Goal: Task Accomplishment & Management: Use online tool/utility

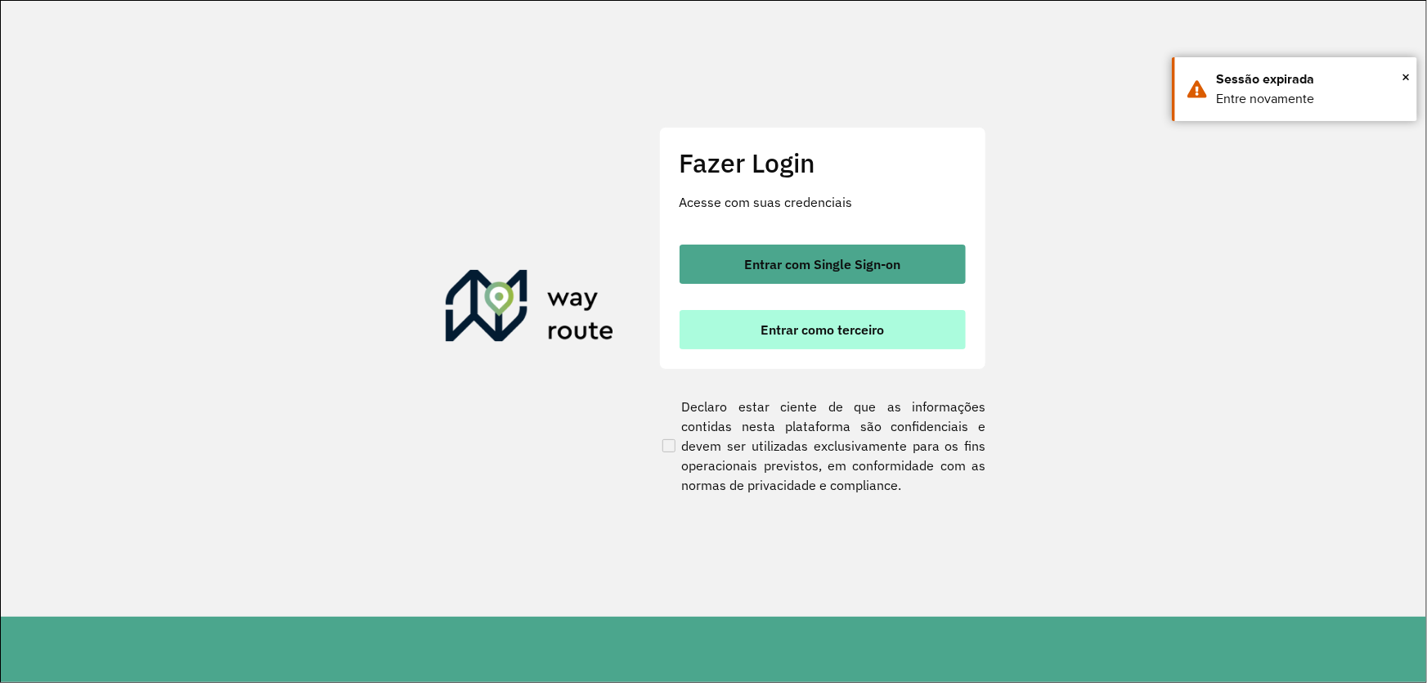
click at [766, 329] on span "Entrar como terceiro" at bounding box center [821, 329] width 123 height 13
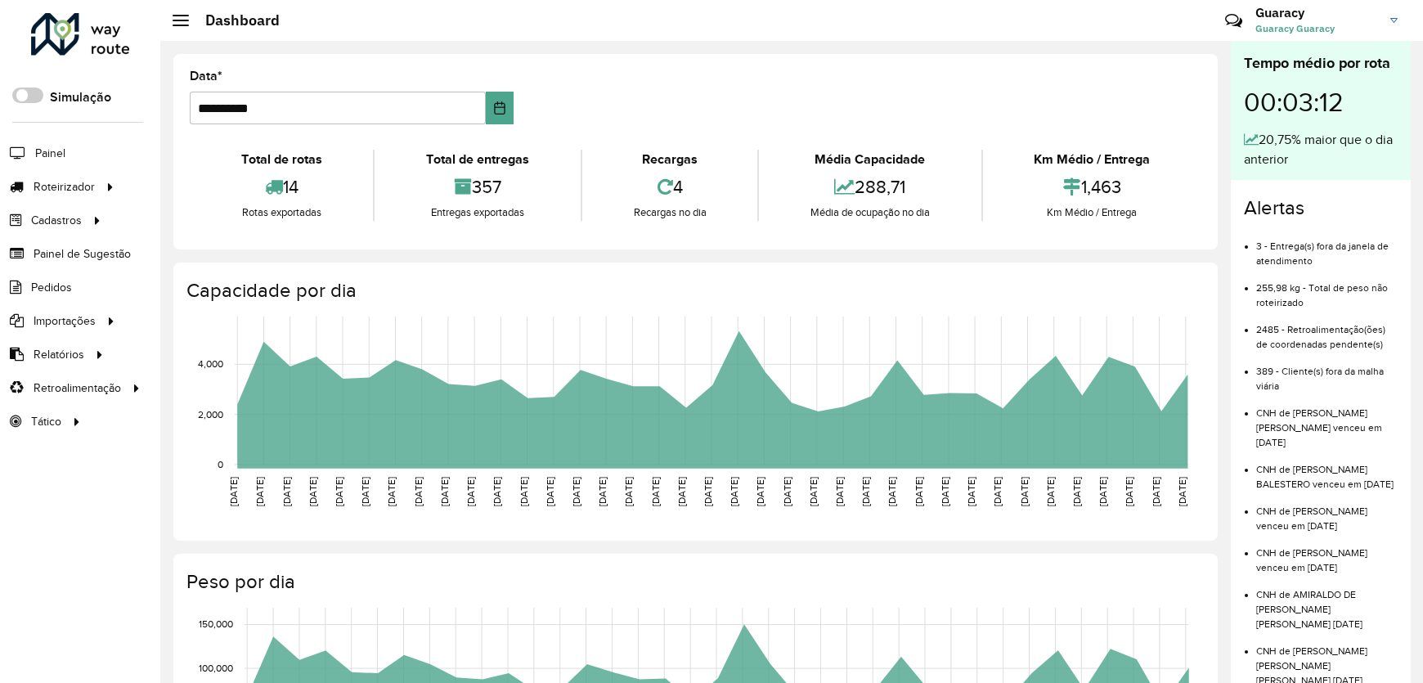
click at [60, 184] on span "Roteirizador" at bounding box center [64, 186] width 61 height 17
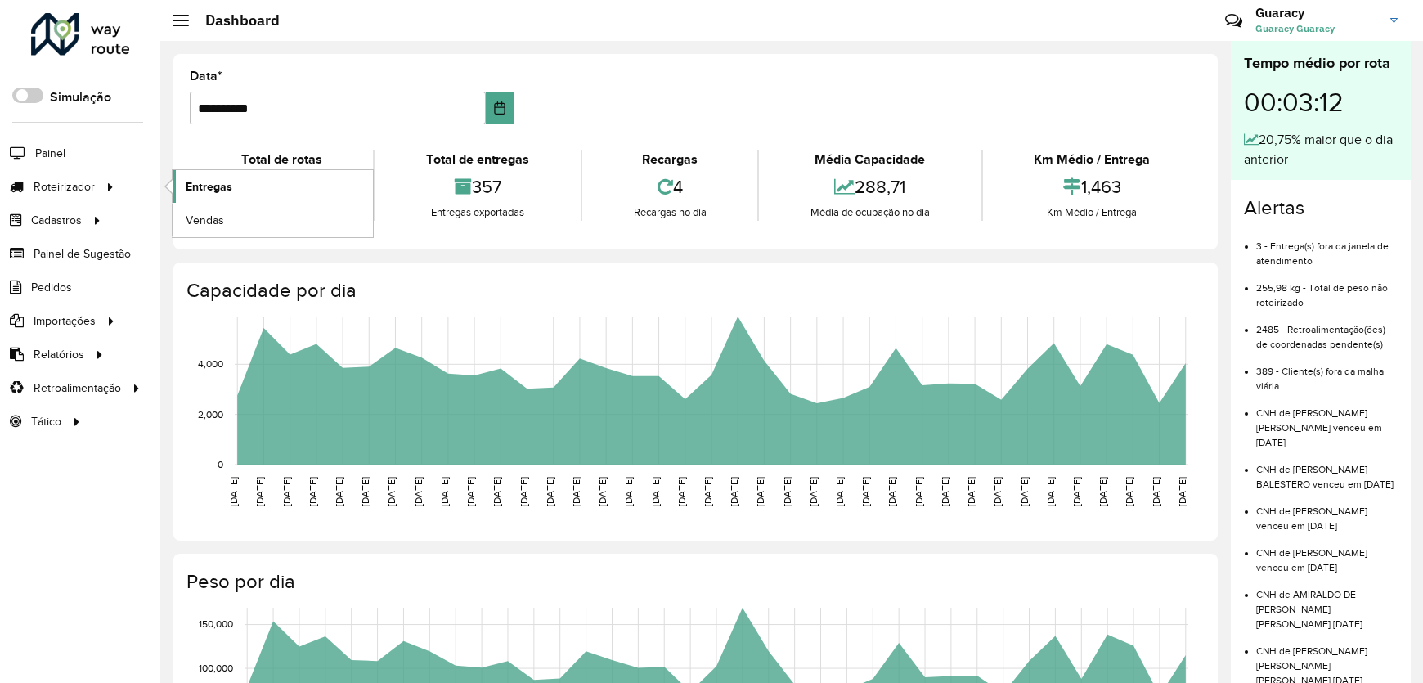
click at [211, 180] on span "Entregas" at bounding box center [209, 186] width 47 height 17
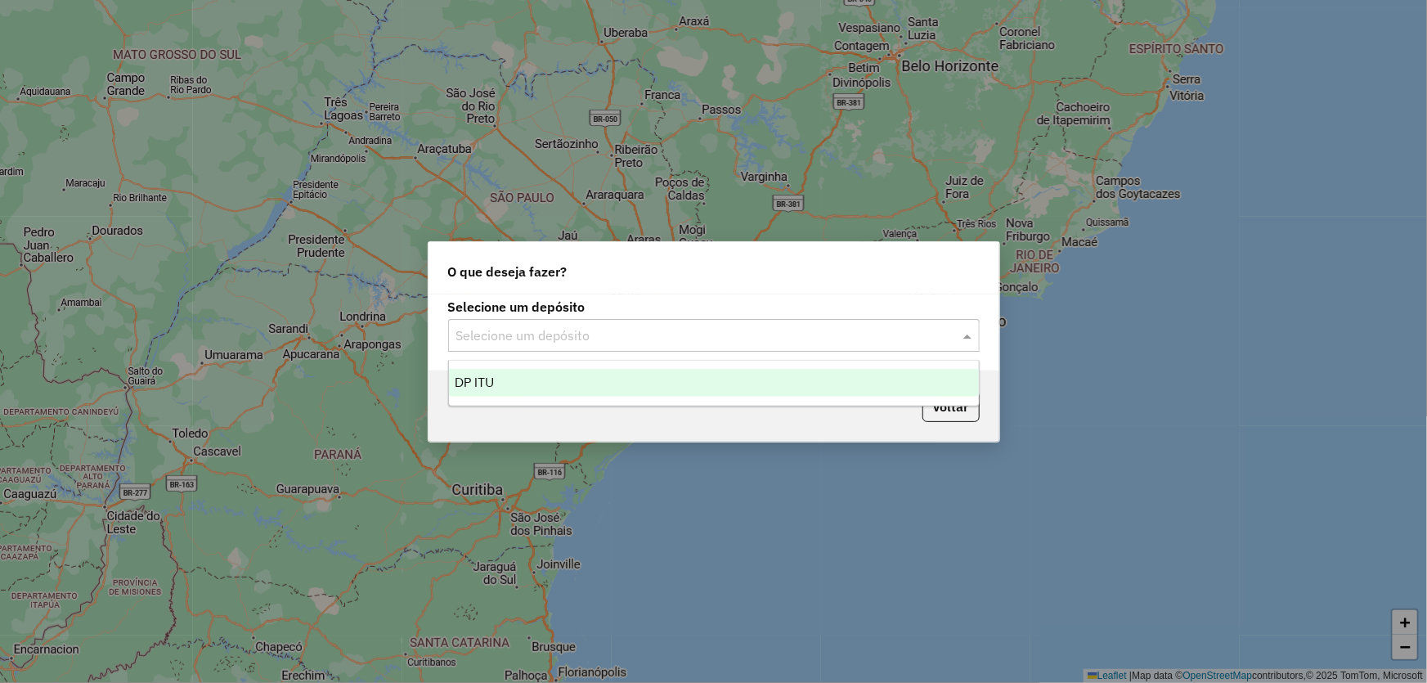
click at [529, 339] on input "text" at bounding box center [697, 336] width 482 height 20
click at [502, 378] on div "DP ITU" at bounding box center [714, 383] width 530 height 28
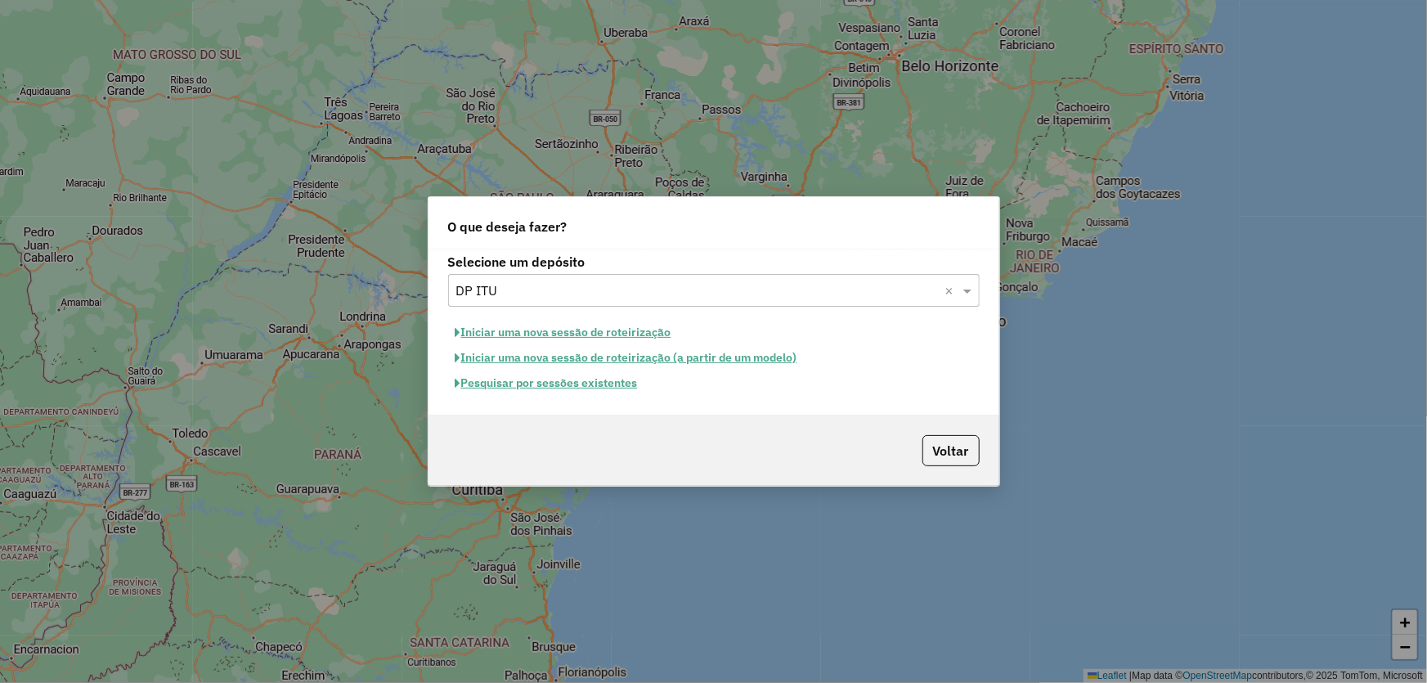
click at [548, 379] on button "Pesquisar por sessões existentes" at bounding box center [546, 382] width 197 height 25
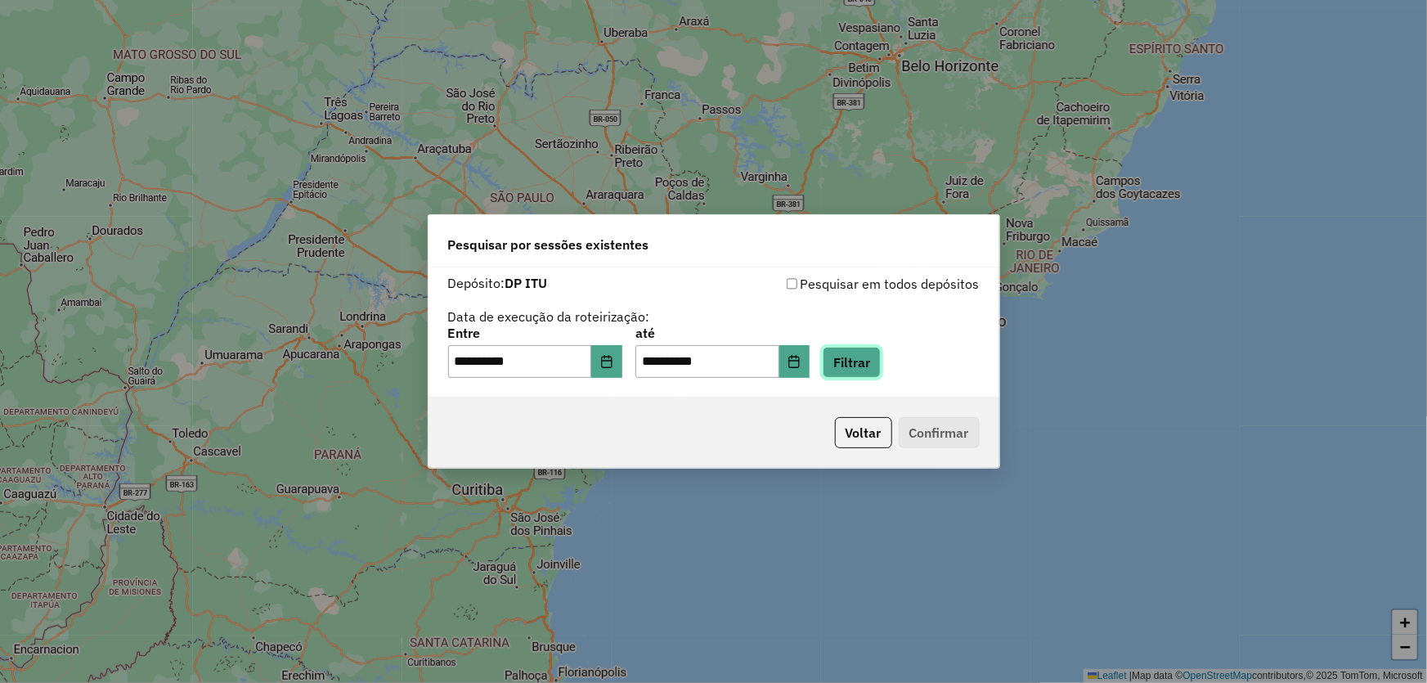
click at [872, 359] on button "Filtrar" at bounding box center [852, 362] width 58 height 31
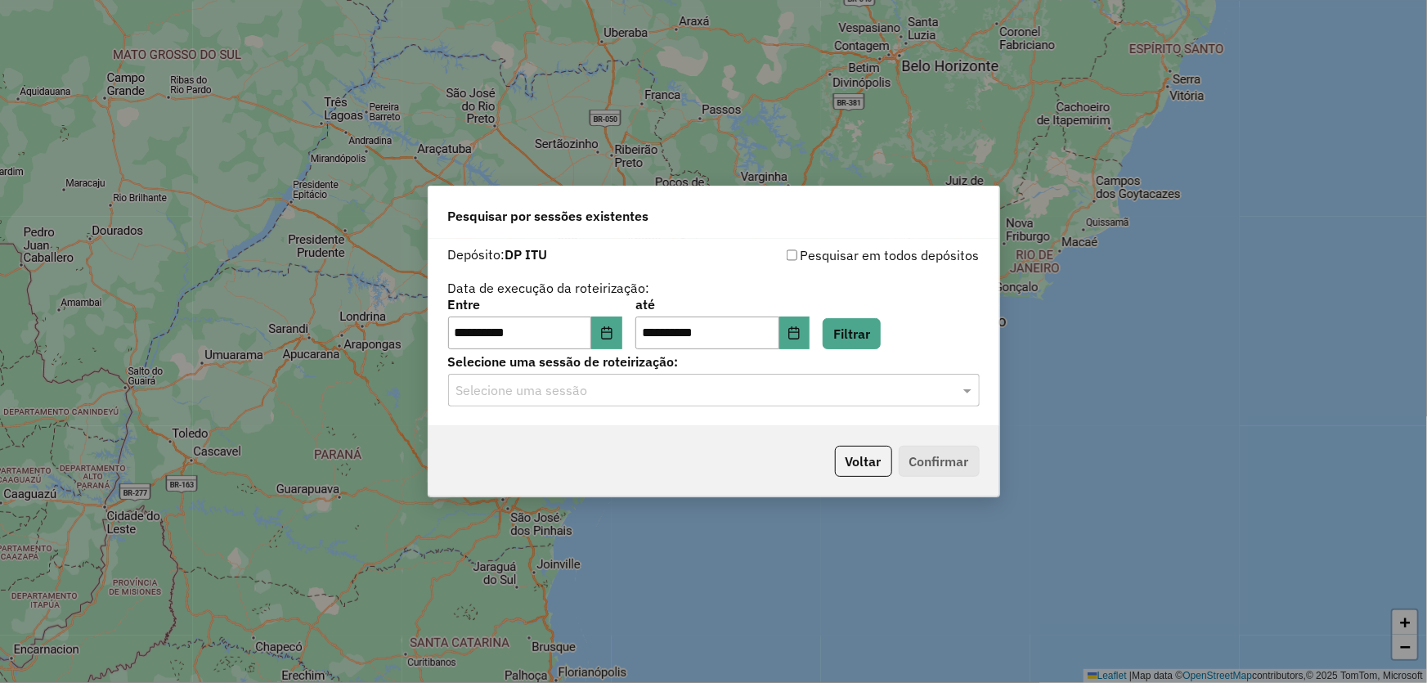
click at [771, 401] on div "Selecione uma sessão" at bounding box center [713, 390] width 531 height 33
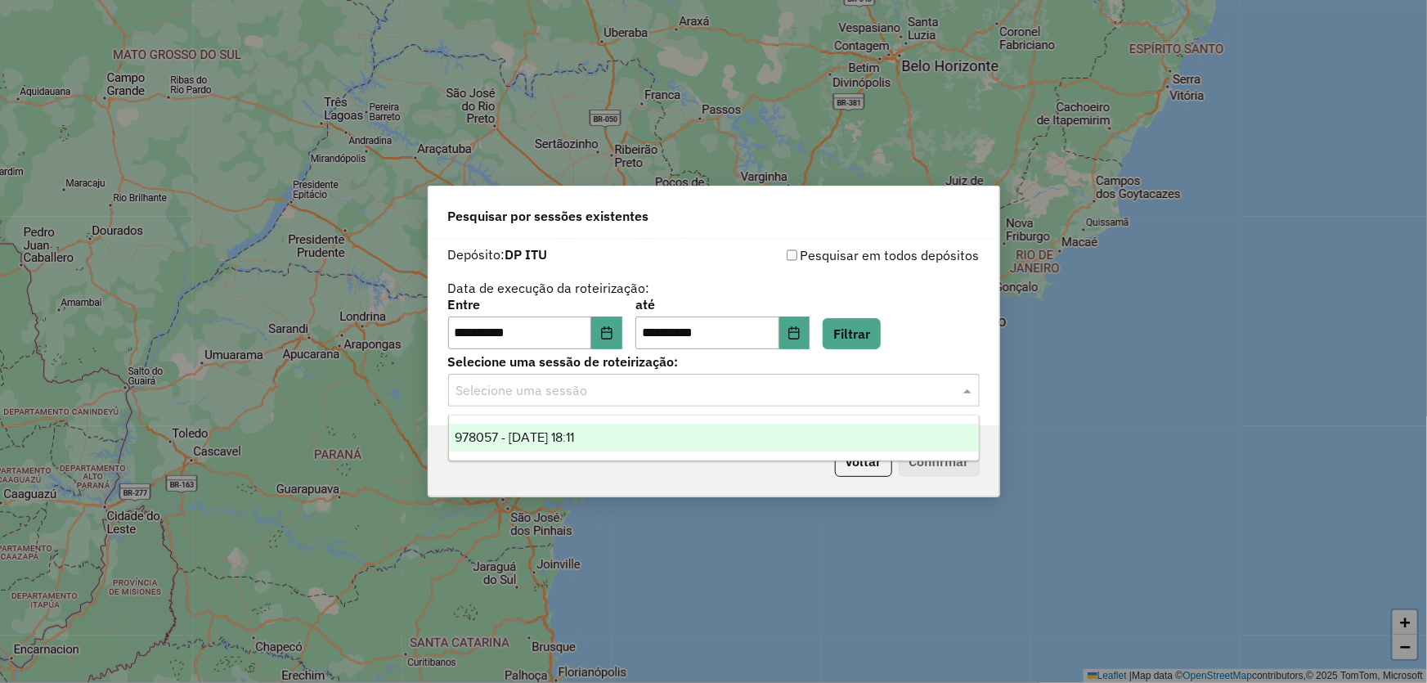
click at [565, 433] on span "978057 - 12/08/2025 18:11" at bounding box center [514, 437] width 119 height 14
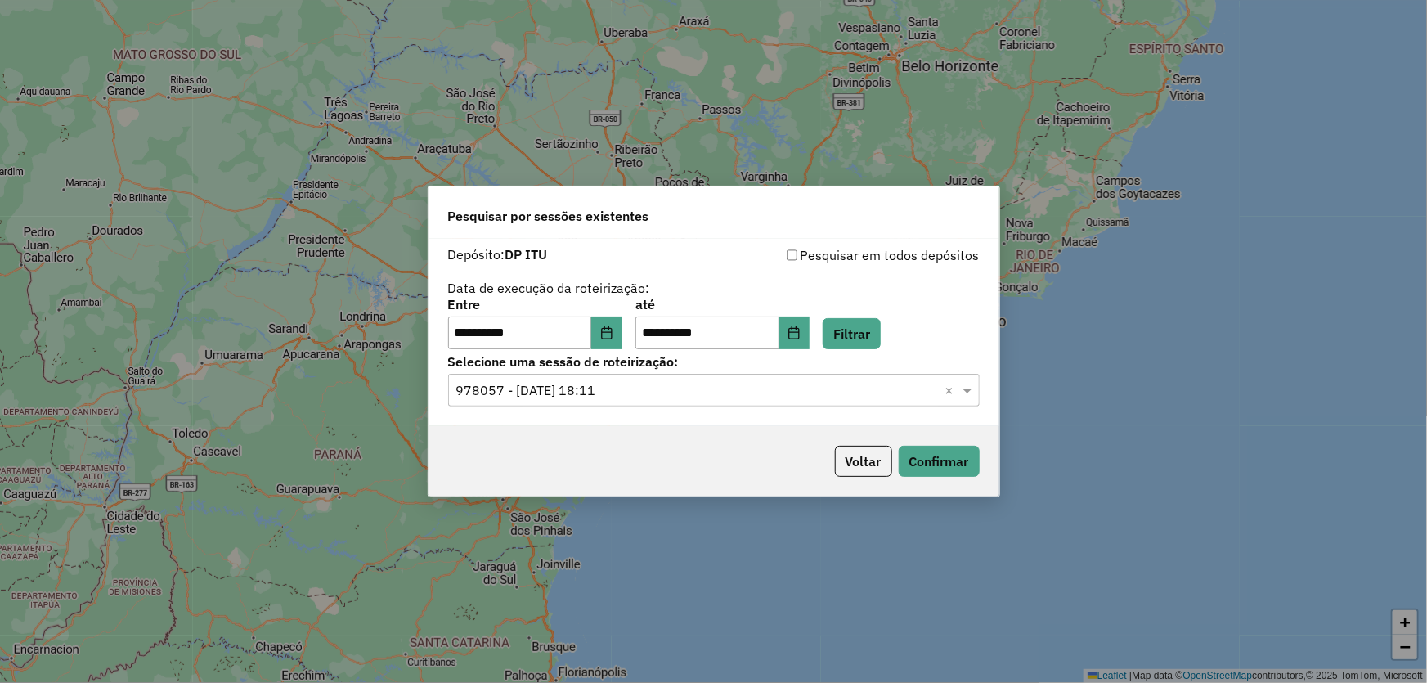
click at [924, 478] on div "Voltar Confirmar" at bounding box center [713, 461] width 571 height 70
click at [926, 472] on button "Confirmar" at bounding box center [939, 461] width 81 height 31
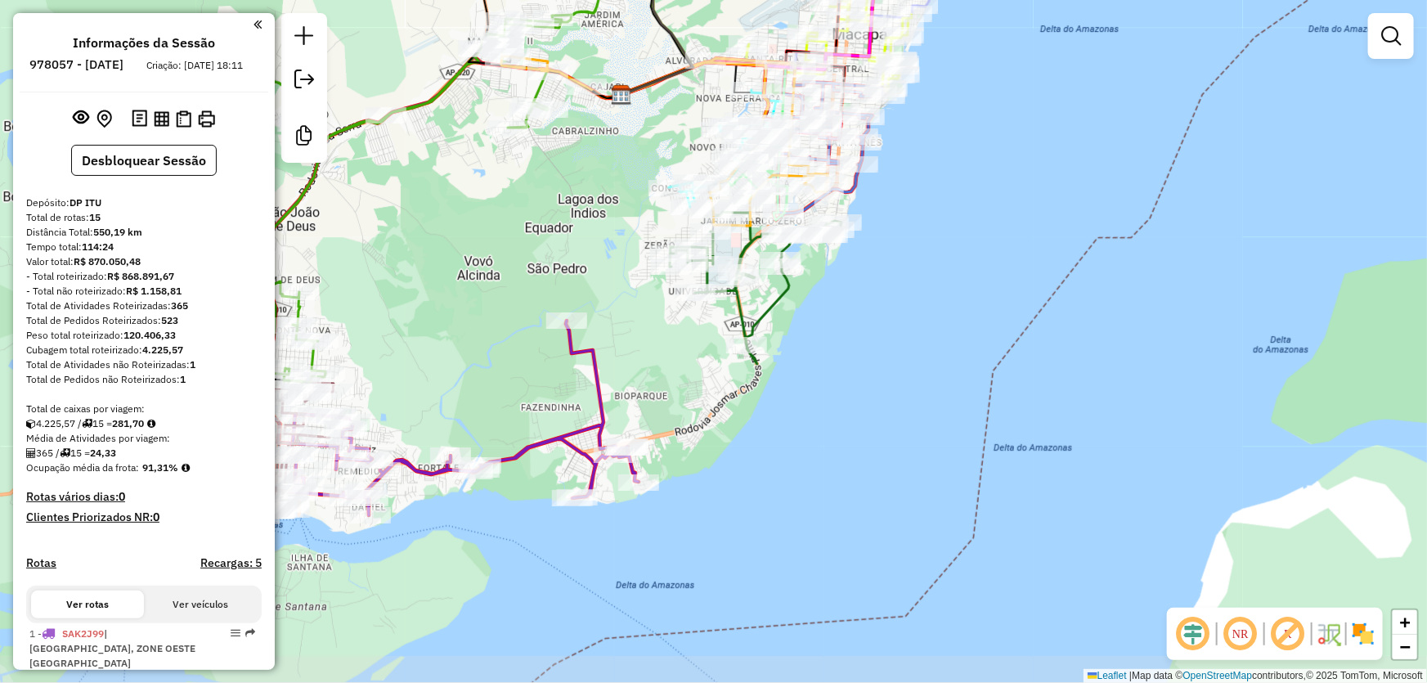
drag, startPoint x: 480, startPoint y: 332, endPoint x: 631, endPoint y: 196, distance: 203.2
click at [631, 196] on div "Janela de atendimento Grade de atendimento Capacidade Transportadoras Veículos …" at bounding box center [713, 341] width 1427 height 683
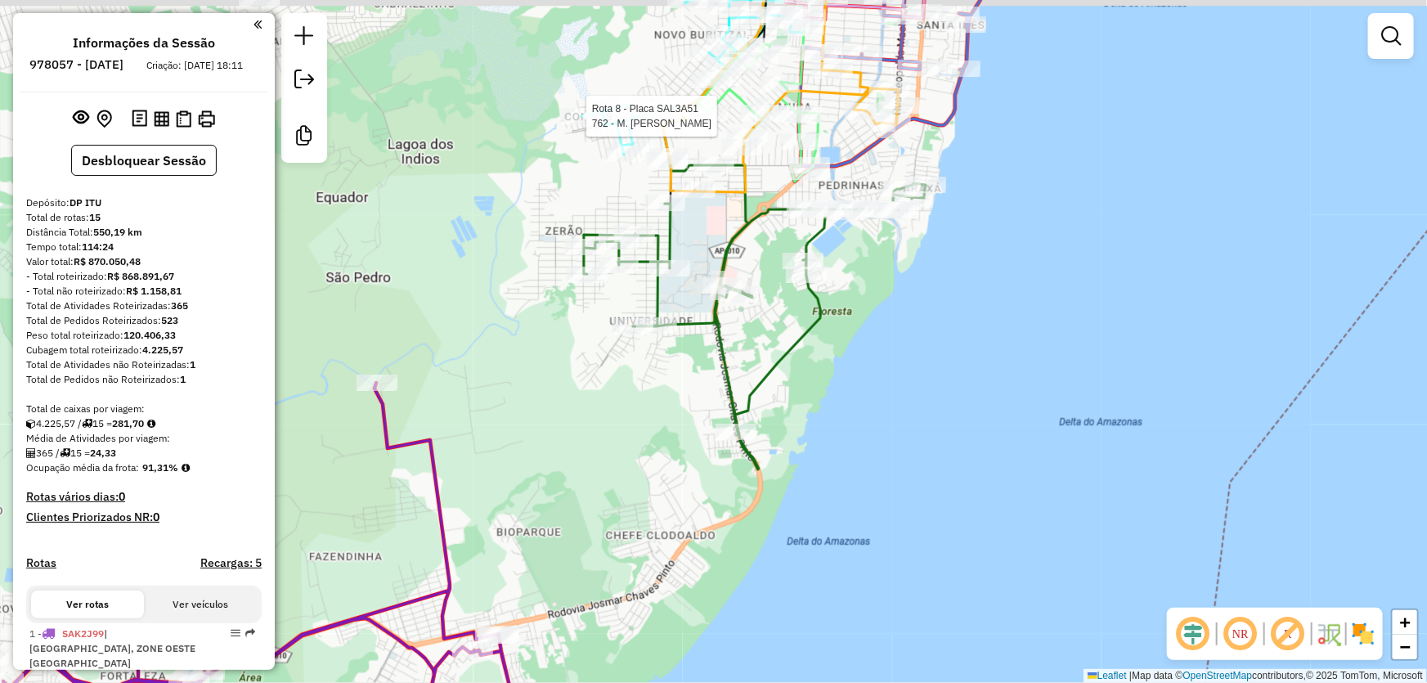
drag, startPoint x: 768, startPoint y: 199, endPoint x: 677, endPoint y: 353, distance: 179.2
click at [677, 353] on icon at bounding box center [755, 312] width 342 height 313
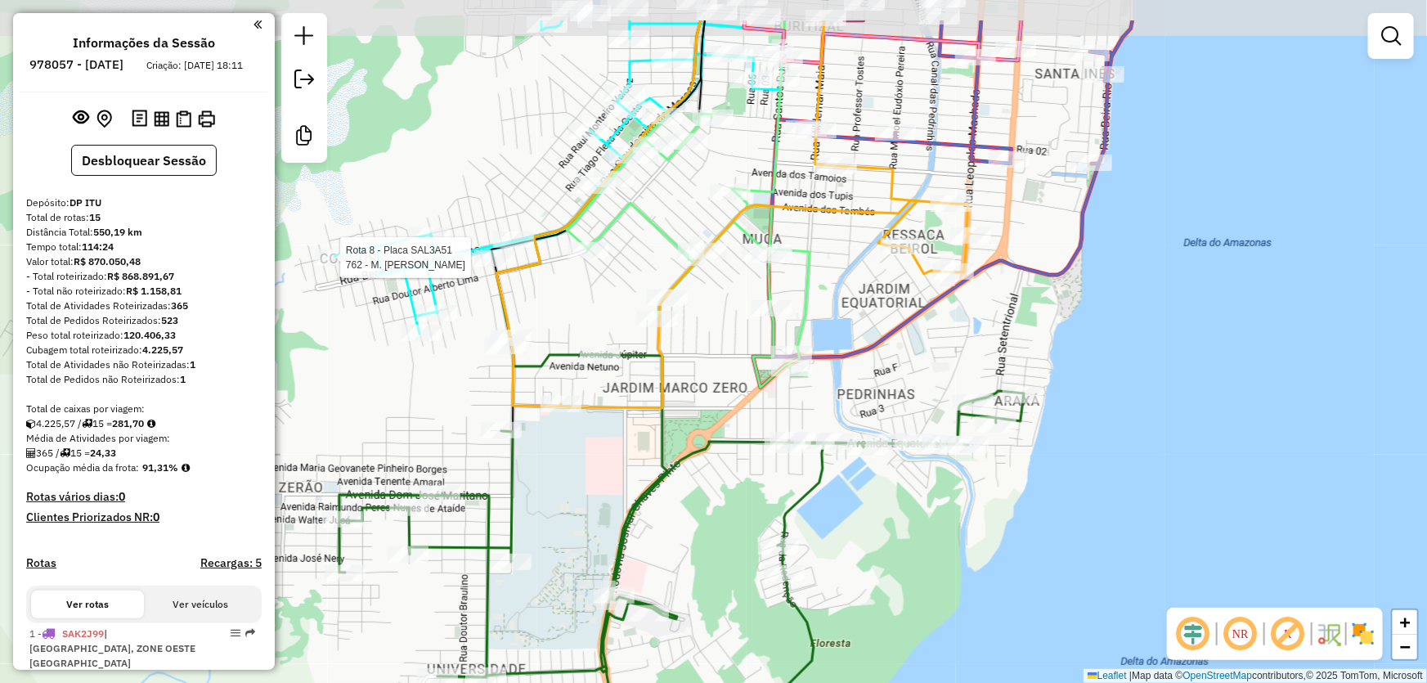
drag, startPoint x: 661, startPoint y: 110, endPoint x: 659, endPoint y: 195, distance: 85.1
click at [659, 195] on div "Rota 8 - Placa SAL3A51 762 - M. BOX SOUZA Janela de atendimento Grade de atendi…" at bounding box center [713, 341] width 1427 height 683
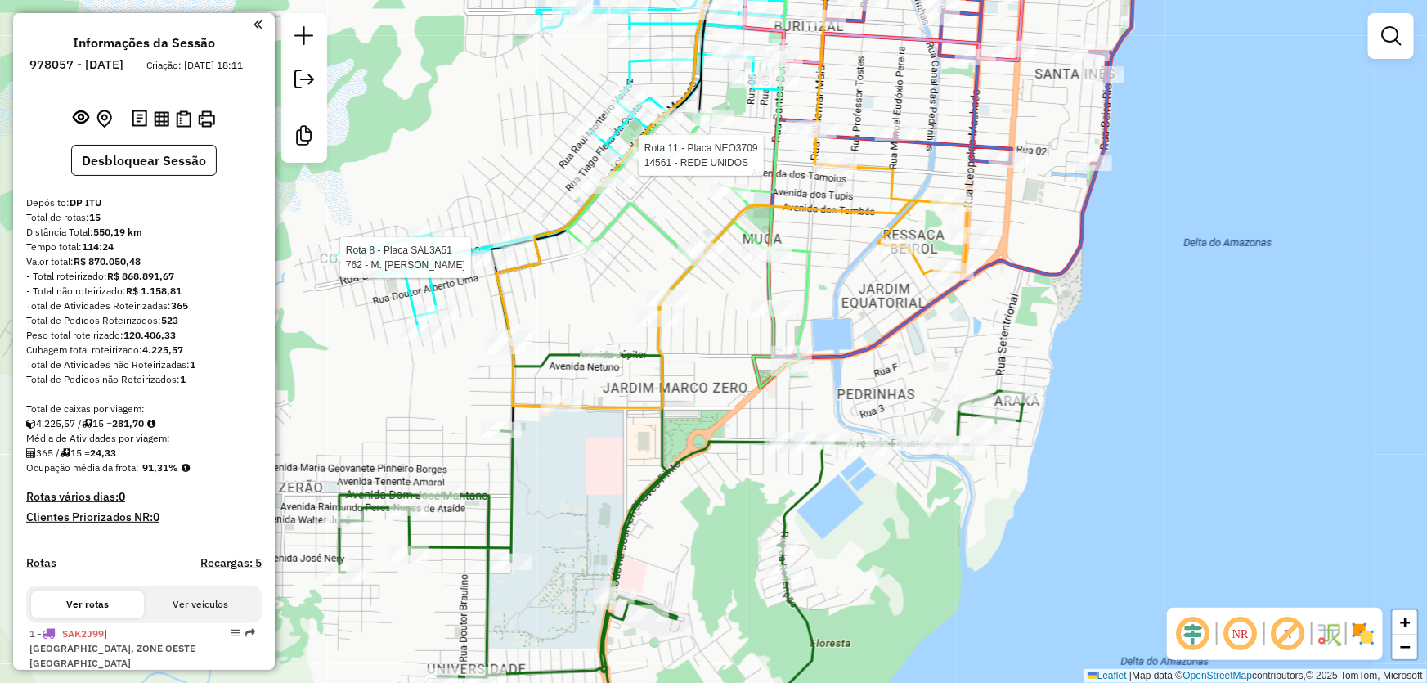
select select "**********"
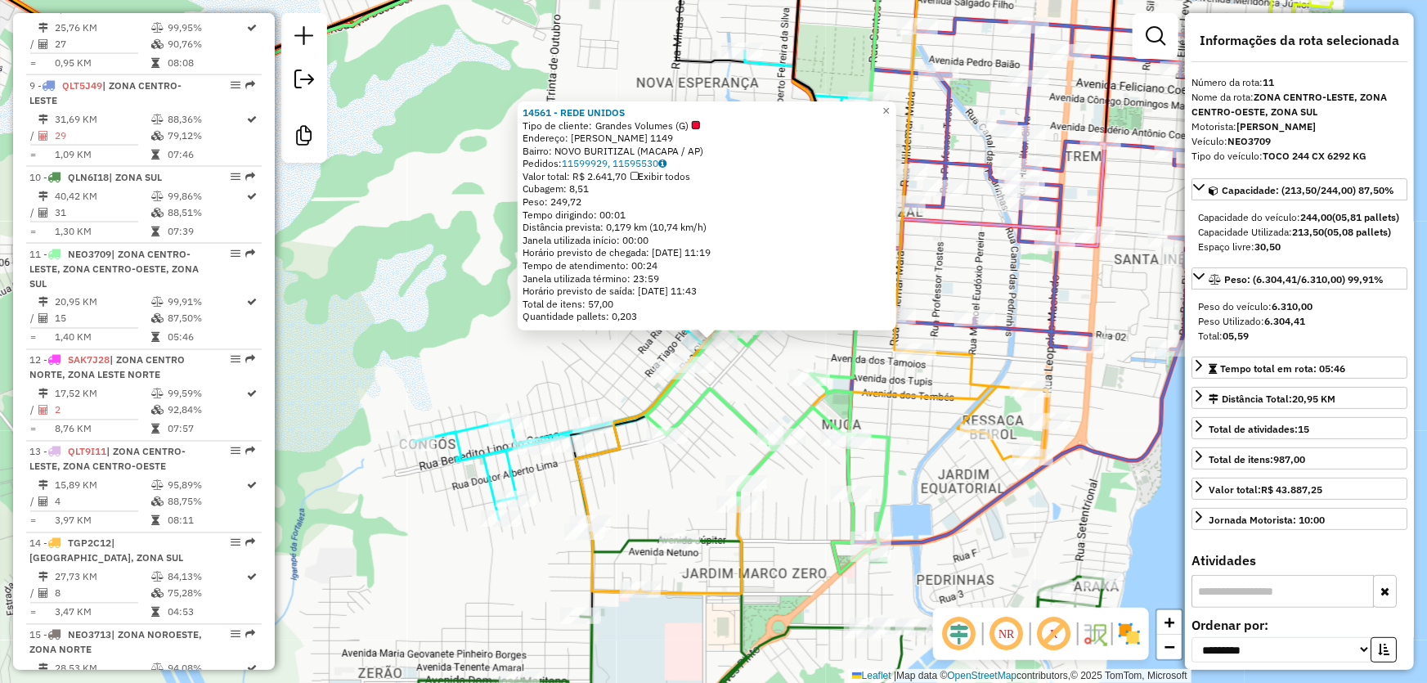
scroll to position [1523, 0]
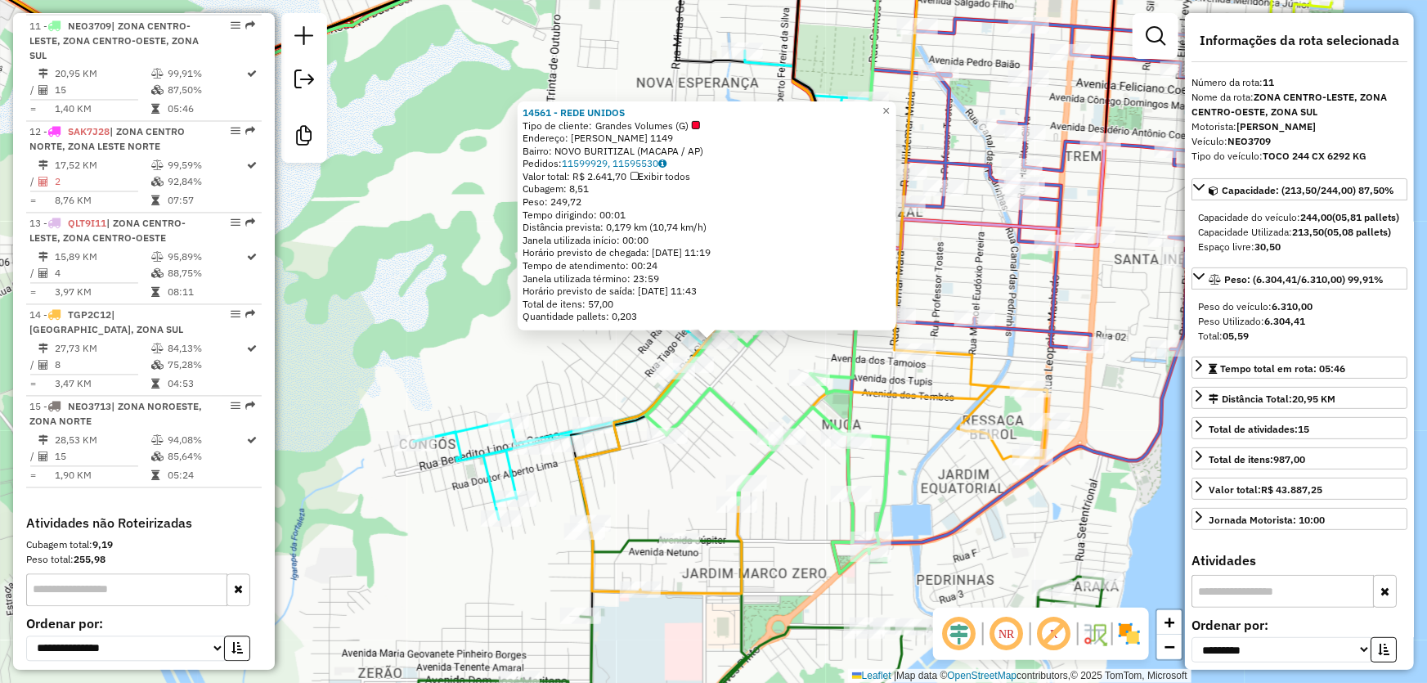
click at [425, 240] on div "14561 - REDE UNIDOS Tipo de cliente: Grandes Volumes (G) Endereço: CLAUDOMIRO D…" at bounding box center [713, 341] width 1427 height 683
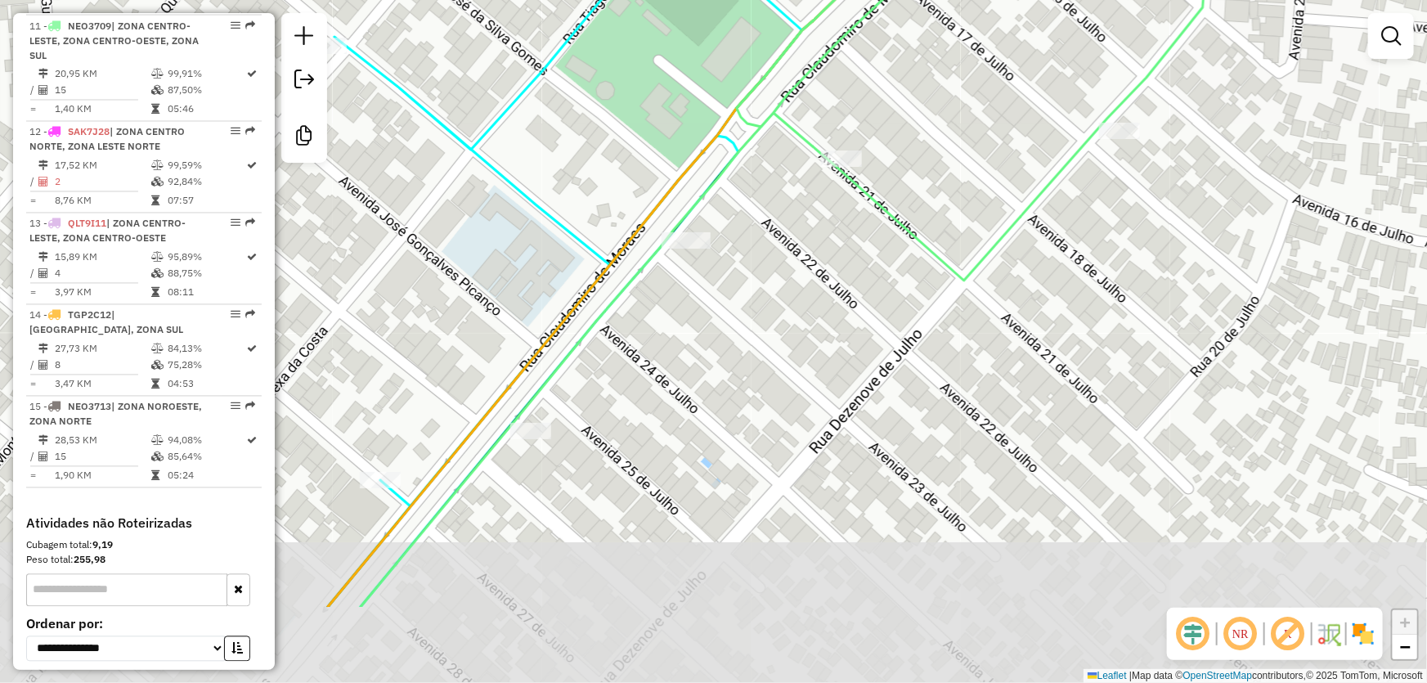
drag, startPoint x: 531, startPoint y: 324, endPoint x: 654, endPoint y: 179, distance: 189.7
click at [654, 179] on div "Janela de atendimento Grade de atendimento Capacidade Transportadoras Veículos …" at bounding box center [713, 341] width 1427 height 683
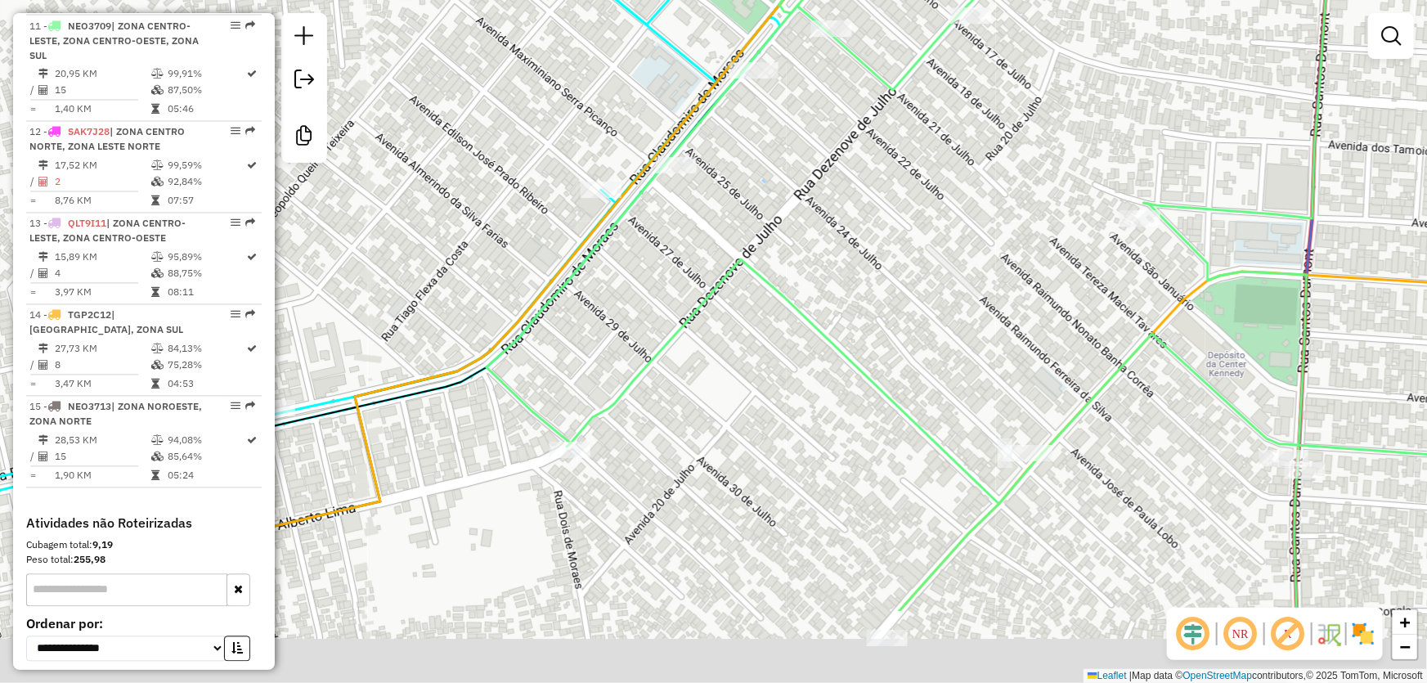
drag, startPoint x: 727, startPoint y: 423, endPoint x: 825, endPoint y: 257, distance: 192.8
click at [825, 257] on div "Janela de atendimento Grade de atendimento Capacidade Transportadoras Veículos …" at bounding box center [713, 341] width 1427 height 683
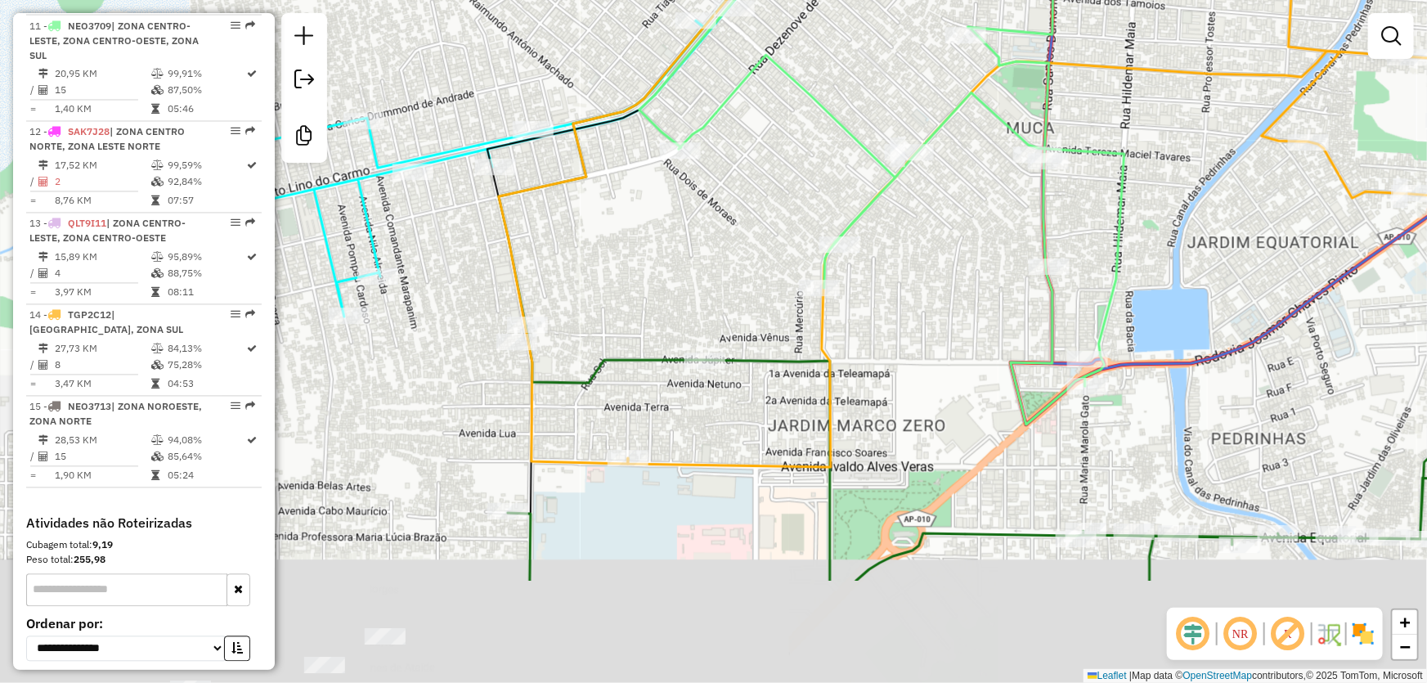
drag, startPoint x: 709, startPoint y: 400, endPoint x: 735, endPoint y: 225, distance: 176.9
click at [735, 225] on div "Janela de atendimento Grade de atendimento Capacidade Transportadoras Veículos …" at bounding box center [713, 341] width 1427 height 683
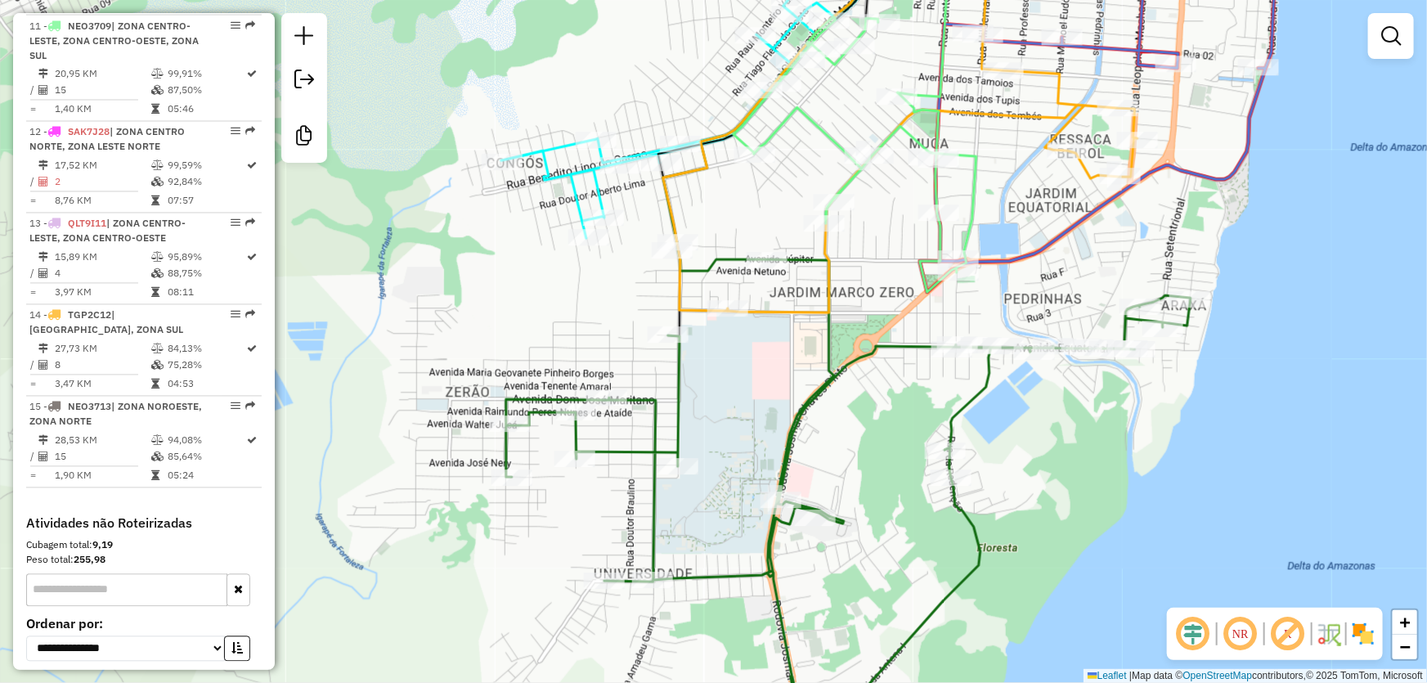
drag, startPoint x: 827, startPoint y: 328, endPoint x: 874, endPoint y: 298, distance: 55.6
click at [874, 298] on div "Janela de atendimento Grade de atendimento Capacidade Transportadoras Veículos …" at bounding box center [713, 341] width 1427 height 683
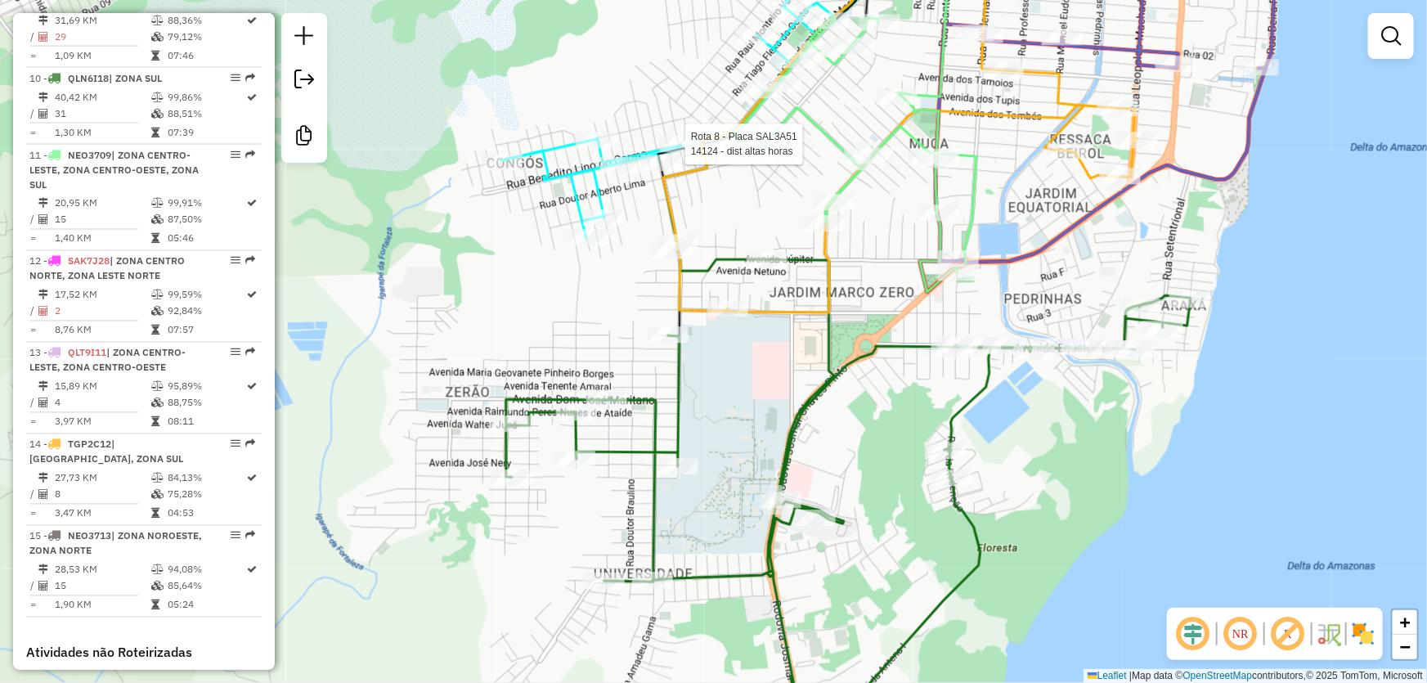
select select "**********"
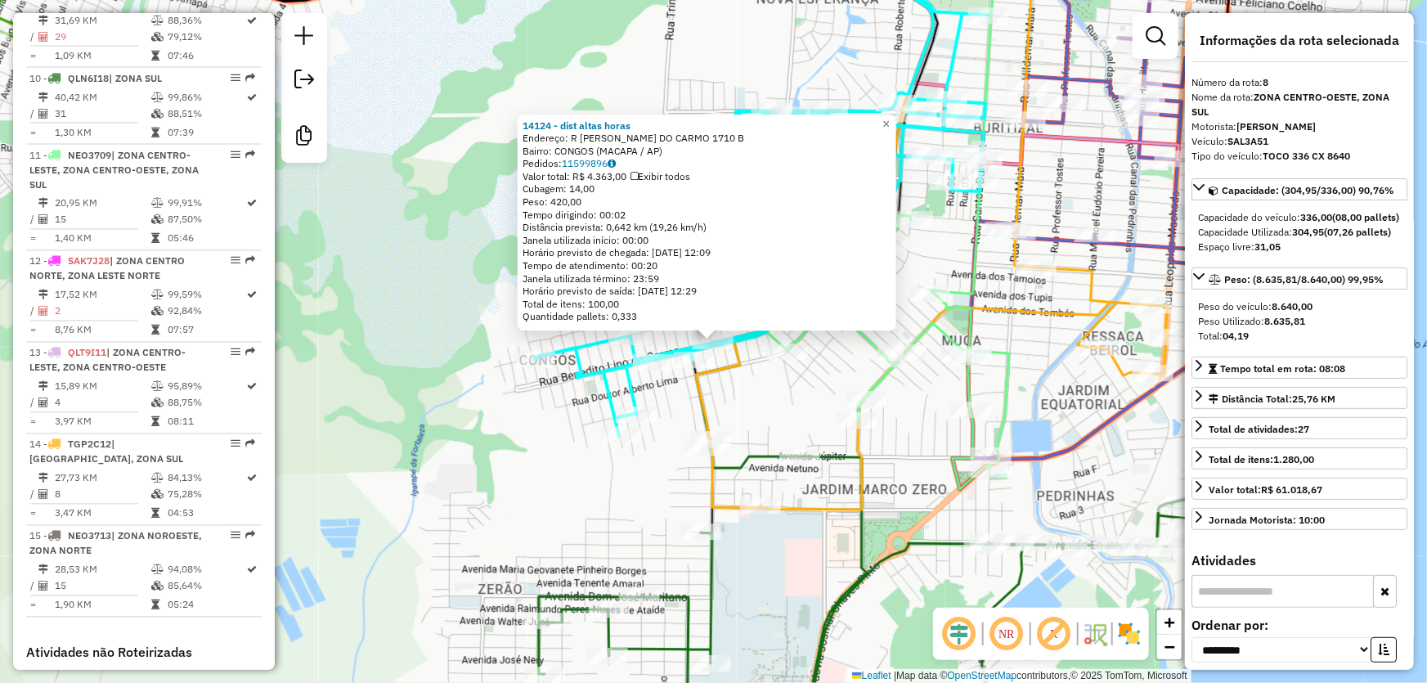
scroll to position [1264, 0]
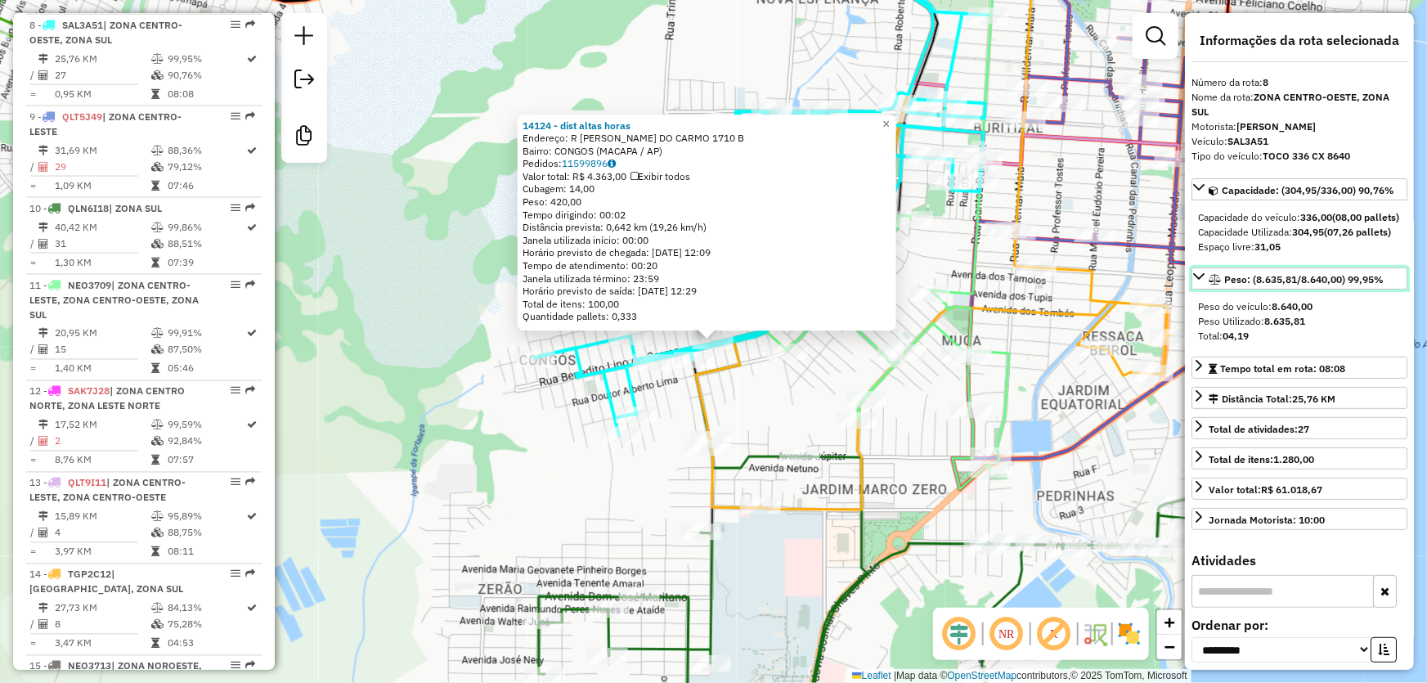
click at [1194, 283] on icon at bounding box center [1198, 276] width 13 height 13
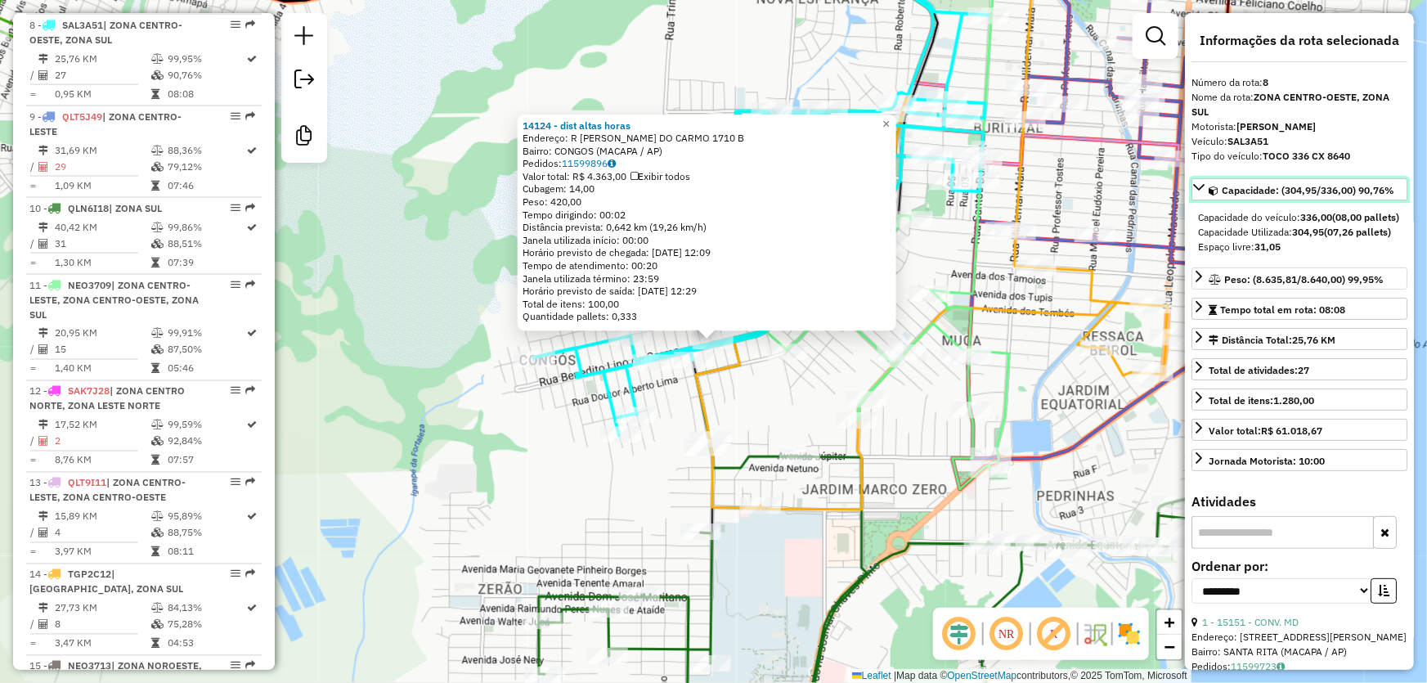
click at [1204, 194] on icon at bounding box center [1198, 187] width 13 height 13
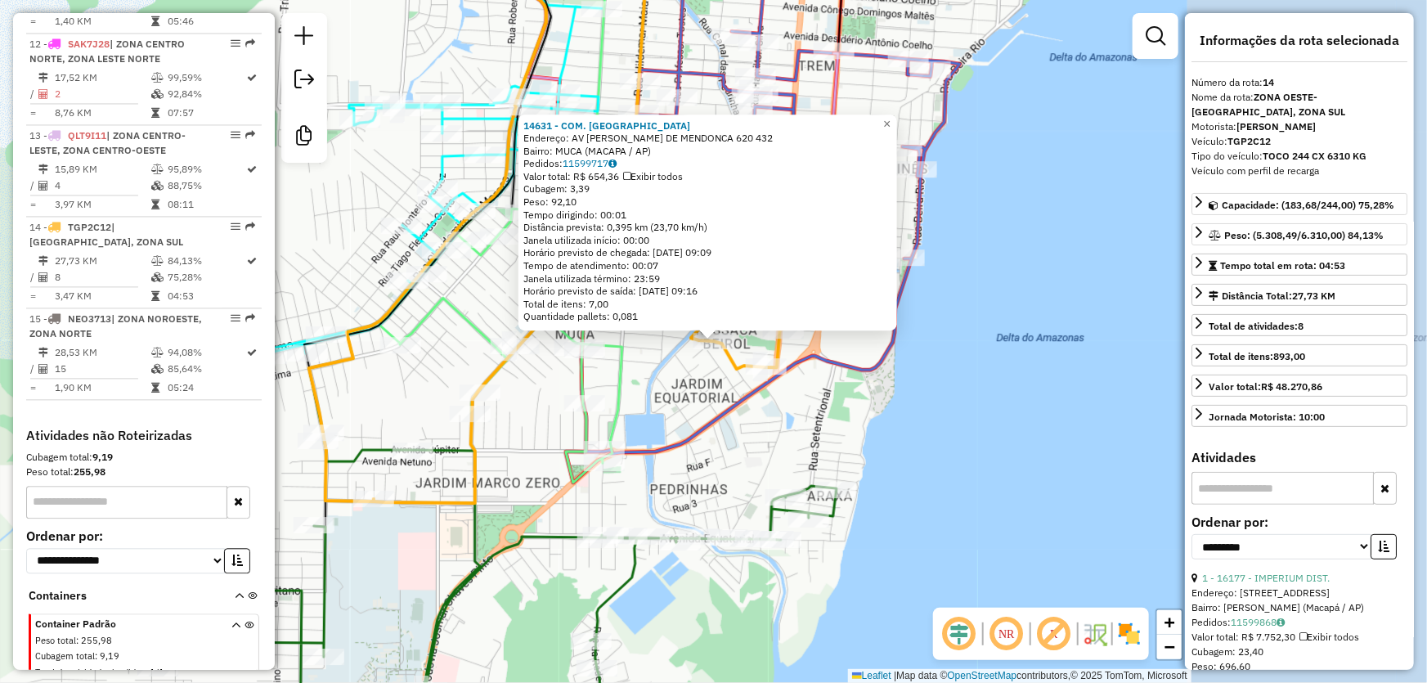
scroll to position [1783, 0]
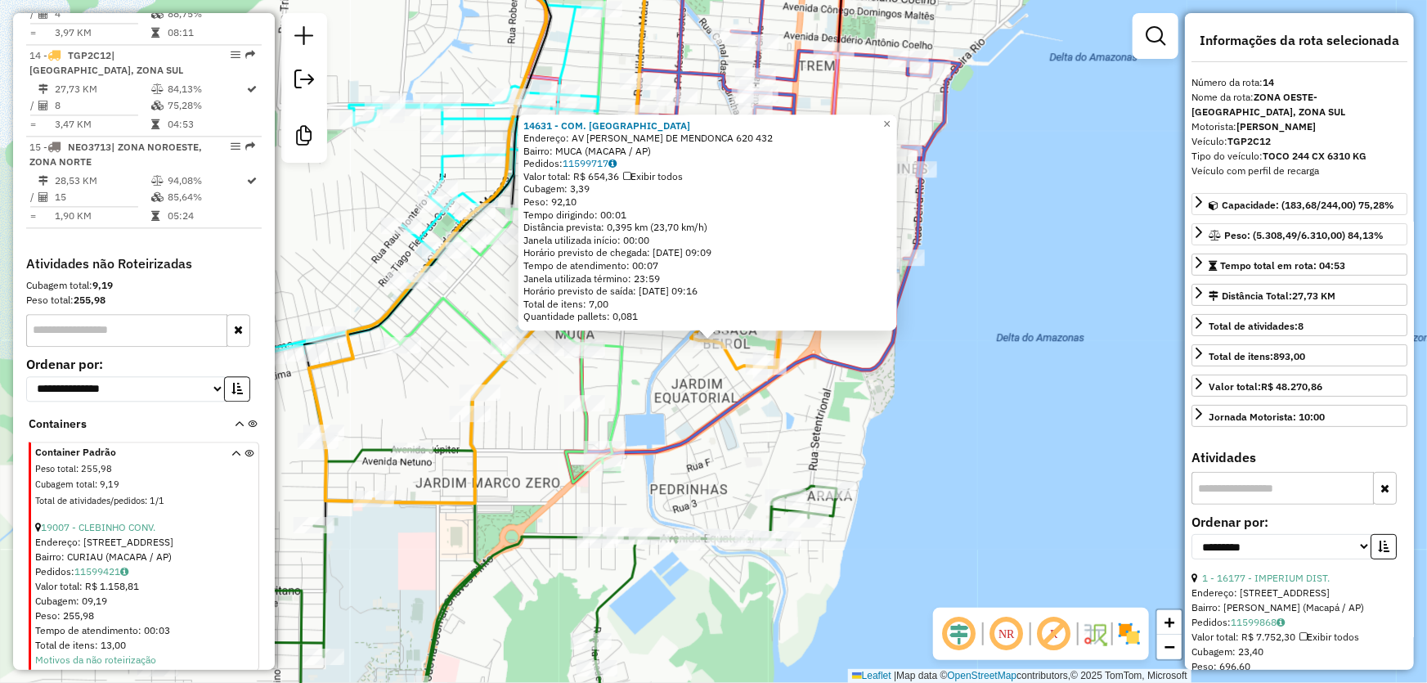
click at [1049, 285] on div "14631 - COM. CAUA Endereço: AV FRANCISCA P. DE MENDONCA 620 432 Bairro: MUCA (M…" at bounding box center [713, 341] width 1427 height 683
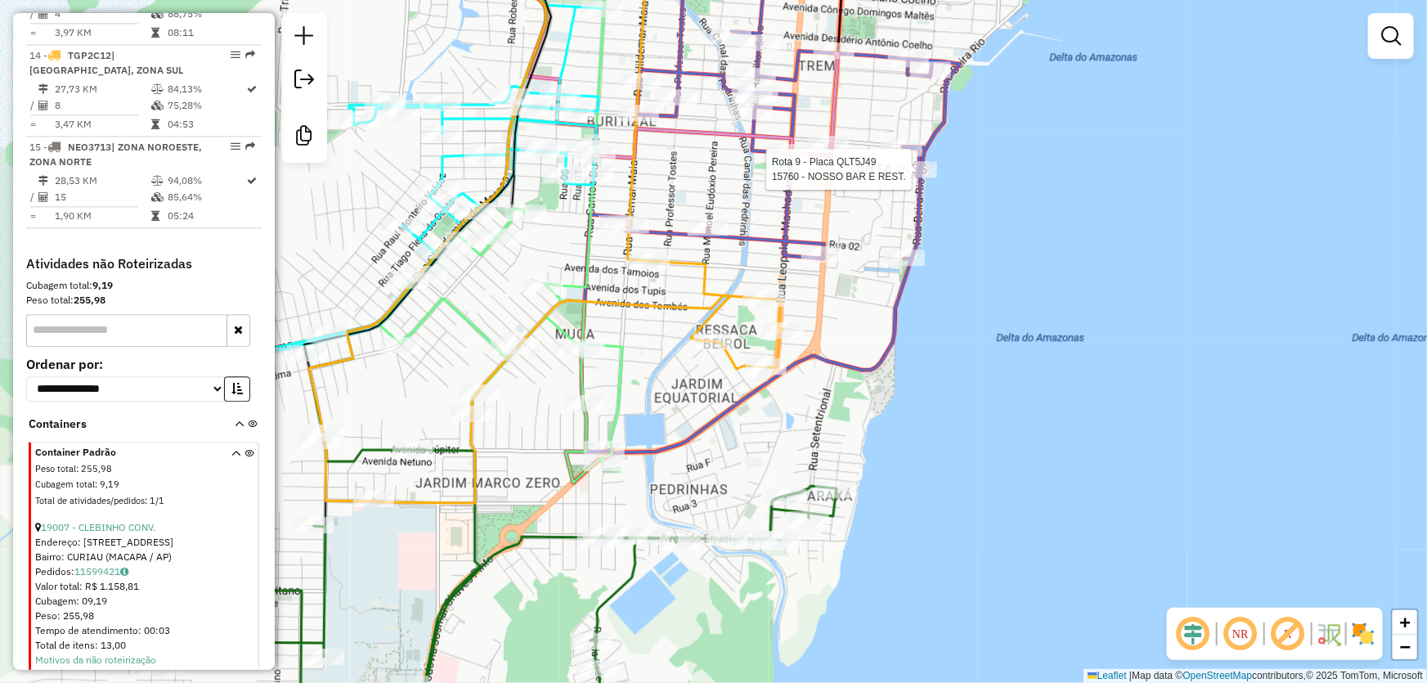
select select "**********"
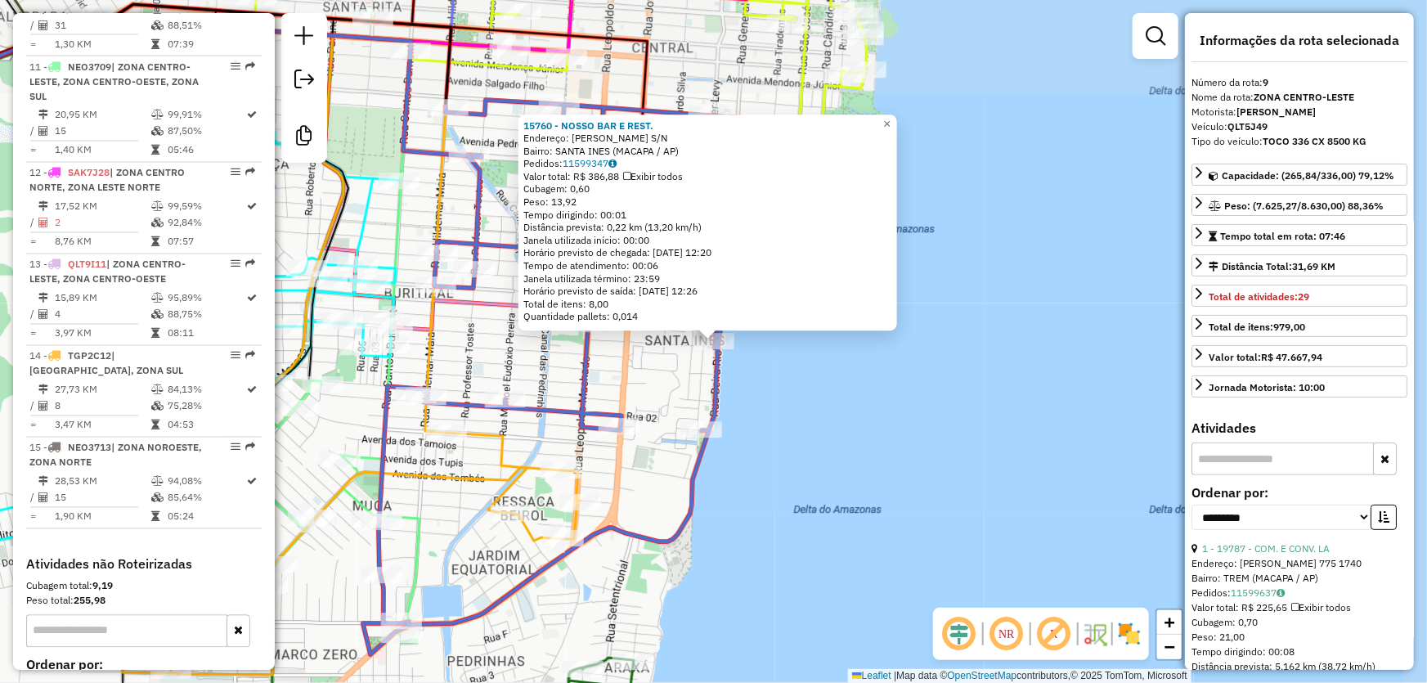
scroll to position [1356, 0]
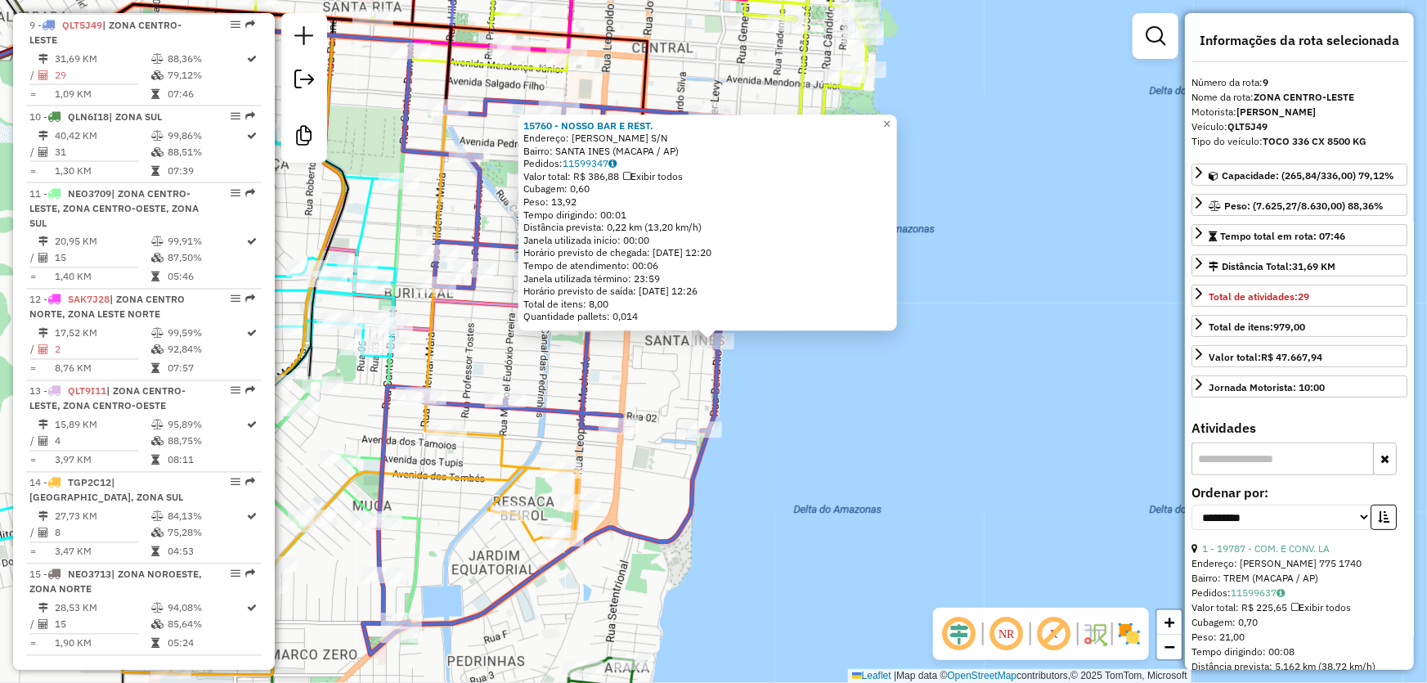
click at [1012, 410] on div "15760 - NOSSO BAR E REST. Endereço: ANDRE DE OLIVEIRA COSTA S/N Bairro: SANTA I…" at bounding box center [713, 341] width 1427 height 683
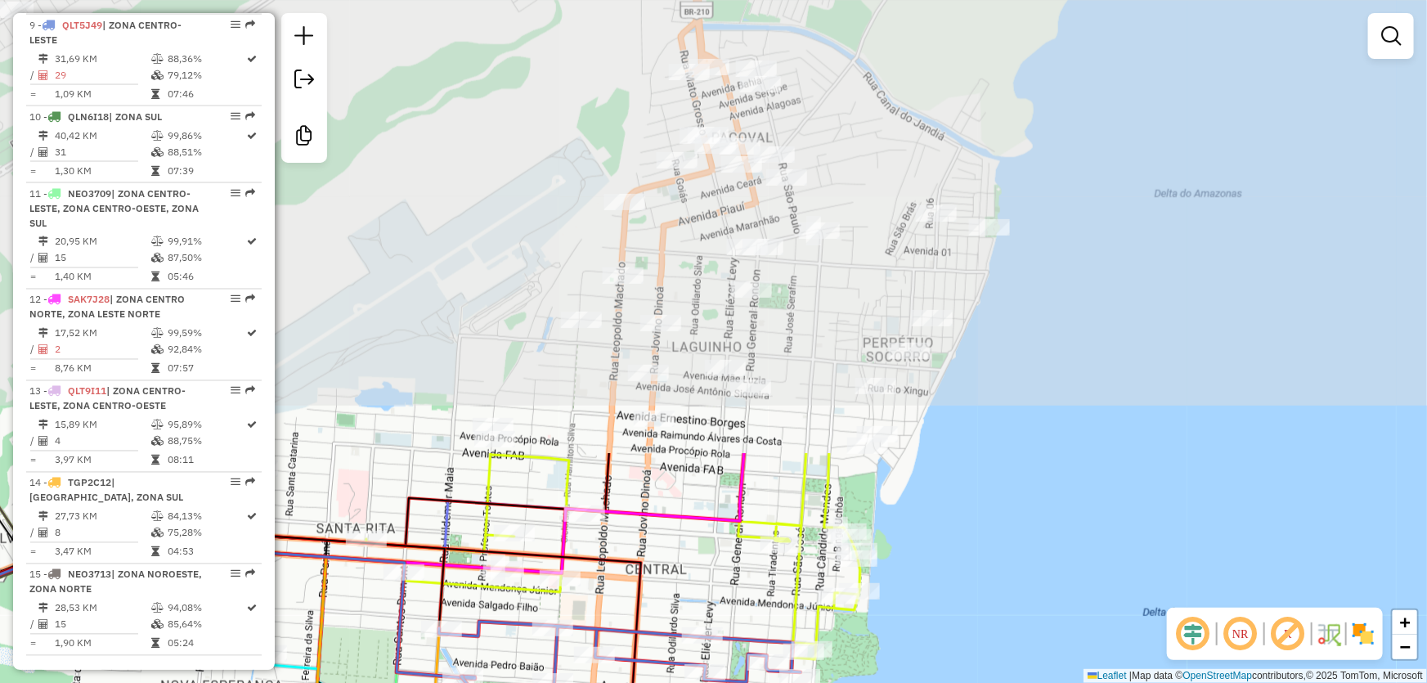
drag, startPoint x: 975, startPoint y: 201, endPoint x: 969, endPoint y: 711, distance: 510.3
click at [969, 682] on html "Aguarde... Pop-up bloqueado! Seu navegador bloqueou automáticamente a abertura …" at bounding box center [713, 341] width 1427 height 683
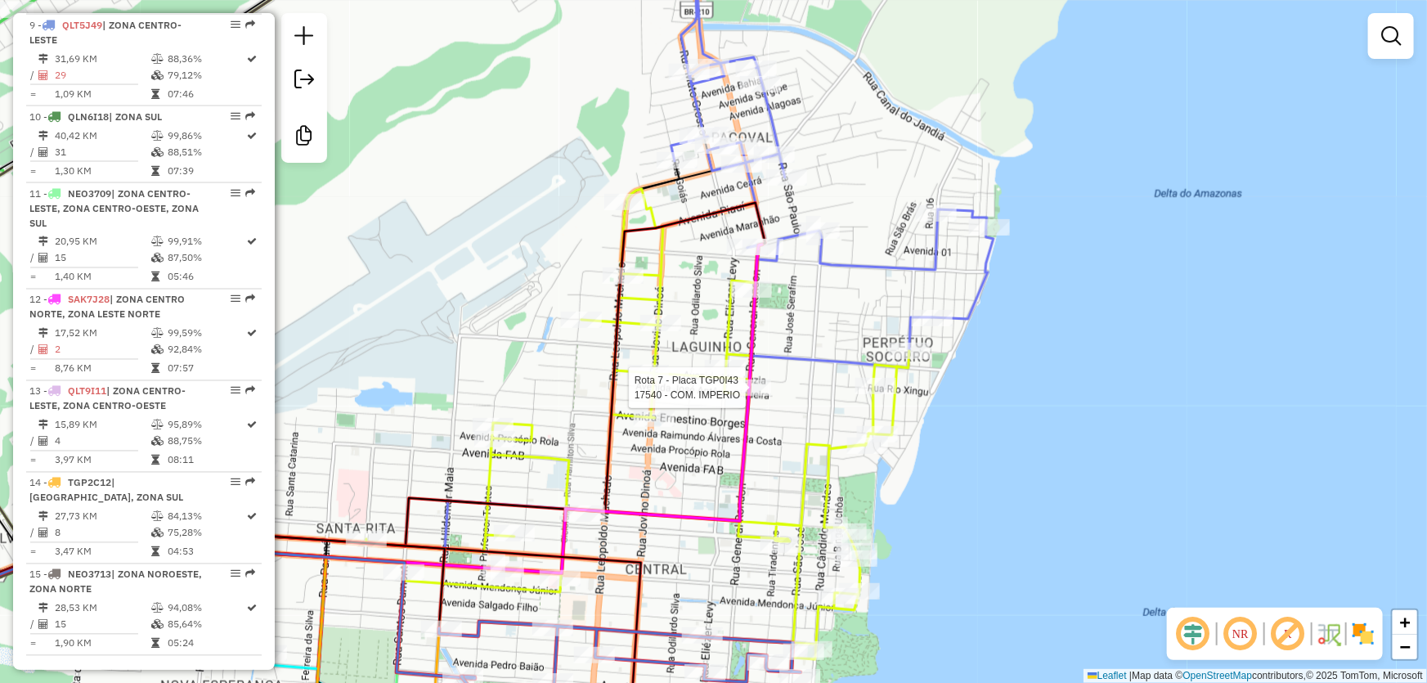
select select "**********"
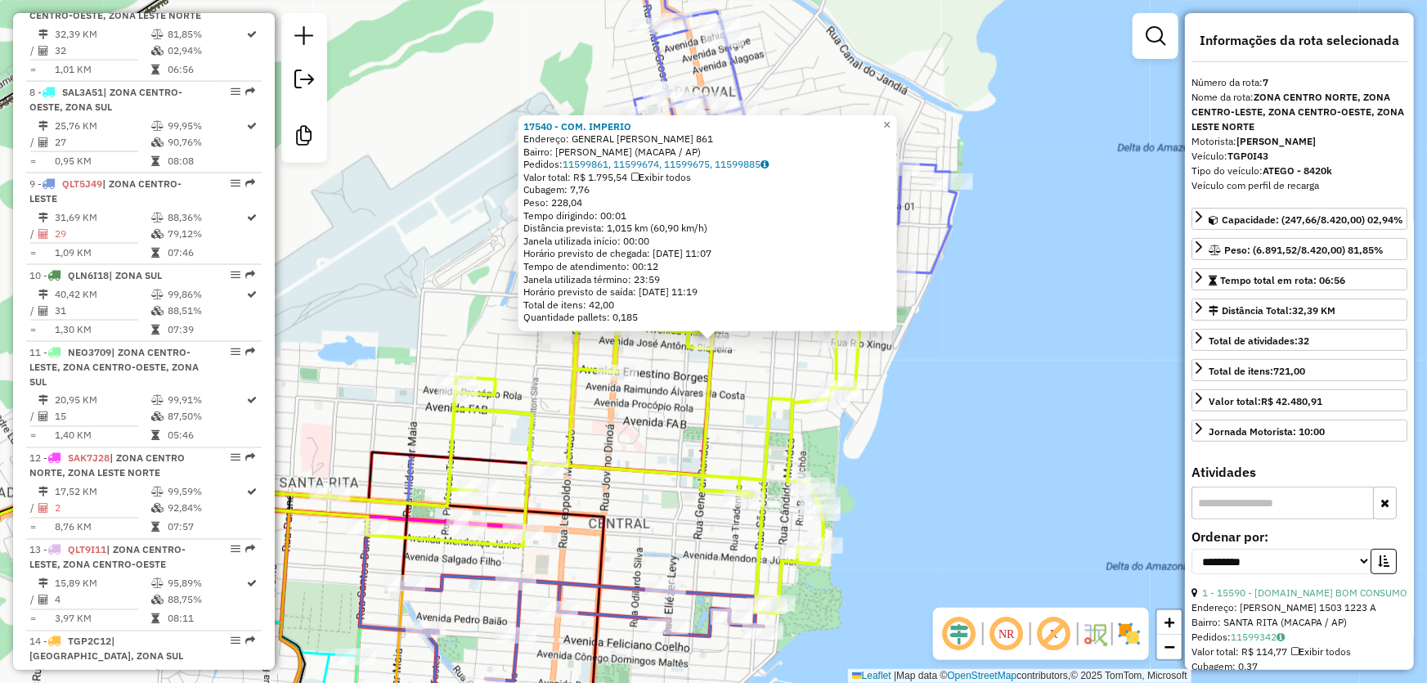
scroll to position [1144, 0]
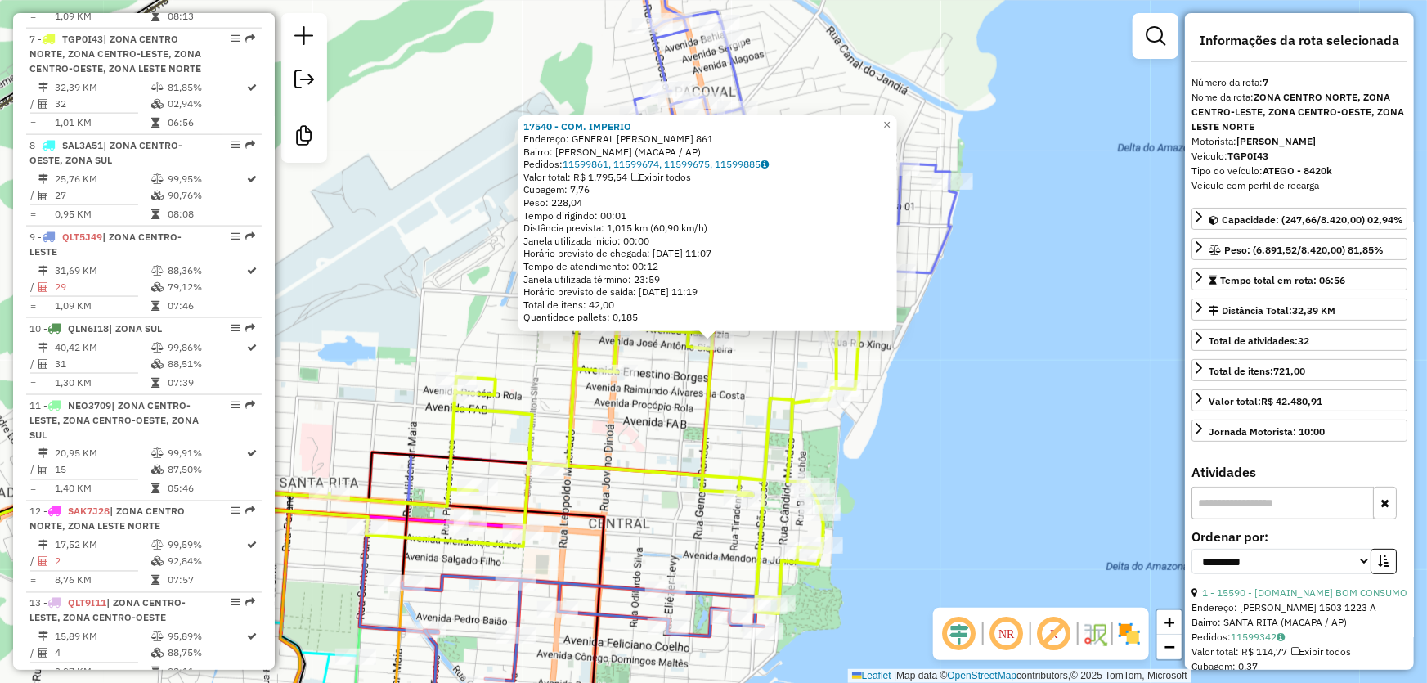
click at [939, 488] on div "17540 - COM. IMPERIO Endereço: GENERAL RONDON 861 Bairro: JULIAO RAMOS (MACAPA …" at bounding box center [713, 341] width 1427 height 683
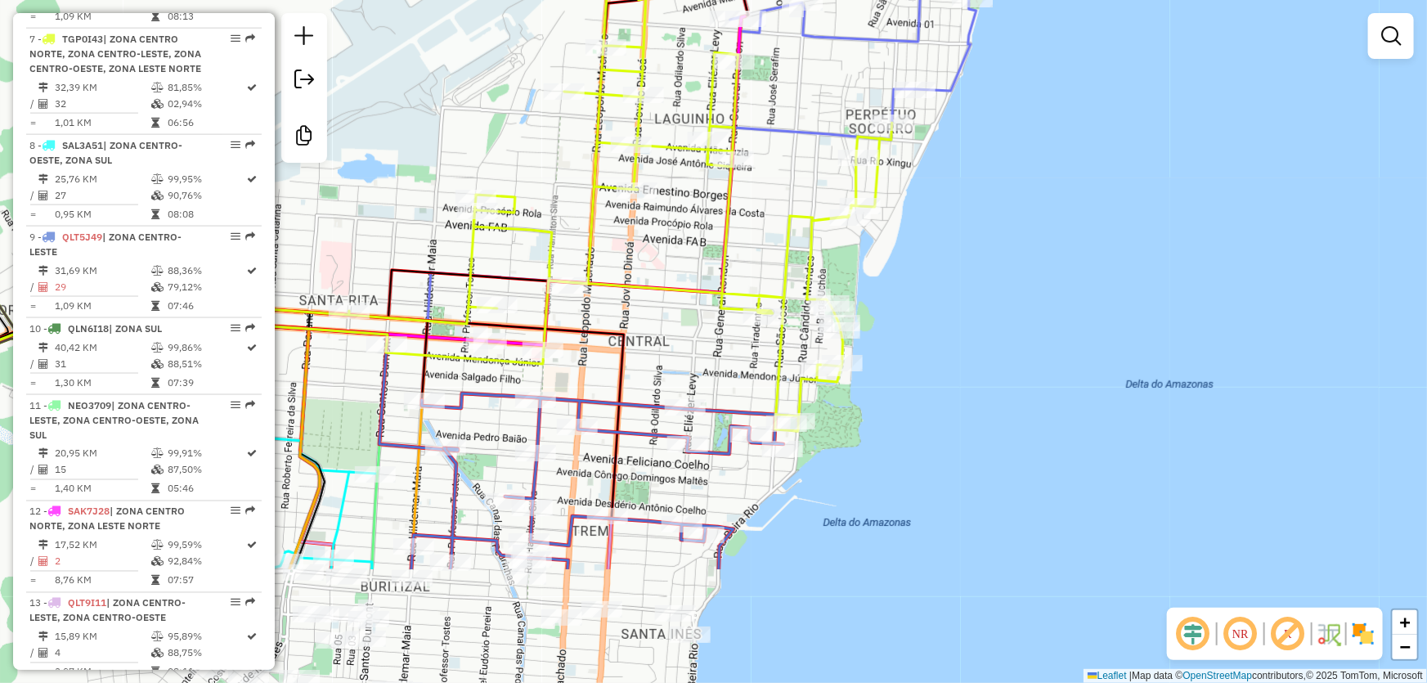
drag, startPoint x: 900, startPoint y: 549, endPoint x: 930, endPoint y: 316, distance: 235.0
click at [924, 350] on div "Janela de atendimento Grade de atendimento Capacidade Transportadoras Veículos …" at bounding box center [713, 341] width 1427 height 683
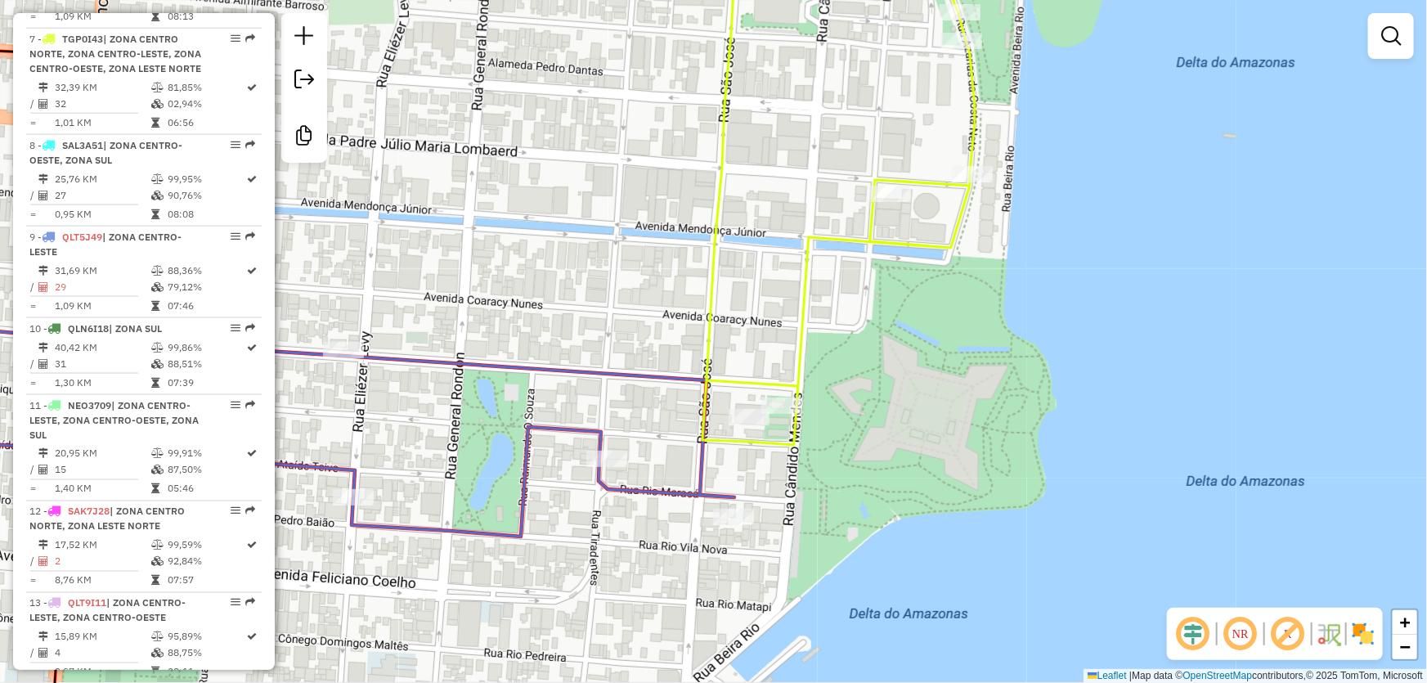
click at [868, 287] on div "Janela de atendimento Grade de atendimento Capacidade Transportadoras Veículos …" at bounding box center [713, 341] width 1427 height 683
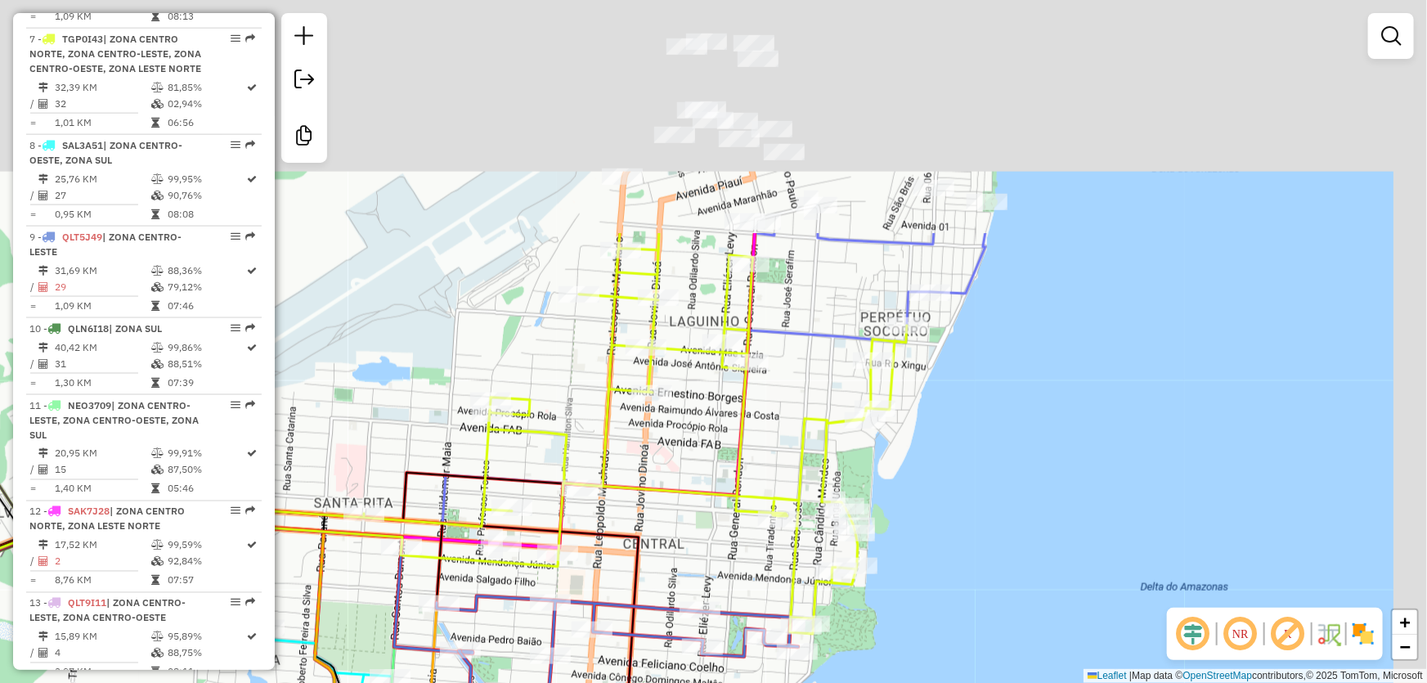
drag, startPoint x: 766, startPoint y: 257, endPoint x: 729, endPoint y: 564, distance: 309.7
click at [730, 562] on div "Janela de atendimento Grade de atendimento Capacidade Transportadoras Veículos …" at bounding box center [713, 341] width 1427 height 683
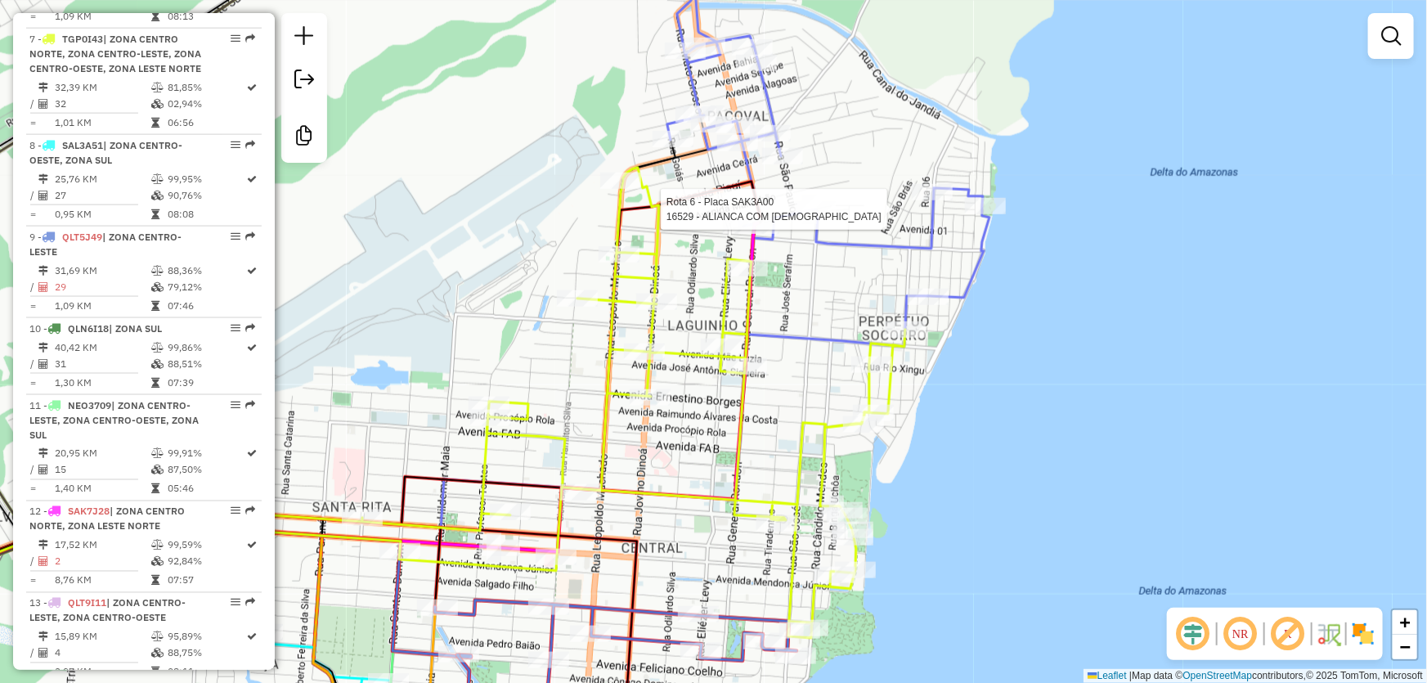
select select "**********"
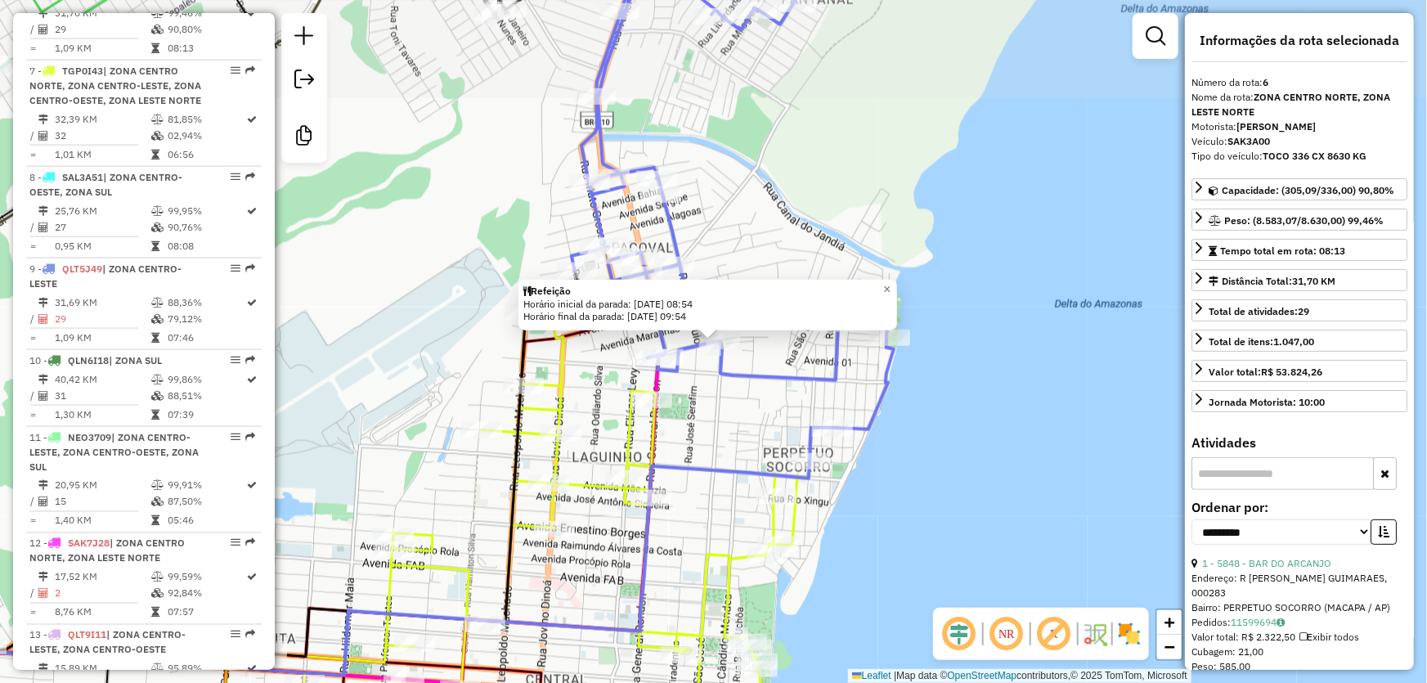
scroll to position [1052, 0]
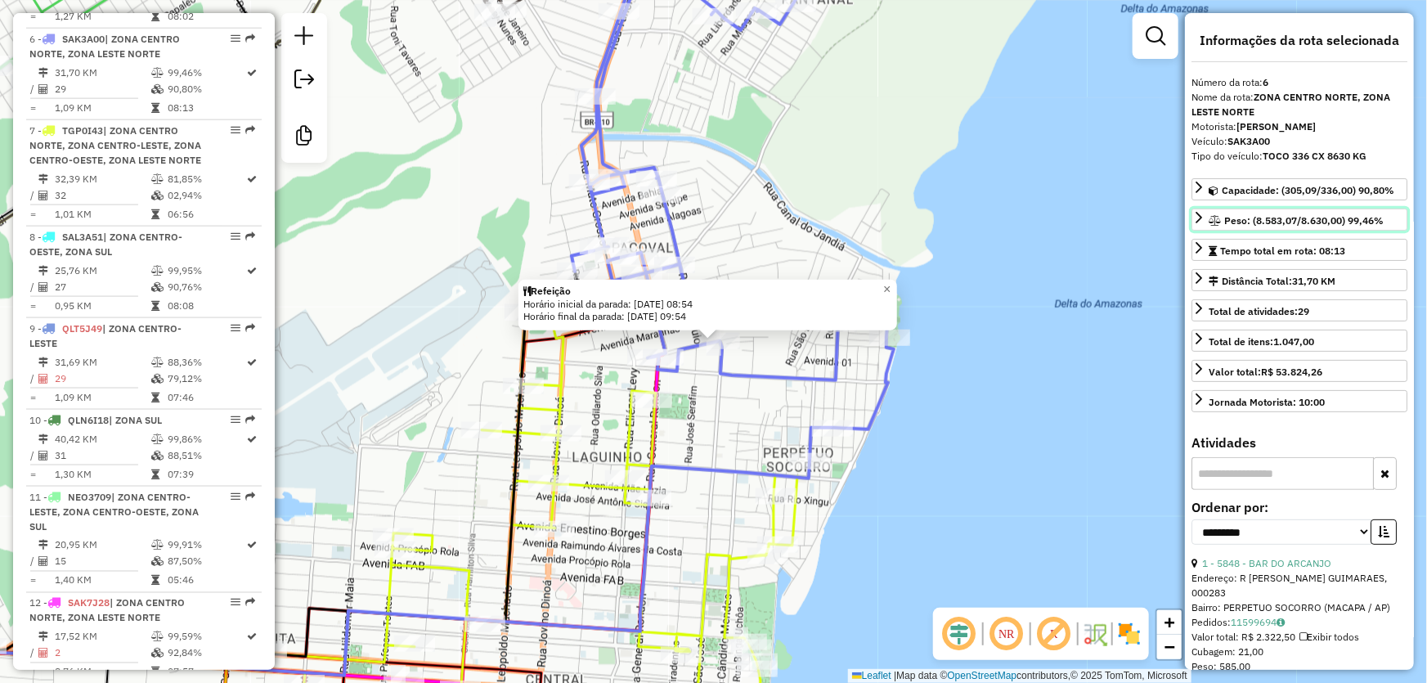
click at [1201, 222] on icon at bounding box center [1198, 217] width 13 height 13
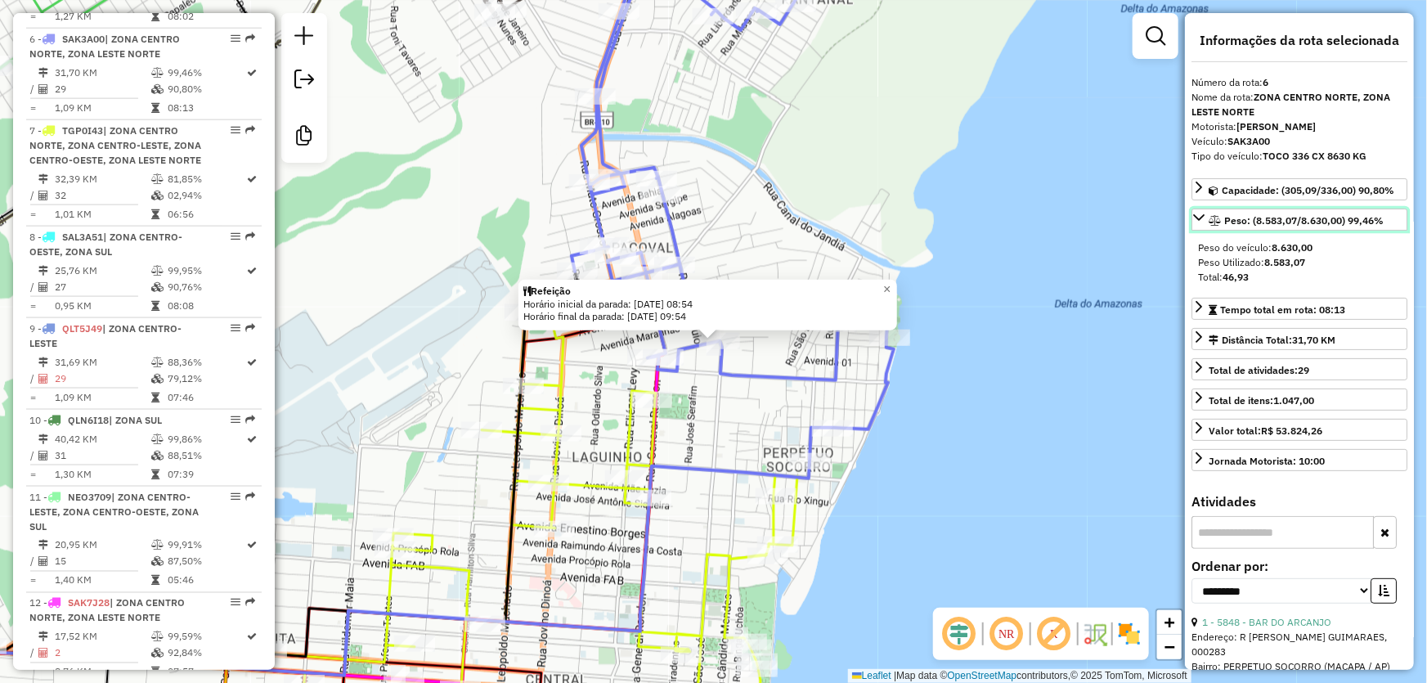
click at [1201, 222] on icon at bounding box center [1198, 217] width 13 height 13
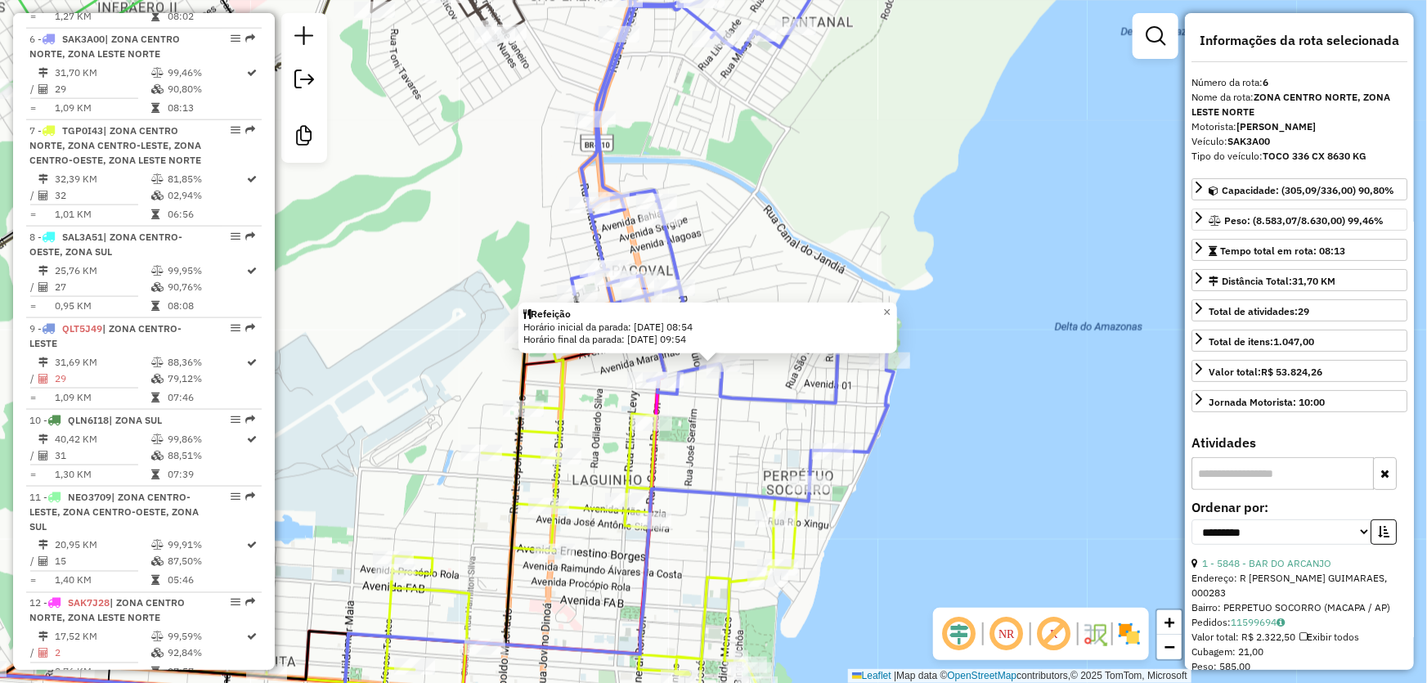
drag, startPoint x: 885, startPoint y: 240, endPoint x: 868, endPoint y: 426, distance: 187.1
click at [875, 419] on div "Refeição Horário inicial da parada: 12/08/2025 08:54 Horário final da parada: 1…" at bounding box center [713, 341] width 1427 height 683
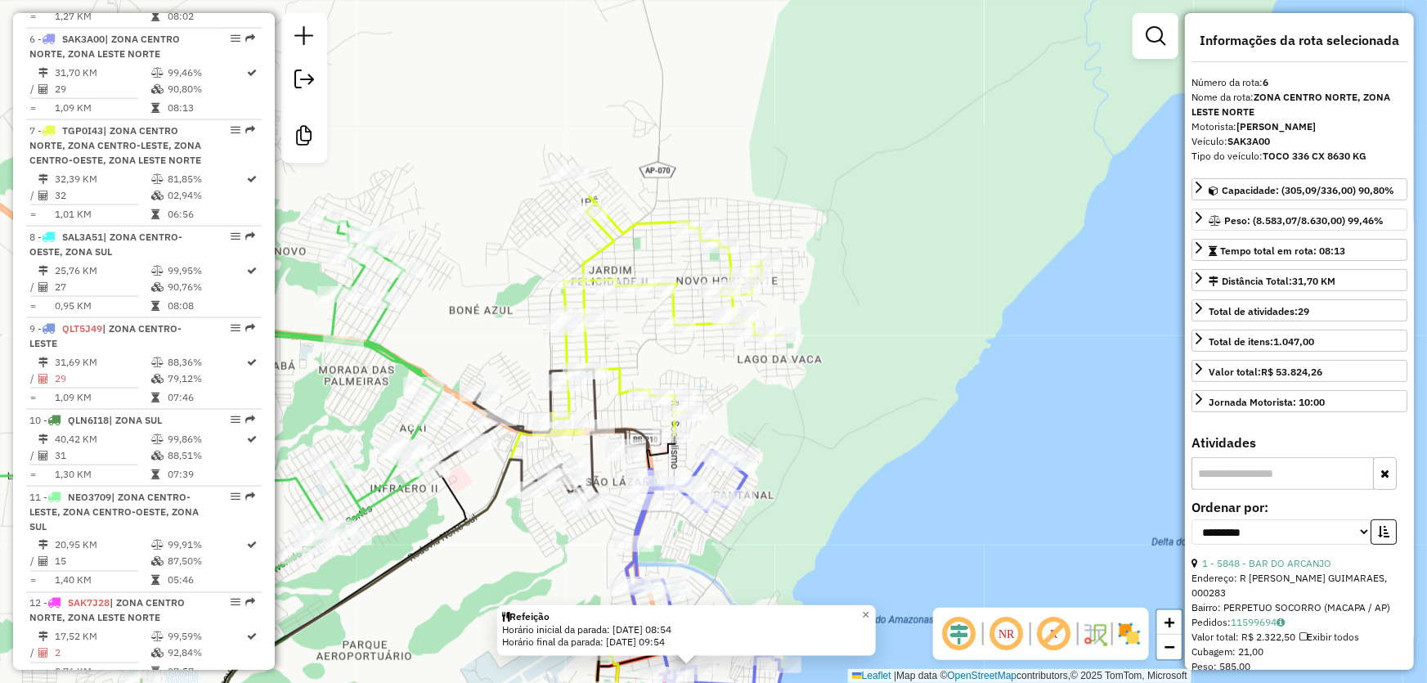
drag, startPoint x: 478, startPoint y: 291, endPoint x: 585, endPoint y: 552, distance: 282.3
click at [585, 555] on div "Refeição Horário inicial da parada: 12/08/2025 08:54 Horário final da parada: 1…" at bounding box center [713, 341] width 1427 height 683
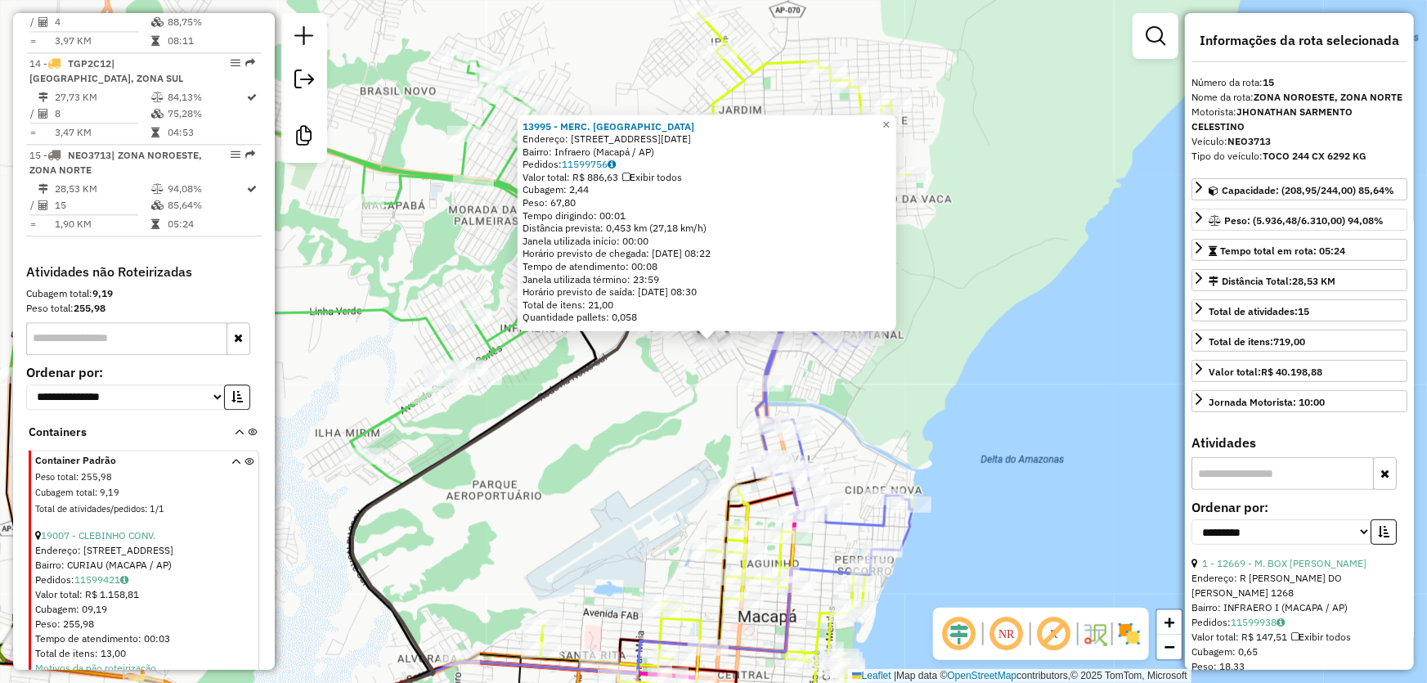
scroll to position [1783, 0]
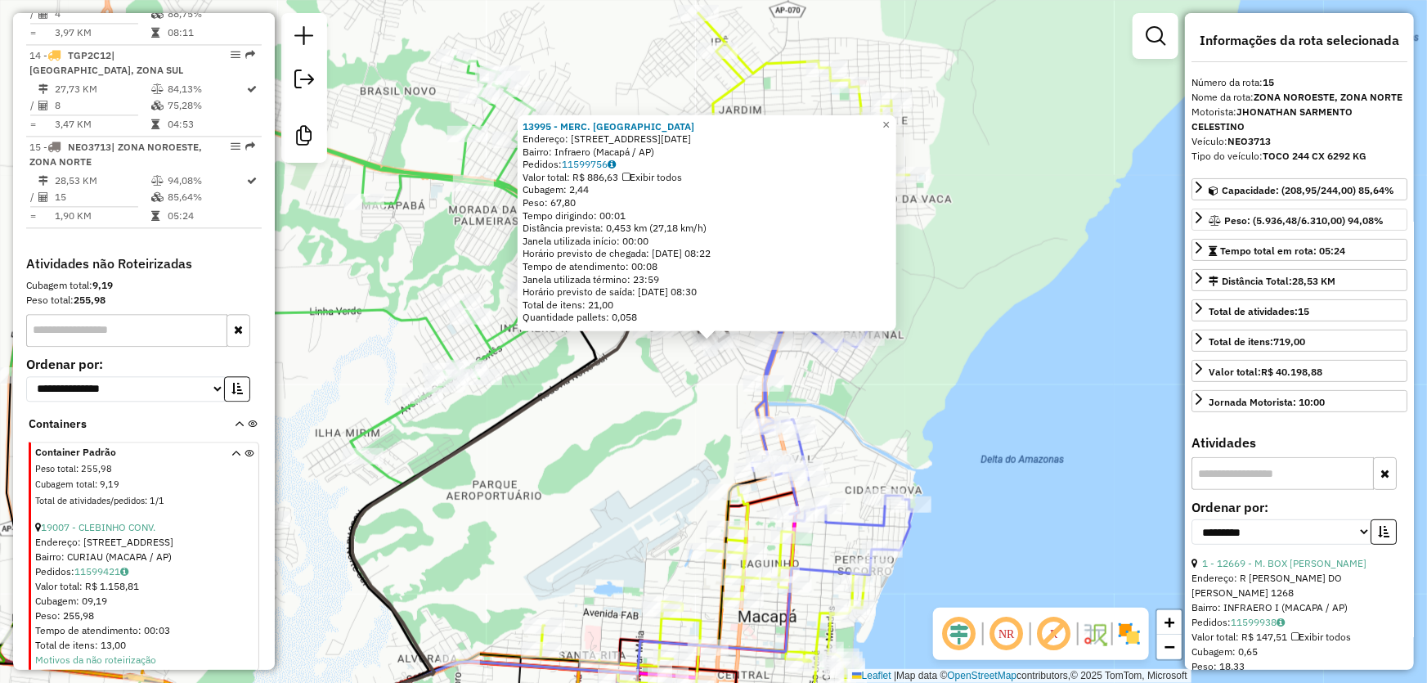
click at [637, 476] on div "13995 - MERC. ARAUJO Endereço: Rua Primeiro de Janeiro, 184 Bairro: Infraero (M…" at bounding box center [713, 341] width 1427 height 683
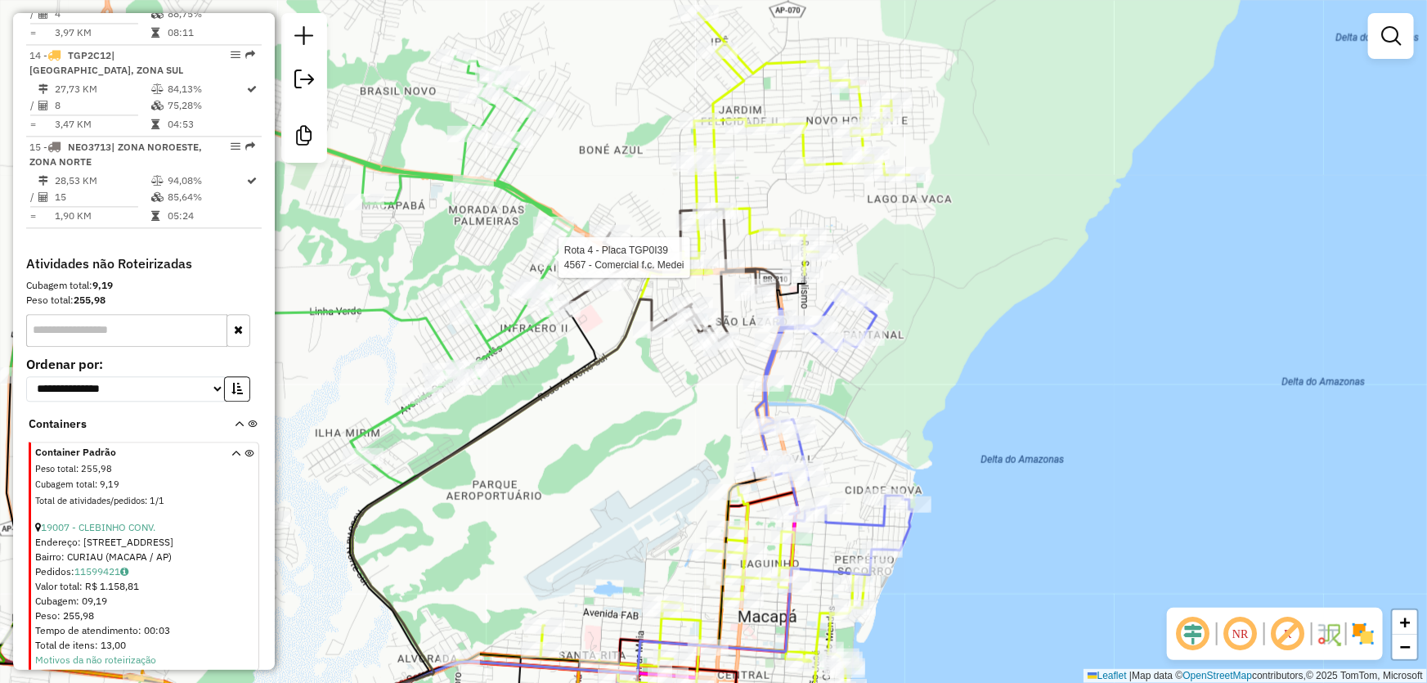
click at [553, 266] on div at bounding box center [553, 257] width 41 height 16
select select "**********"
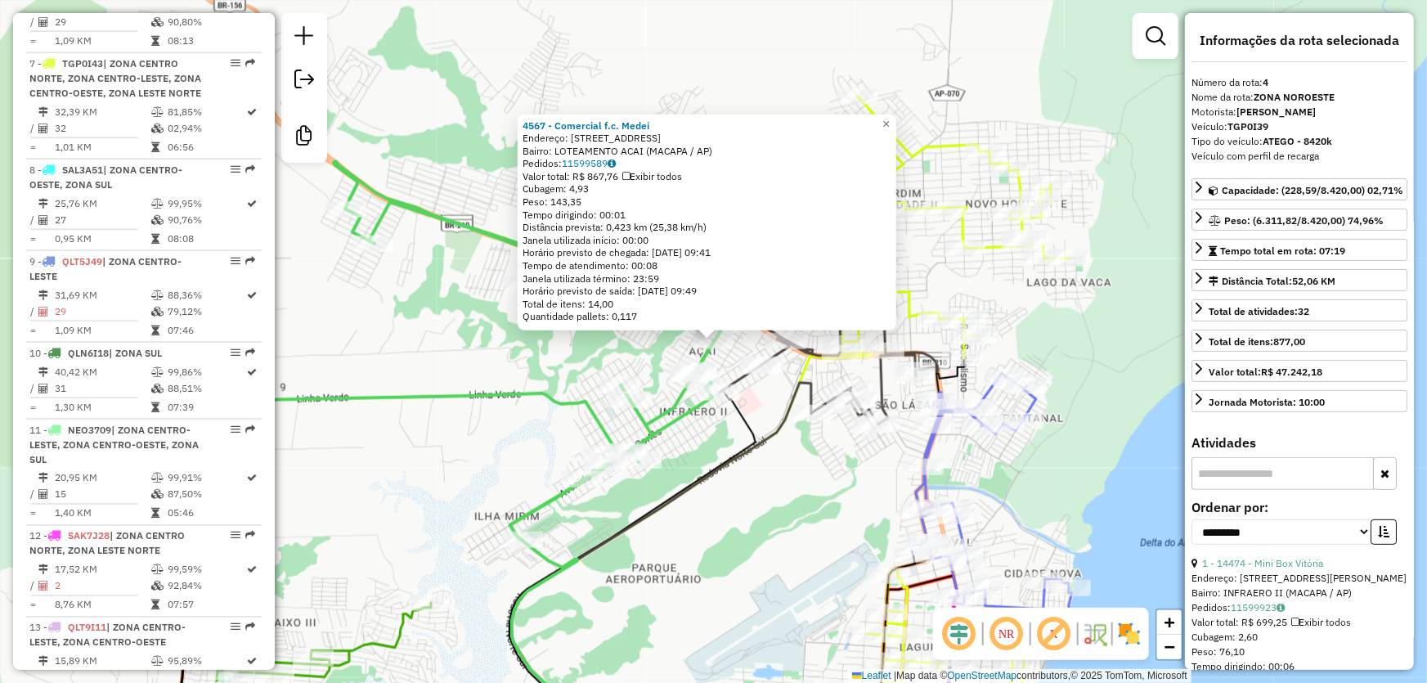
scroll to position [899, 0]
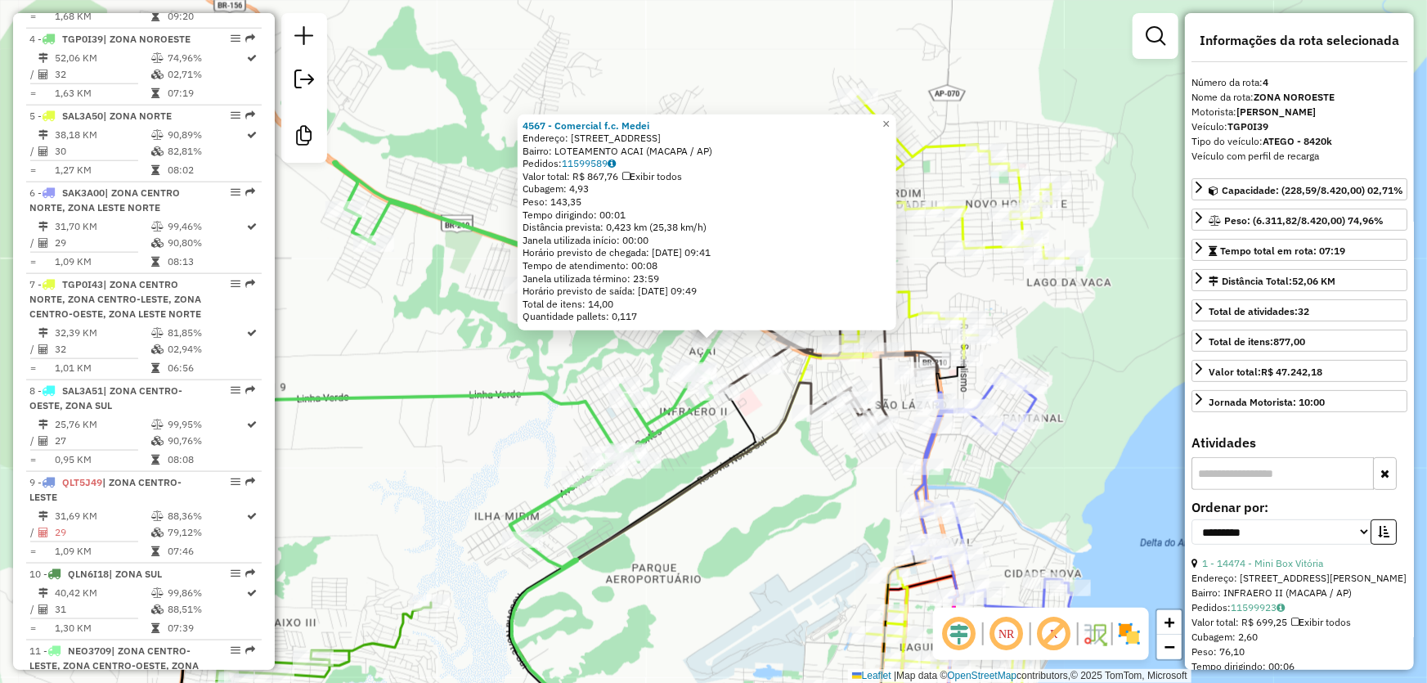
click at [453, 326] on div "4567 - Comercial f.c. Medei Endereço: AV DAS BACABAS 470 Bairro: LOTEAMENTO ACA…" at bounding box center [713, 341] width 1427 height 683
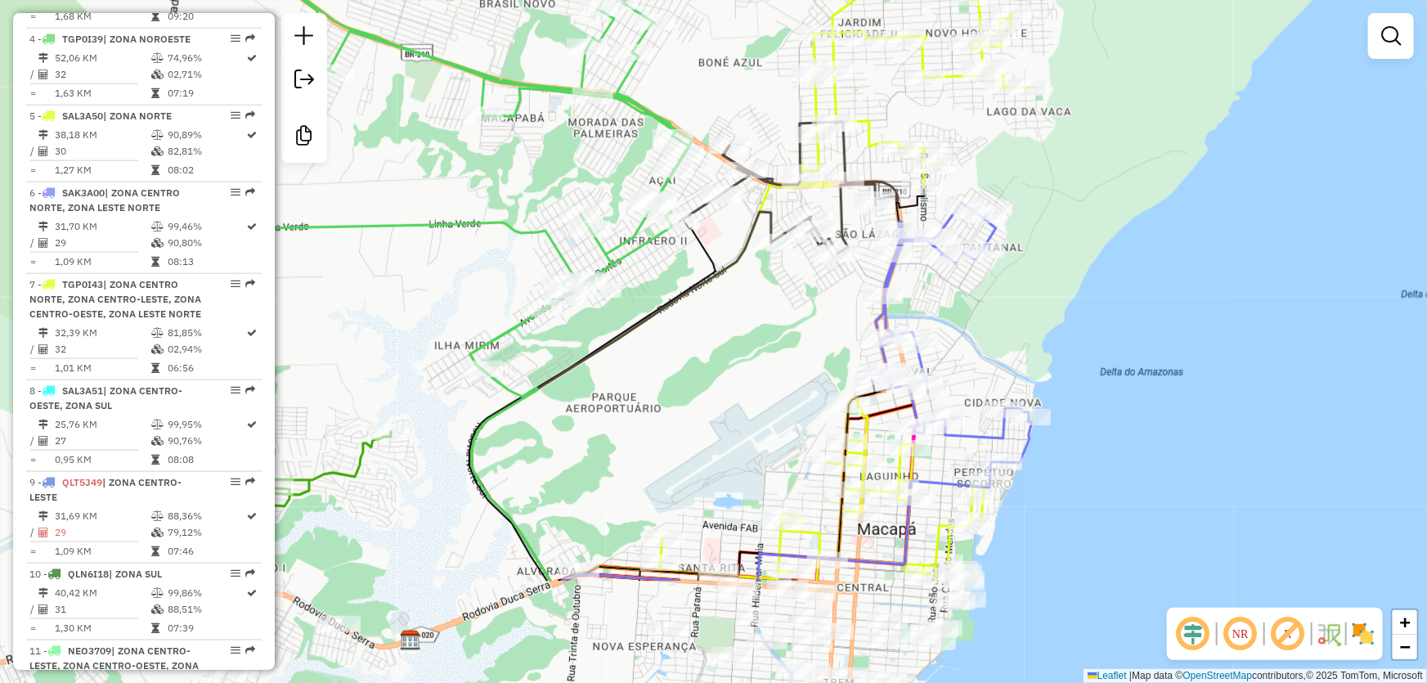
drag, startPoint x: 780, startPoint y: 560, endPoint x: 742, endPoint y: 380, distance: 183.9
click at [742, 381] on div "Janela de atendimento Grade de atendimento Capacidade Transportadoras Veículos …" at bounding box center [713, 341] width 1427 height 683
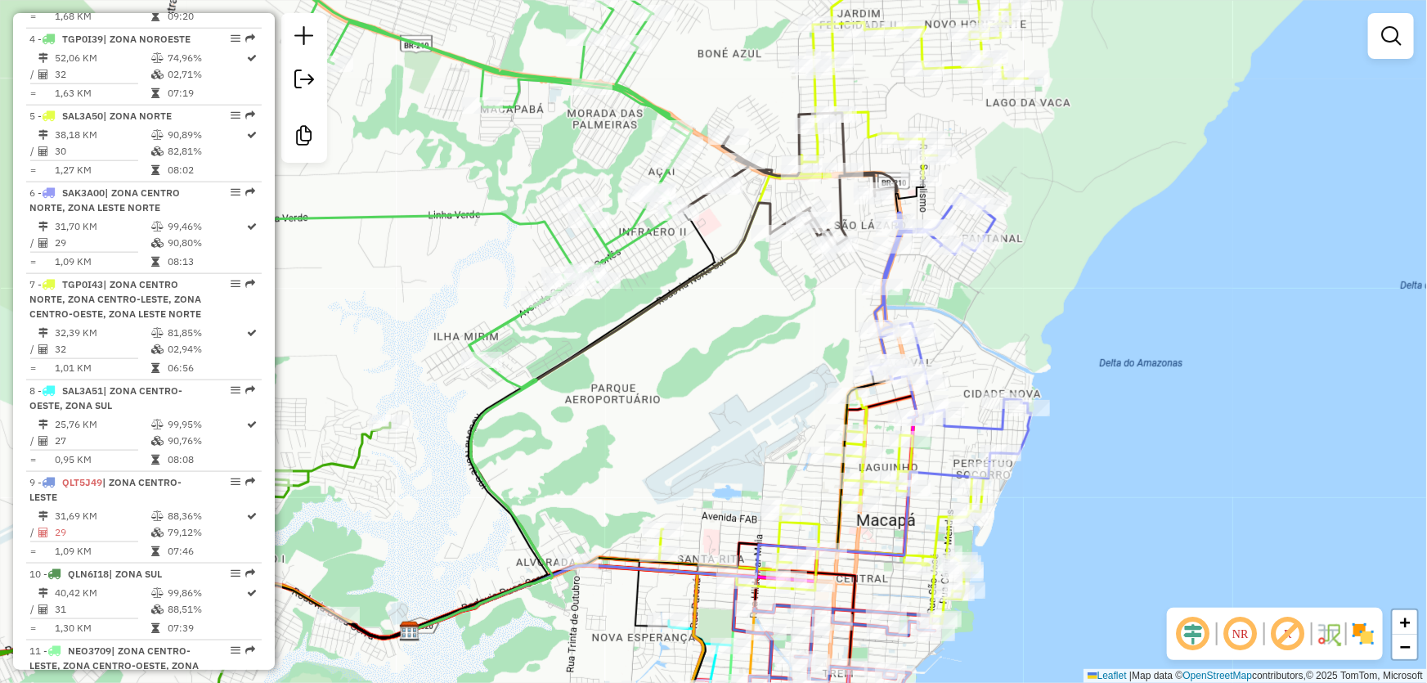
drag, startPoint x: 711, startPoint y: 396, endPoint x: 796, endPoint y: 329, distance: 108.3
click at [798, 333] on div "Janela de atendimento Grade de atendimento Capacidade Transportadoras Veículos …" at bounding box center [713, 341] width 1427 height 683
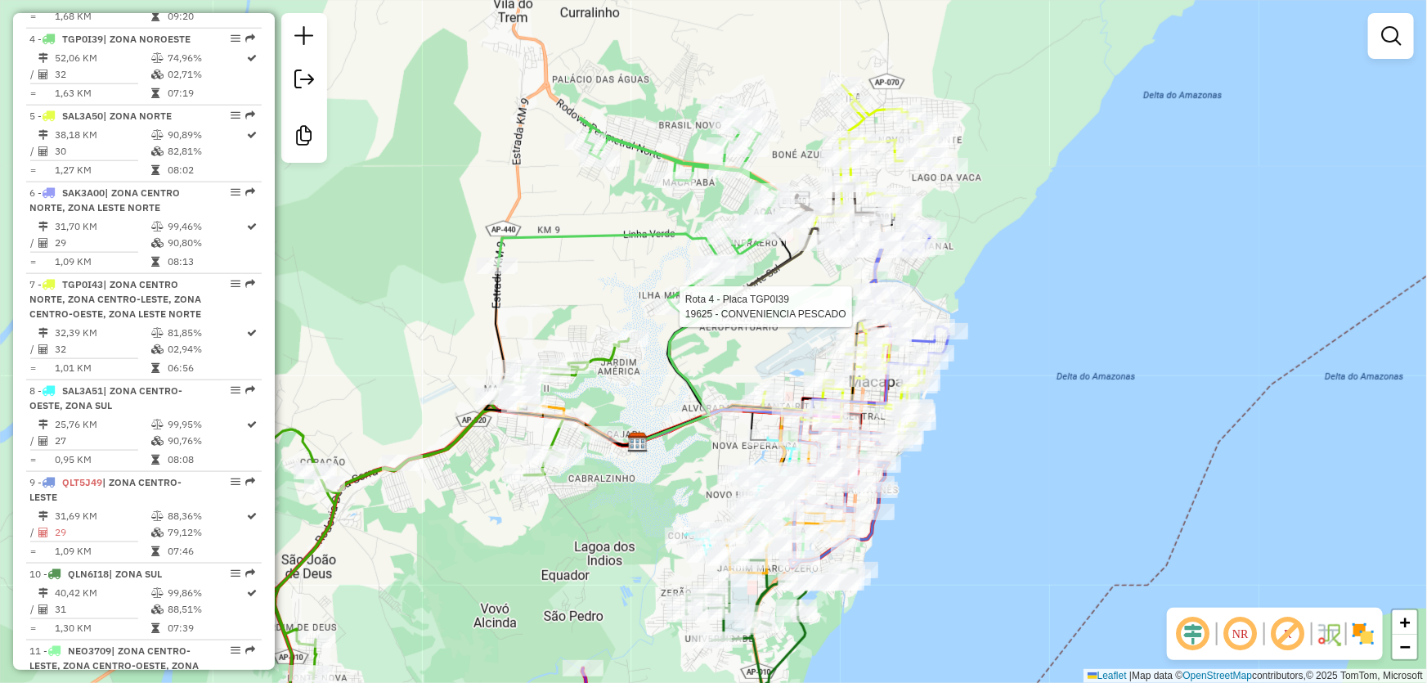
select select "**********"
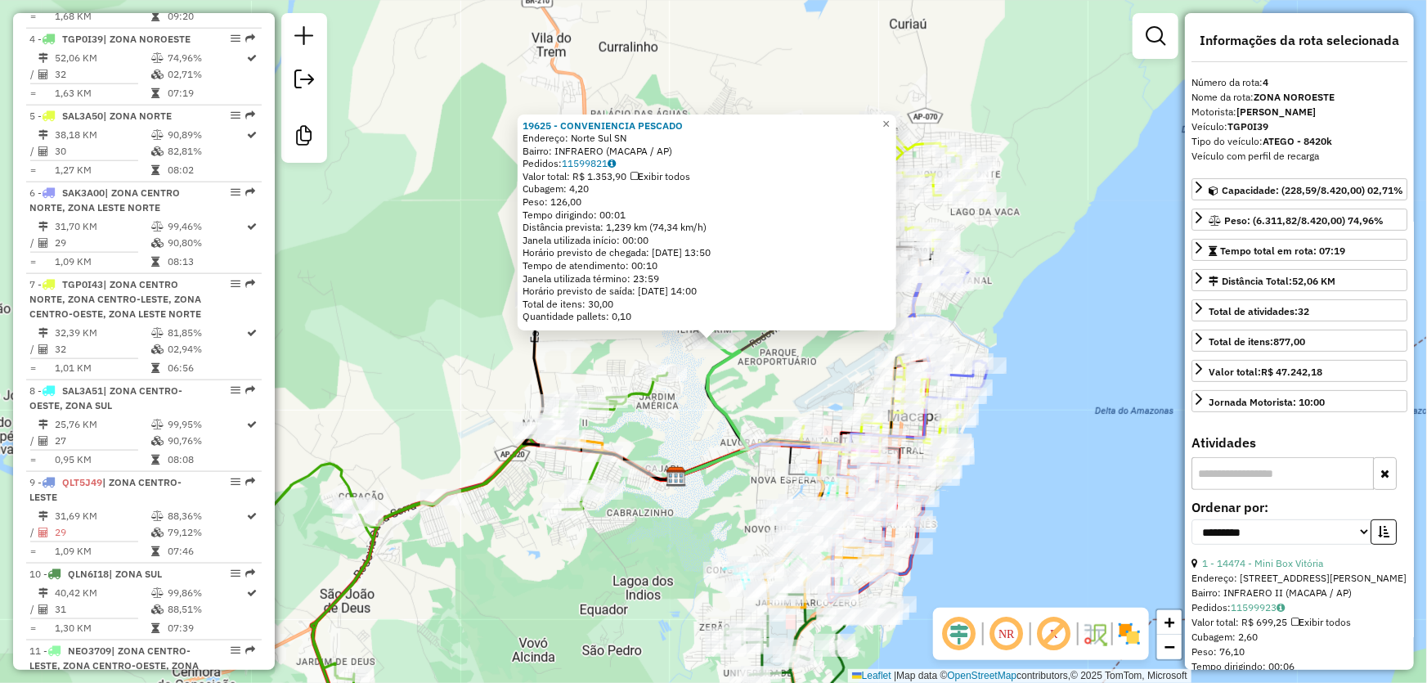
click at [448, 222] on div "19625 - CONVENIENCIA PESCADO Endereço: Norte Sul SN Bairro: INFRAERO (MACAPA / …" at bounding box center [713, 341] width 1427 height 683
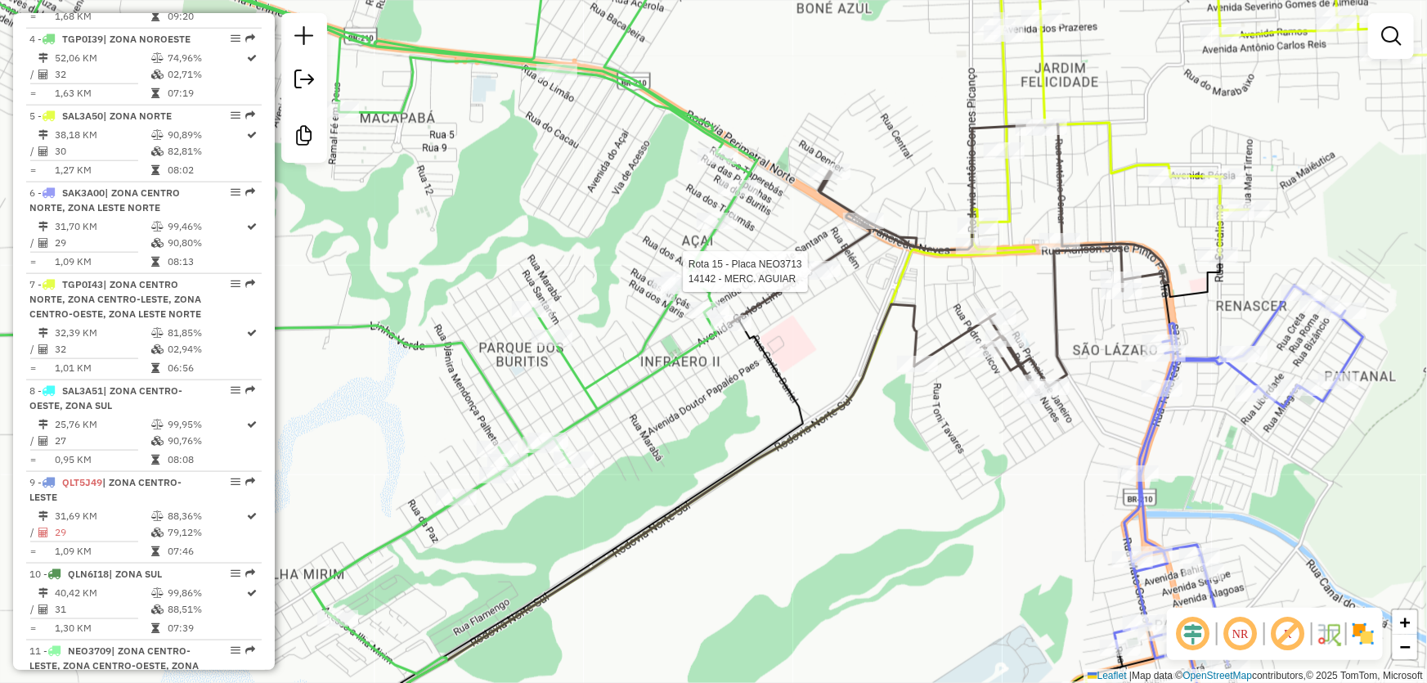
select select "**********"
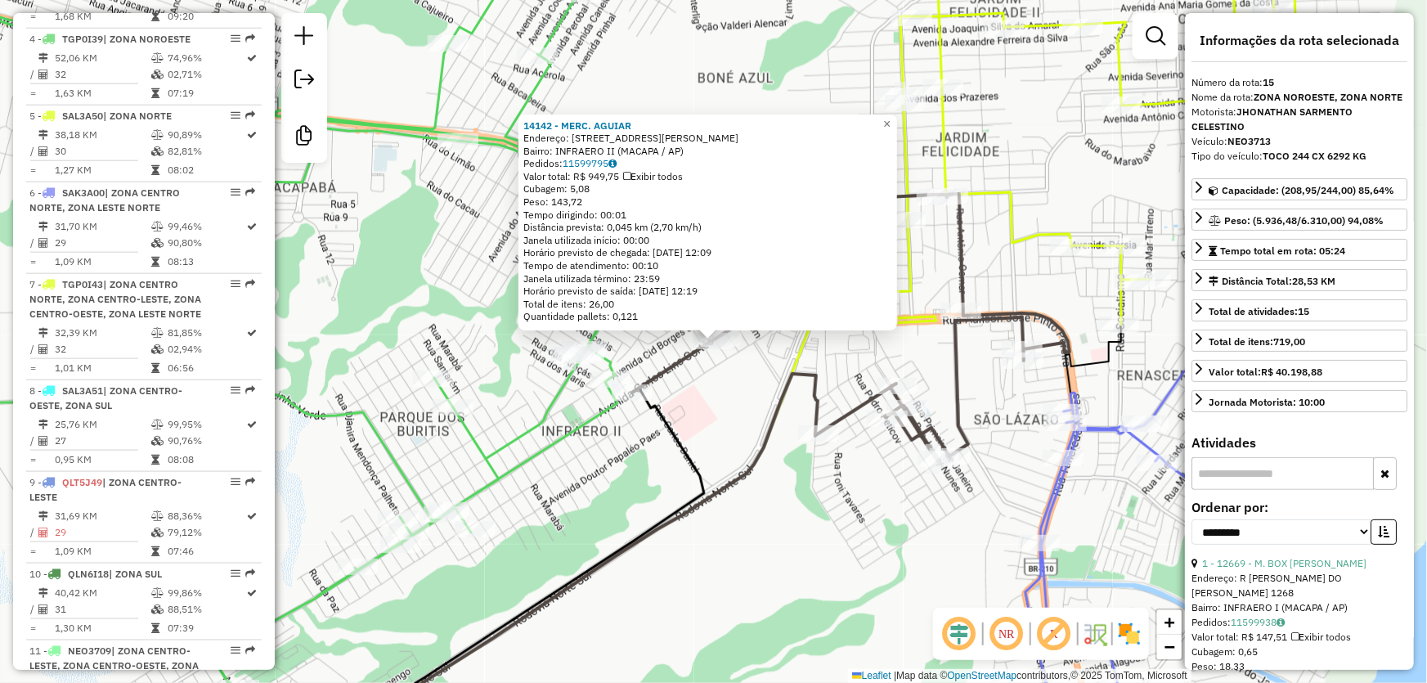
scroll to position [1783, 0]
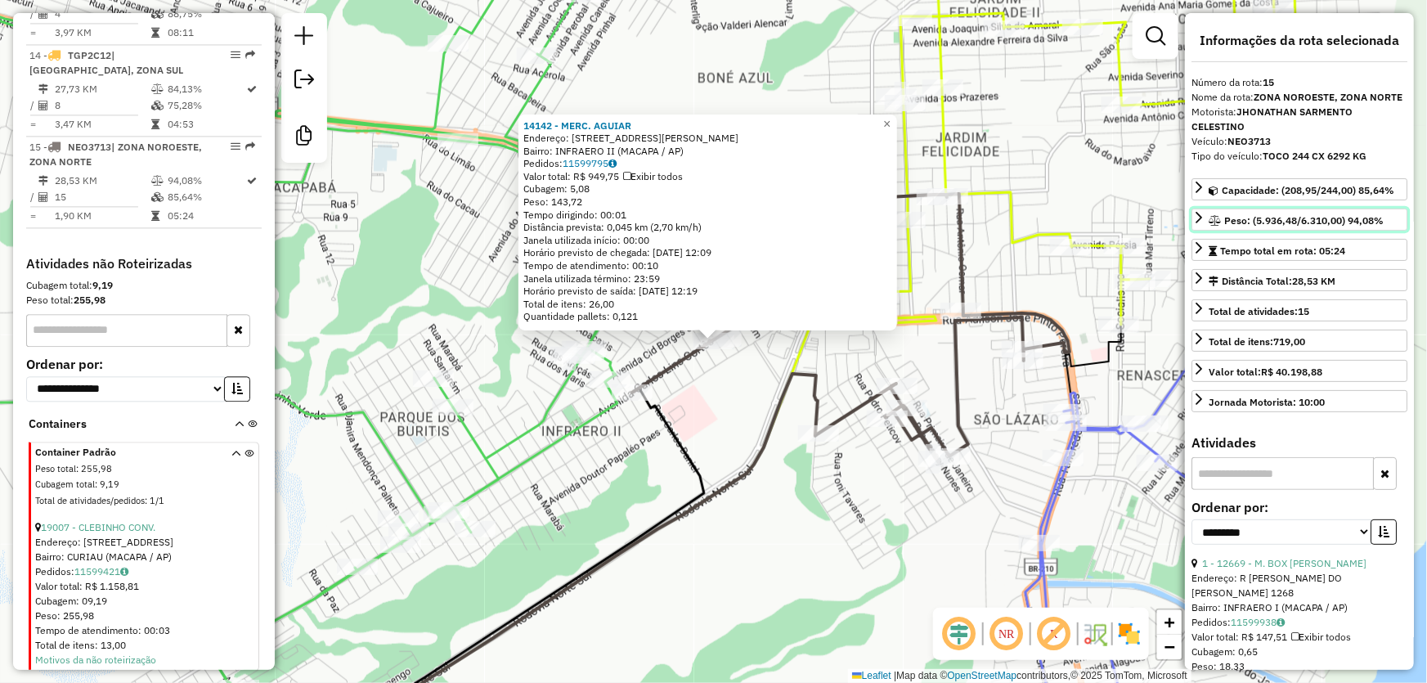
click at [1207, 216] on link "Peso: (5.936,48/6.310,00) 94,08%" at bounding box center [1299, 219] width 216 height 22
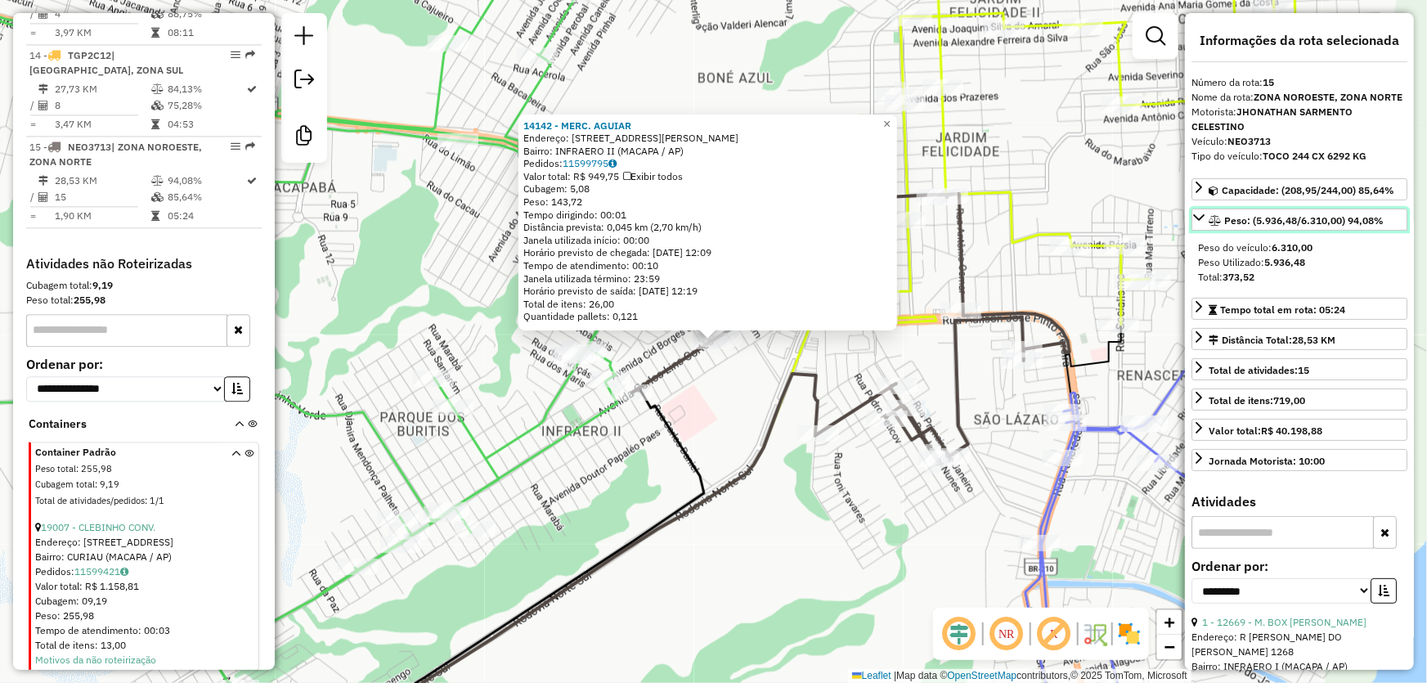
click at [1207, 216] on link "Peso: (5.936,48/6.310,00) 94,08%" at bounding box center [1299, 219] width 216 height 22
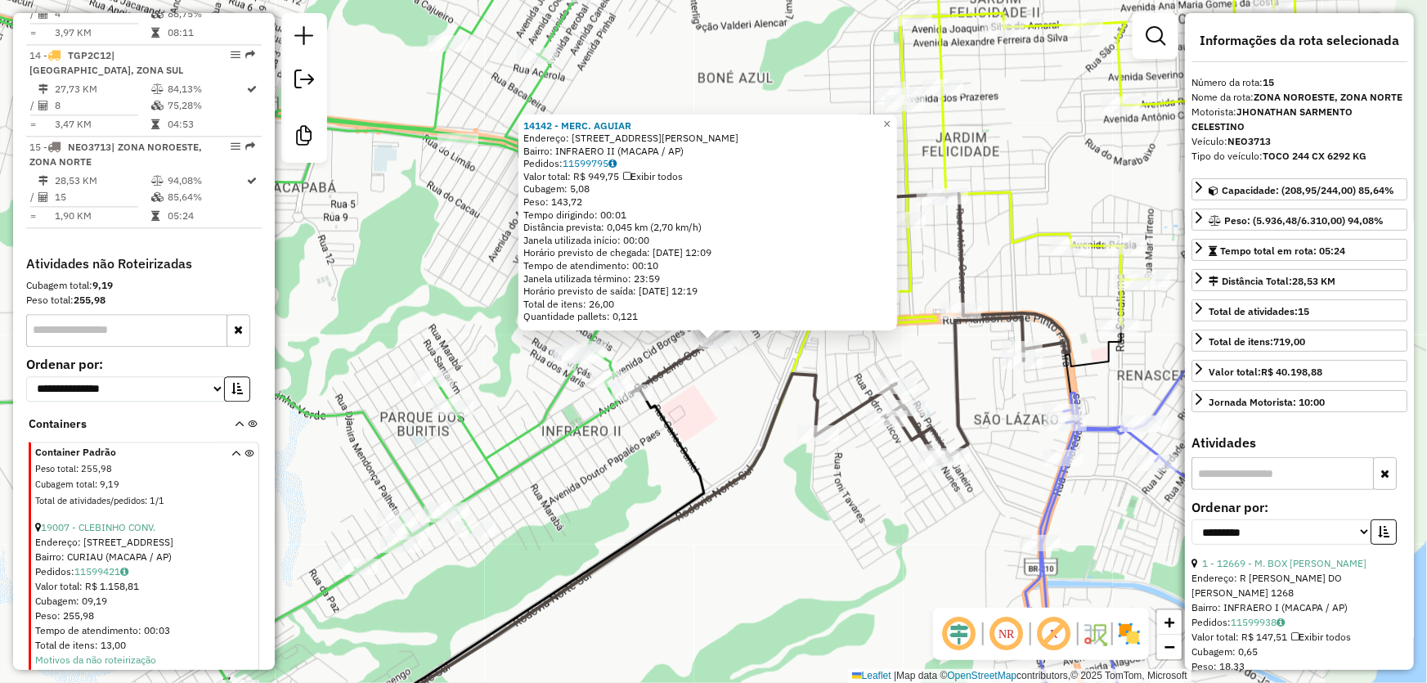
click at [556, 434] on icon at bounding box center [258, 310] width 800 height 757
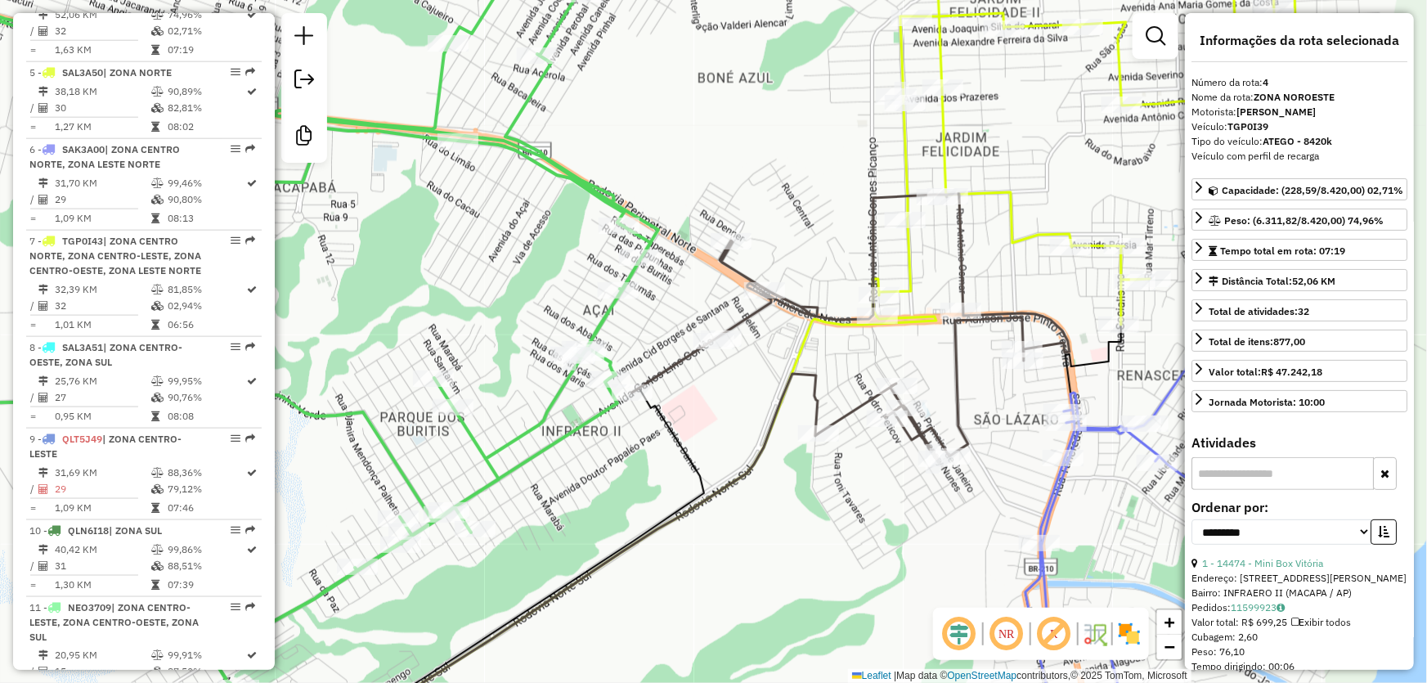
scroll to position [899, 0]
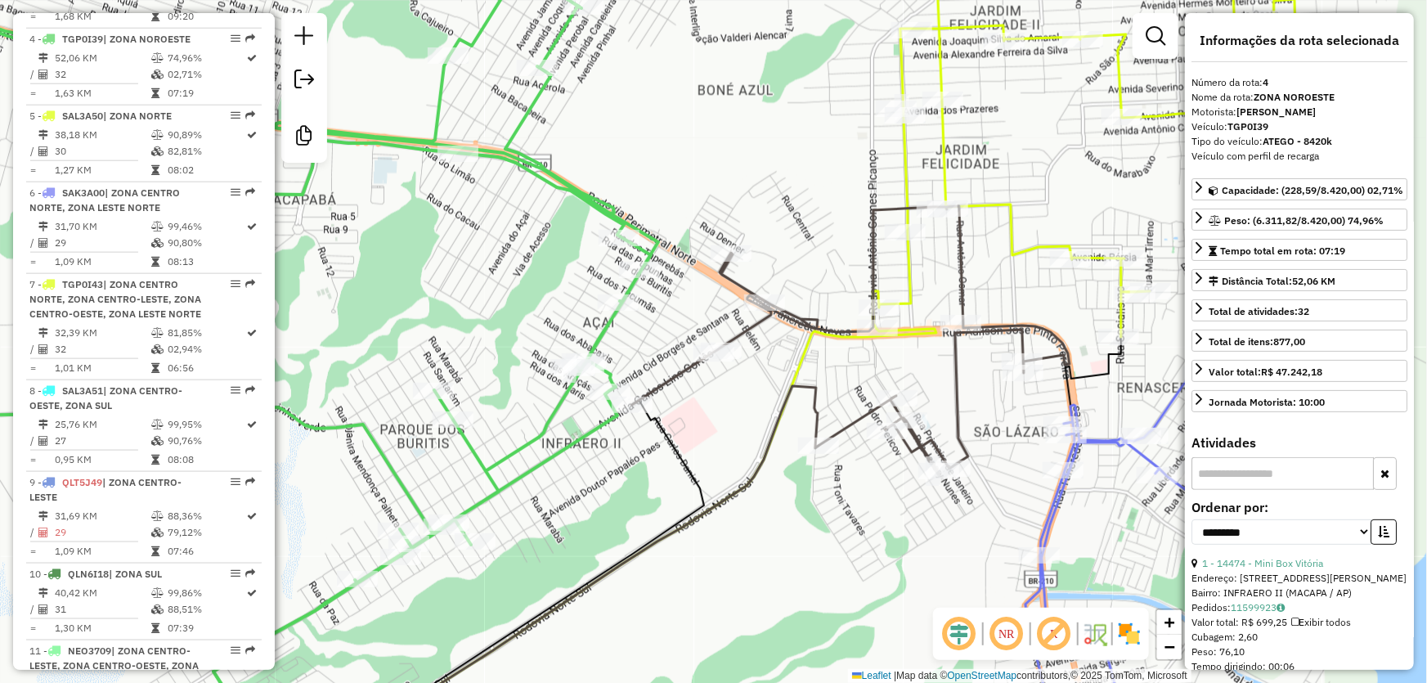
drag, startPoint x: 582, startPoint y: 401, endPoint x: 582, endPoint y: 414, distance: 12.3
click at [582, 414] on div "Janela de atendimento Grade de atendimento Capacidade Transportadoras Veículos …" at bounding box center [713, 341] width 1427 height 683
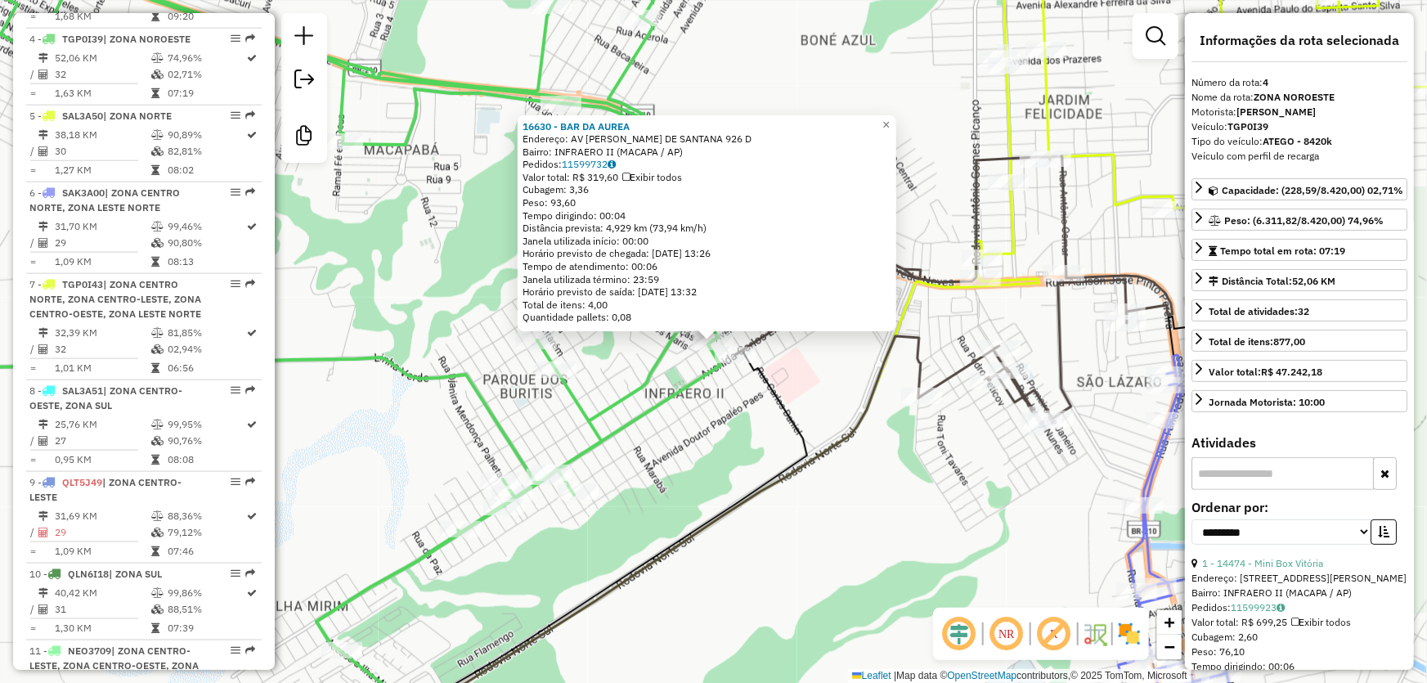
click at [605, 385] on div "16630 - BAR DA AUREA Endereço: AV CID BORGES DE SANTANA 926 D Bairro: INFRAERO …" at bounding box center [713, 341] width 1427 height 683
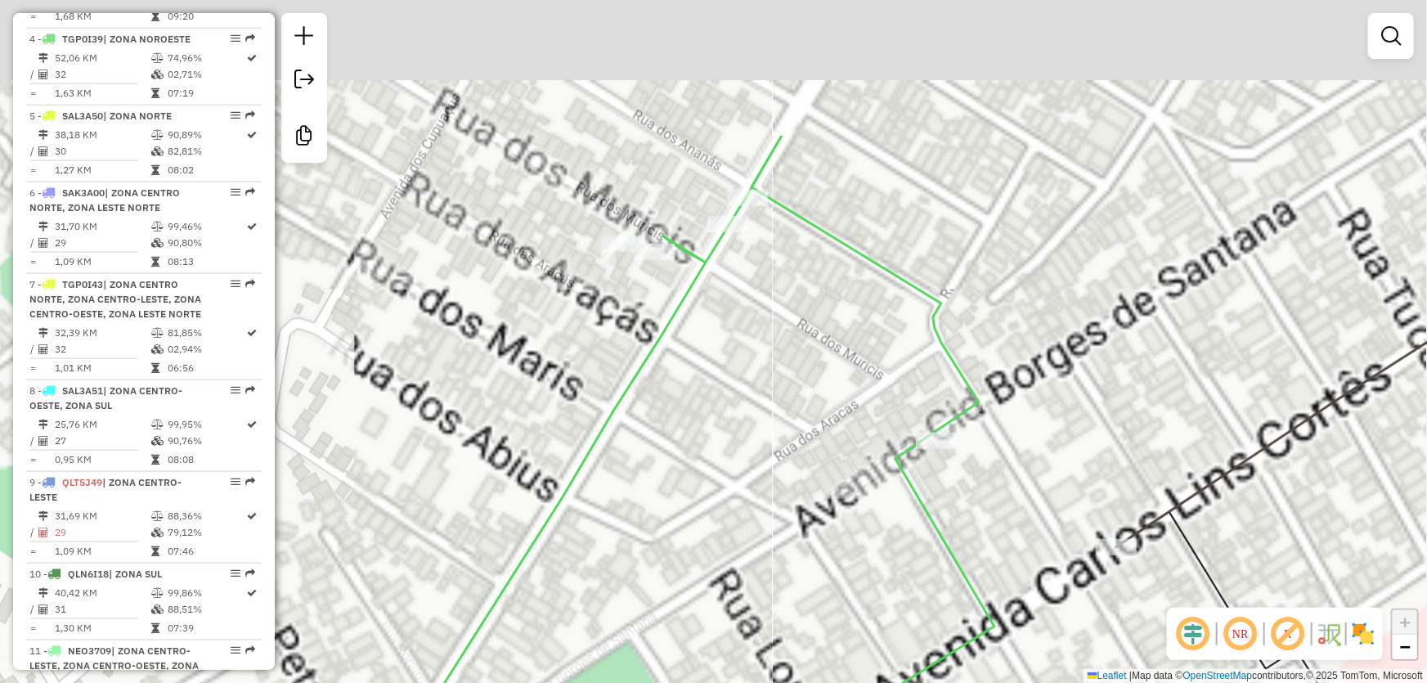
drag, startPoint x: 727, startPoint y: 163, endPoint x: 591, endPoint y: 374, distance: 250.8
click at [608, 374] on div "Janela de atendimento Grade de atendimento Capacidade Transportadoras Veículos …" at bounding box center [713, 341] width 1427 height 683
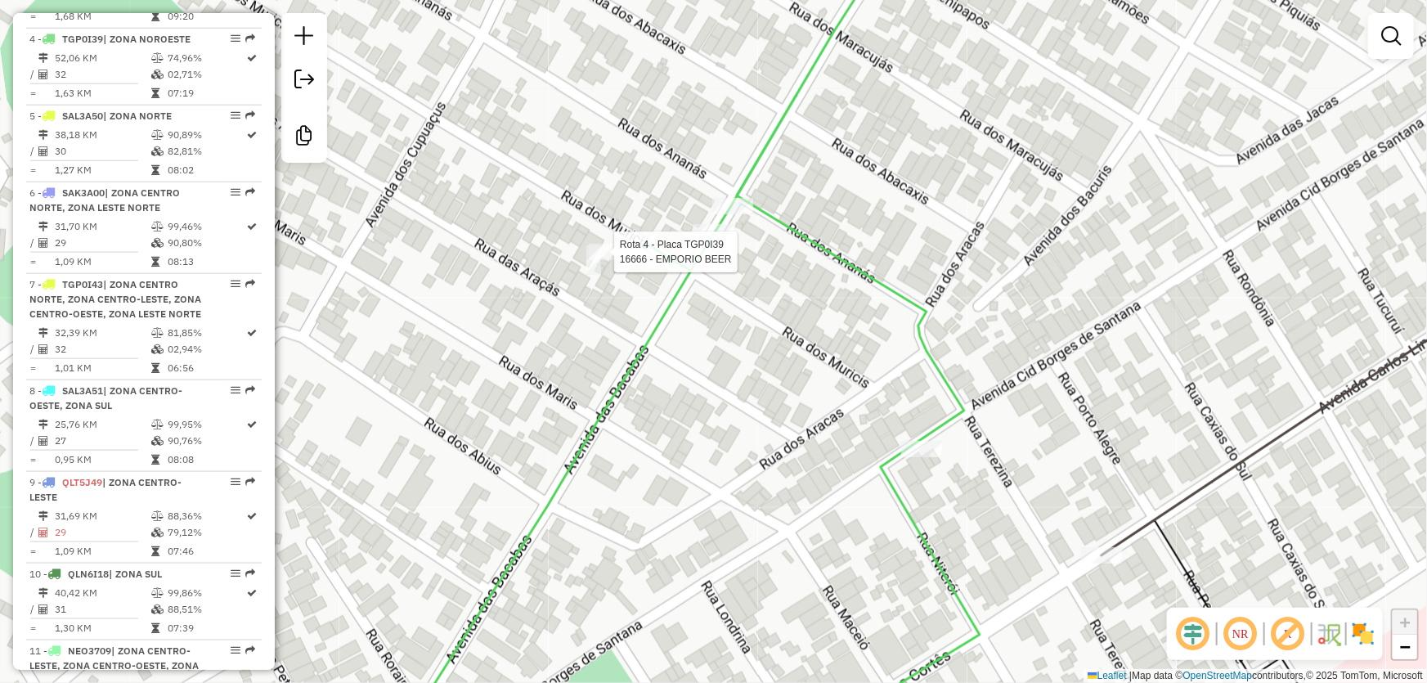
select select "**********"
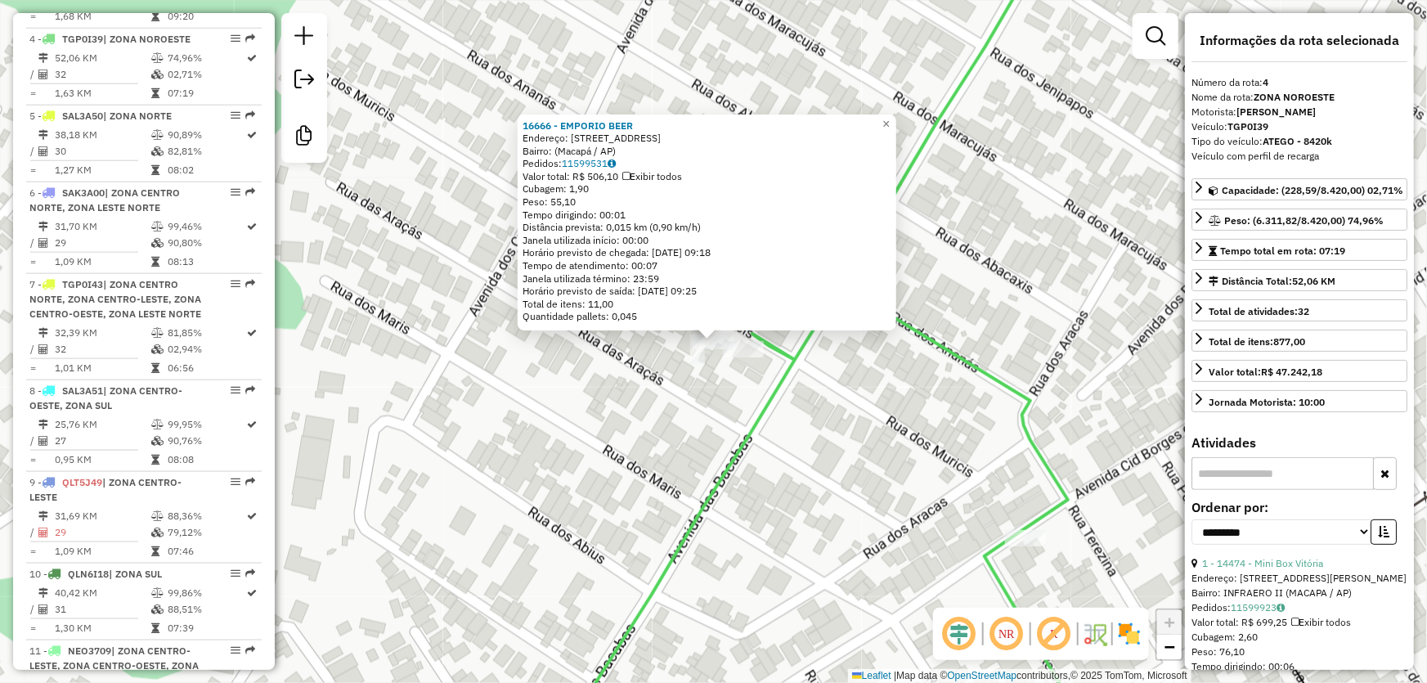
click at [616, 376] on div "16666 - EMPORIO BEER Endereço: Rua dos Murucis Loteamento Açaí, 587 Bairro: (Ma…" at bounding box center [713, 341] width 1427 height 683
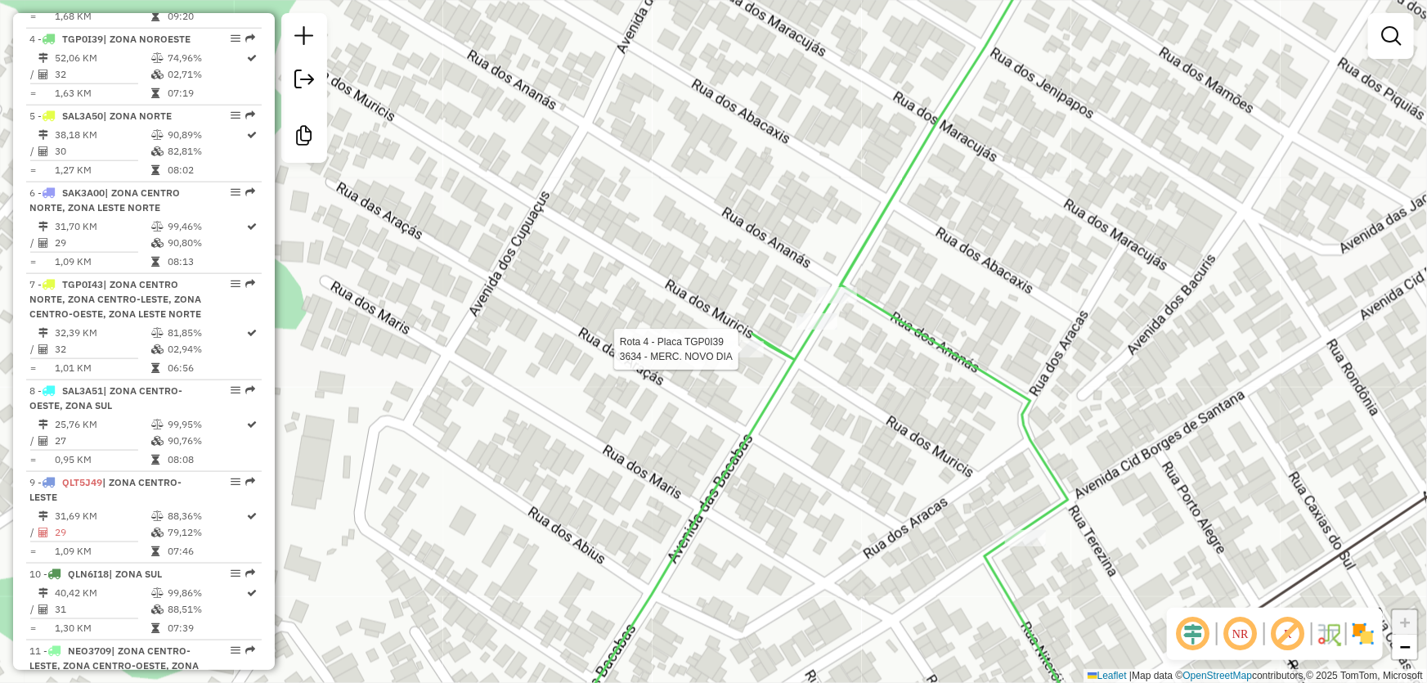
select select "**********"
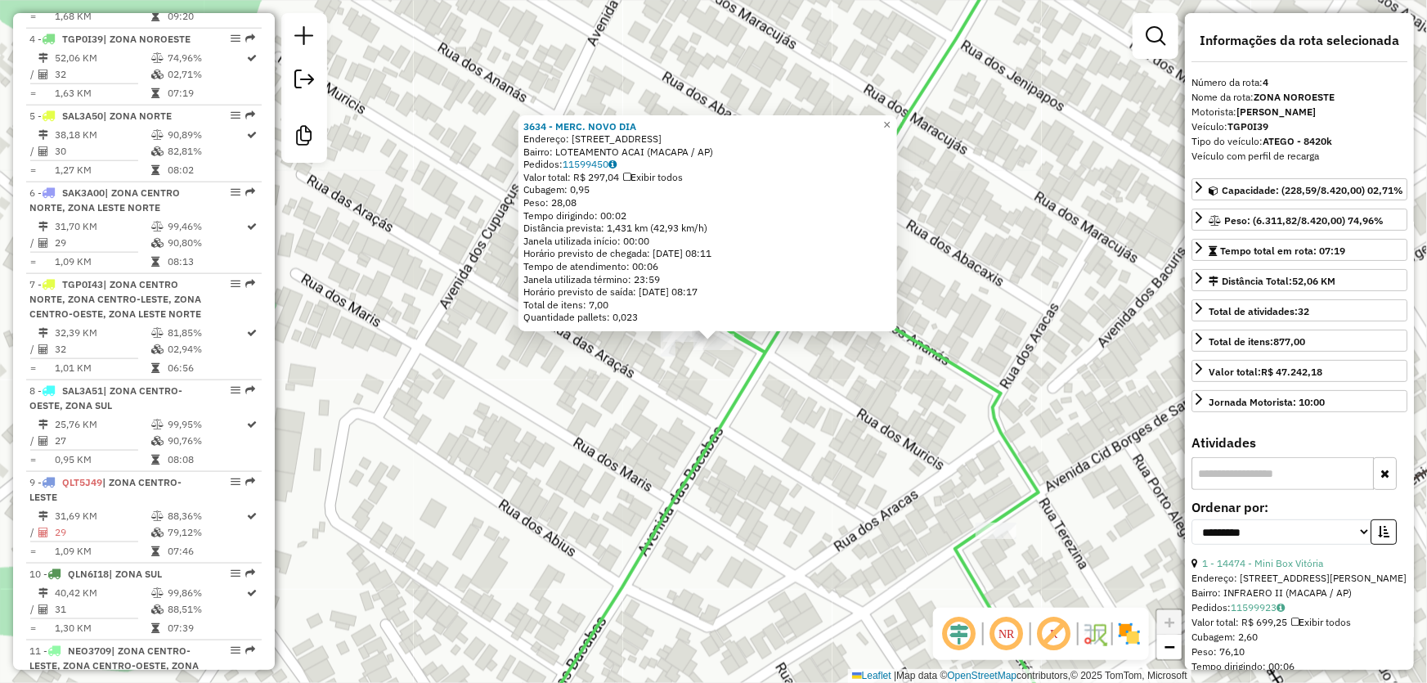
click at [750, 383] on icon at bounding box center [786, 341] width 536 height 819
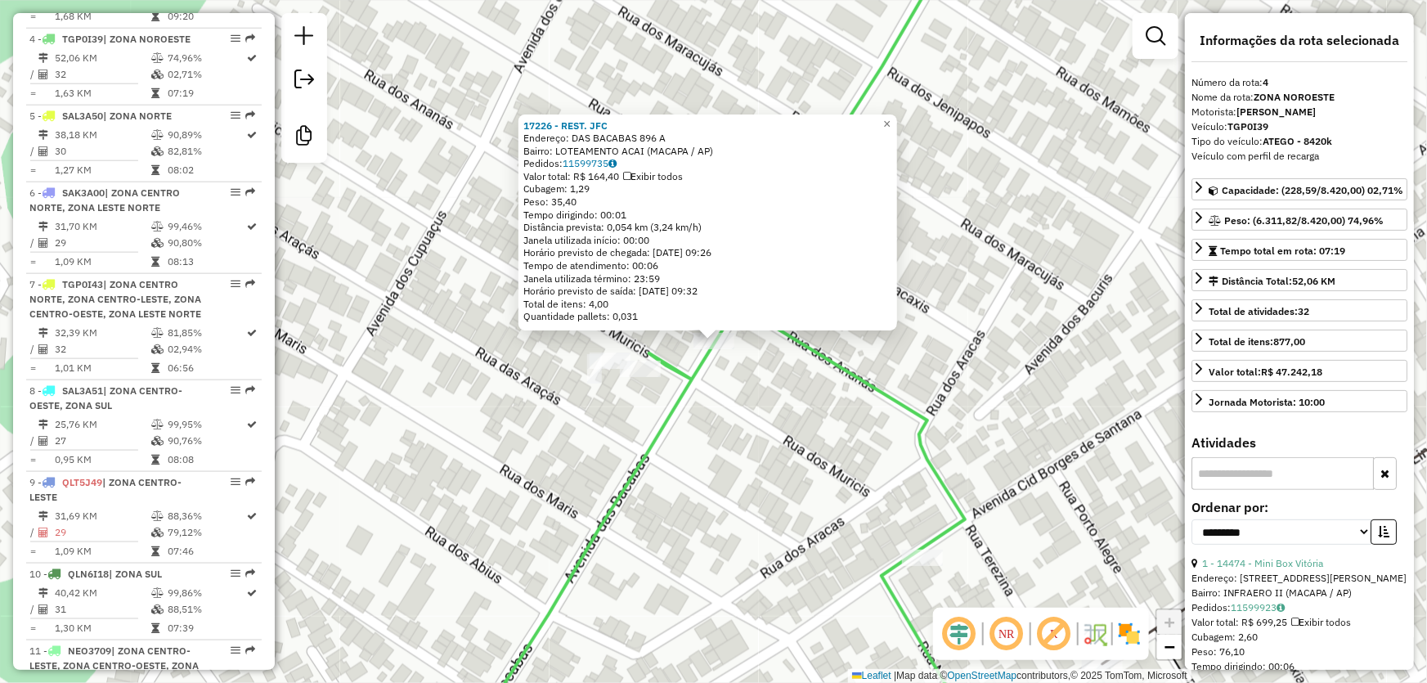
click at [801, 364] on div "17226 - REST. JFC Endereço: DAS BACABAS 896 A Bairro: LOTEAMENTO ACAI (MACAPA /…" at bounding box center [713, 341] width 1427 height 683
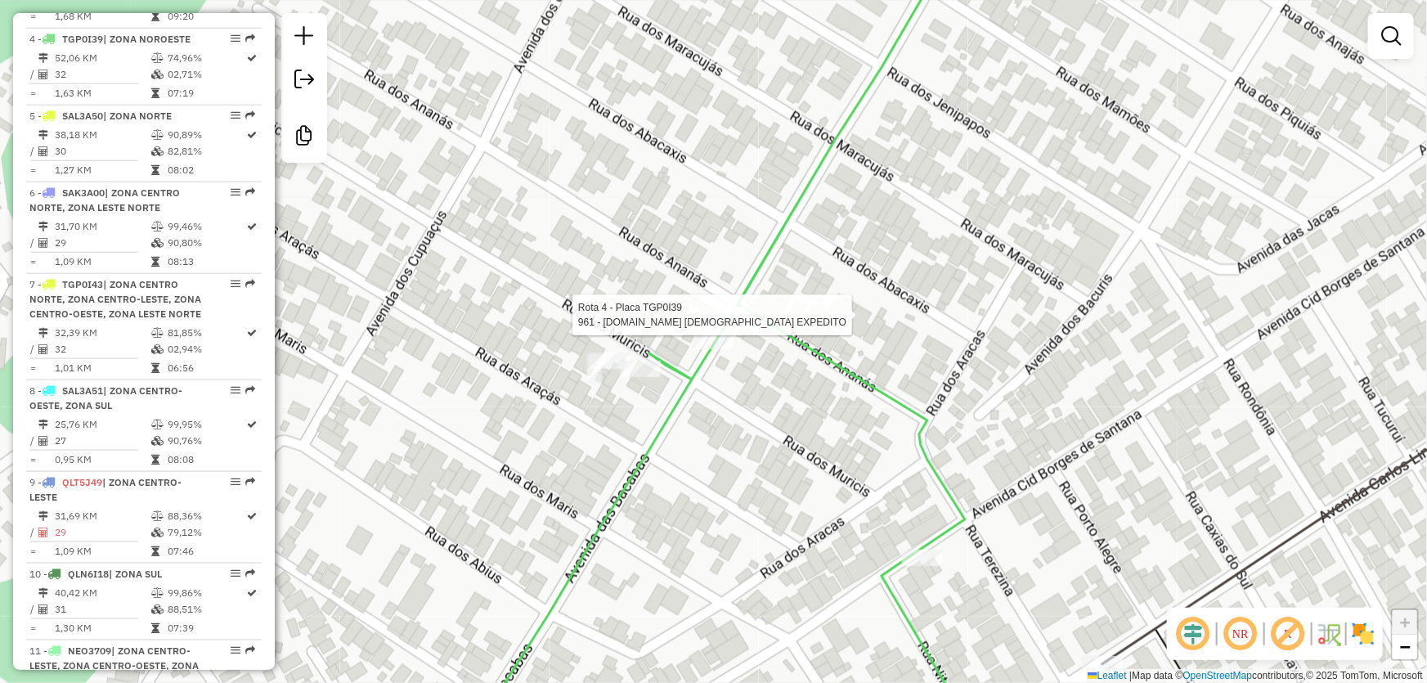
select select "**********"
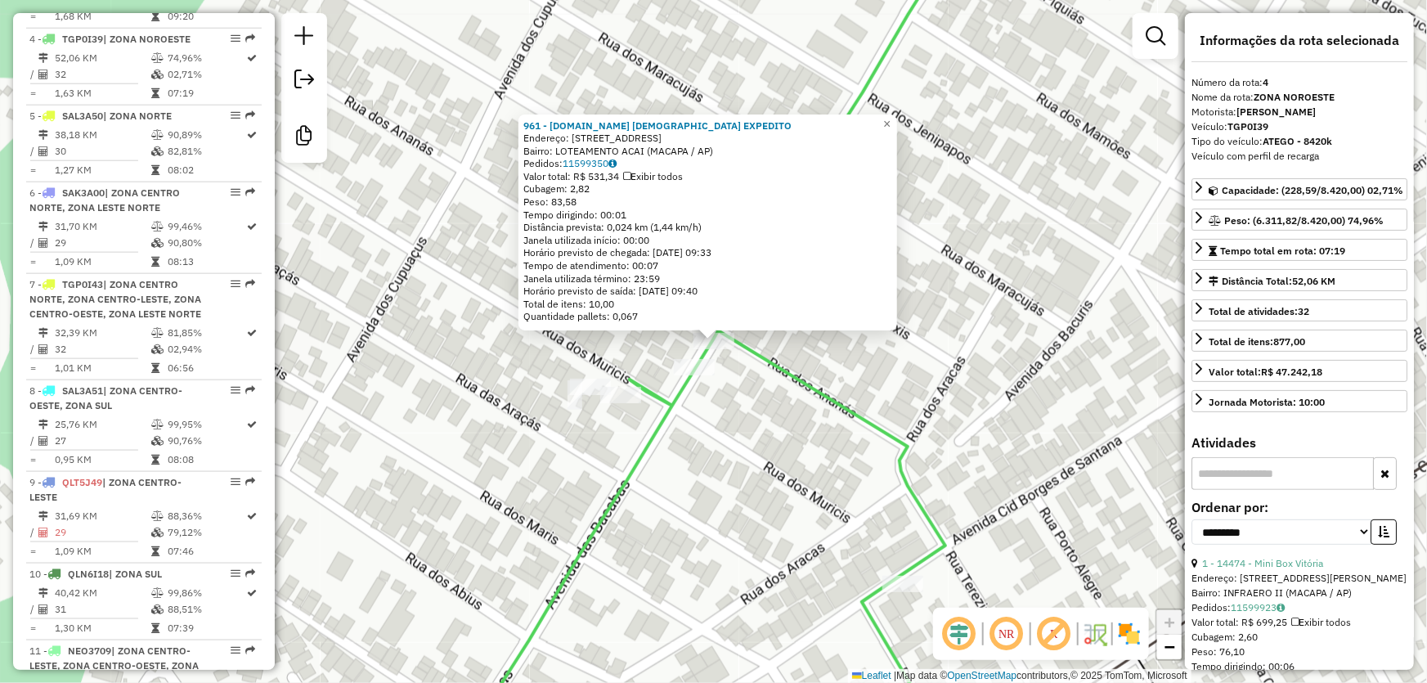
click at [742, 423] on div "961 - M.BOX SANTO EXPEDITO Endereço: AV DA BACABAS 888 Bairro: LOTEAMENTO ACAI …" at bounding box center [713, 341] width 1427 height 683
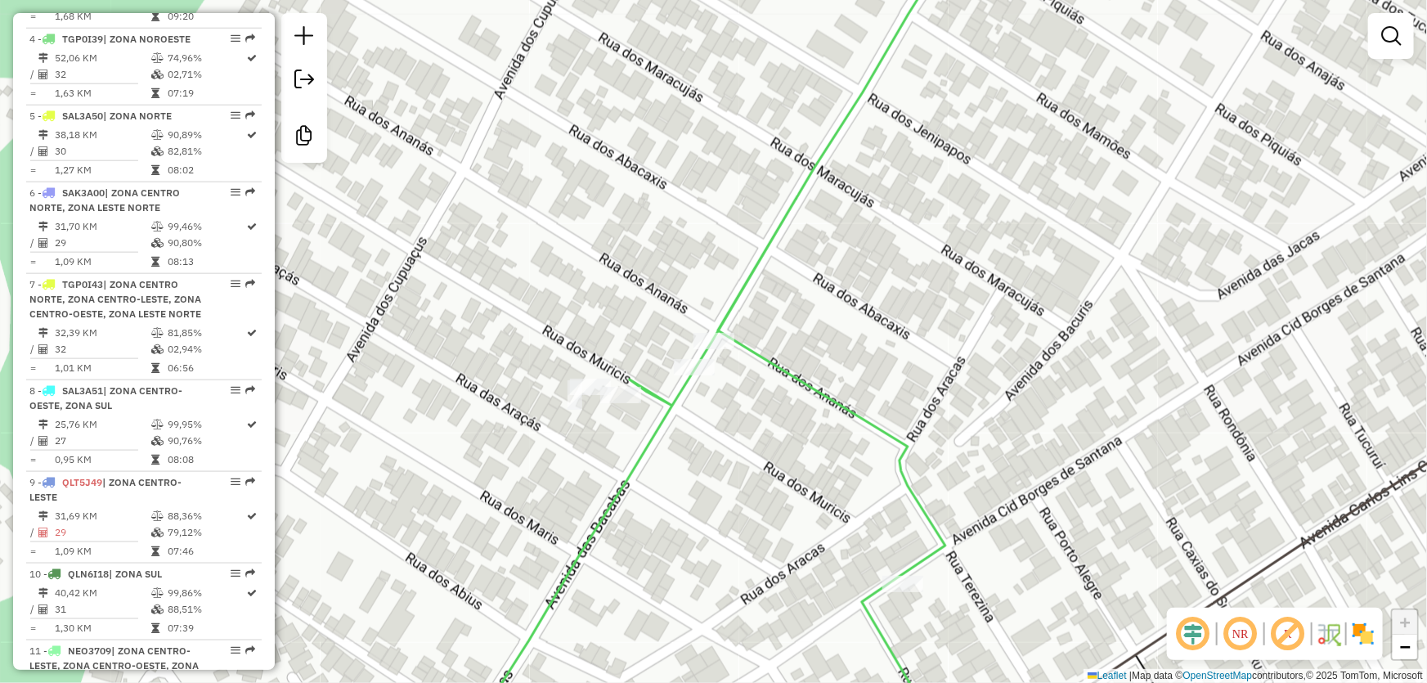
click at [916, 225] on div "Janela de atendimento Grade de atendimento Capacidade Transportadoras Veículos …" at bounding box center [713, 341] width 1427 height 683
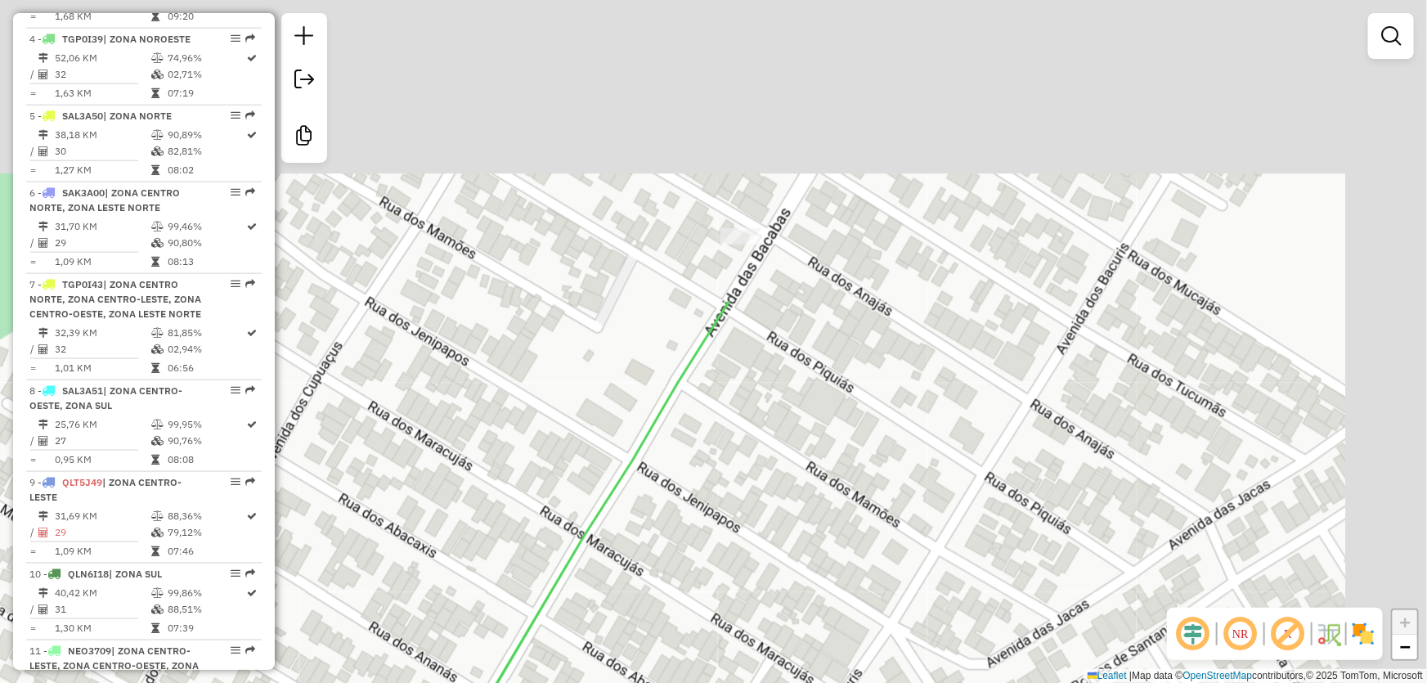
drag, startPoint x: 980, startPoint y: 161, endPoint x: 750, endPoint y: 530, distance: 434.9
click at [750, 530] on div "Janela de atendimento Grade de atendimento Capacidade Transportadoras Veículos …" at bounding box center [713, 341] width 1427 height 683
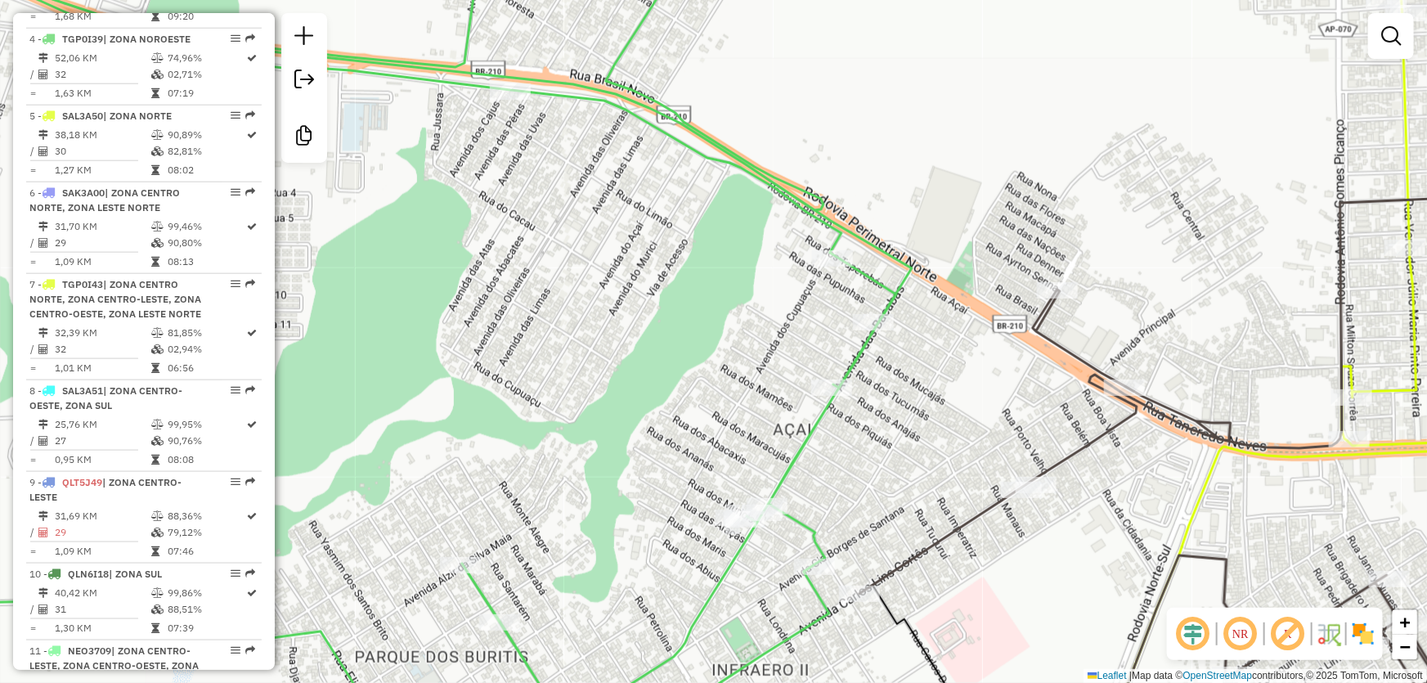
drag, startPoint x: 536, startPoint y: 266, endPoint x: 630, endPoint y: 228, distance: 100.5
click at [630, 231] on div "Janela de atendimento Grade de atendimento Capacidade Transportadoras Veículos …" at bounding box center [713, 341] width 1427 height 683
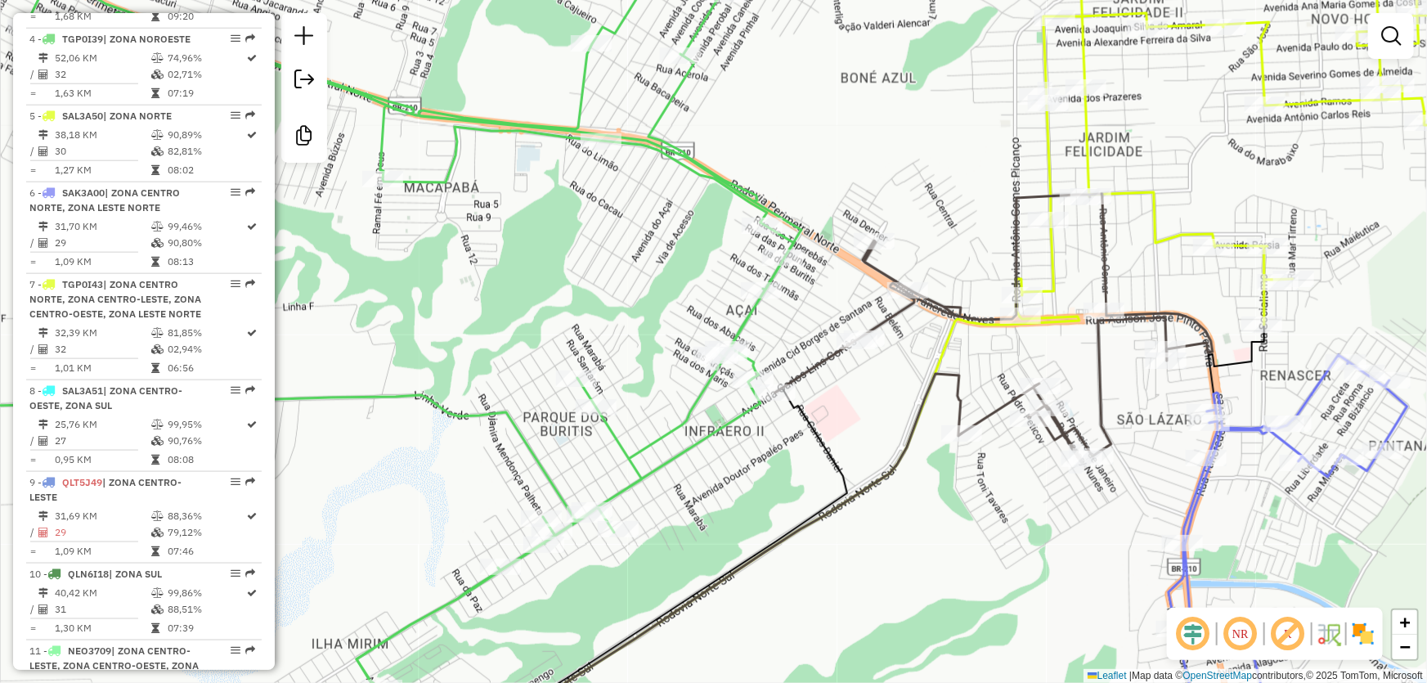
click at [581, 253] on div "Janela de atendimento Grade de atendimento Capacidade Transportadoras Veículos …" at bounding box center [713, 341] width 1427 height 683
